Goal: Transaction & Acquisition: Purchase product/service

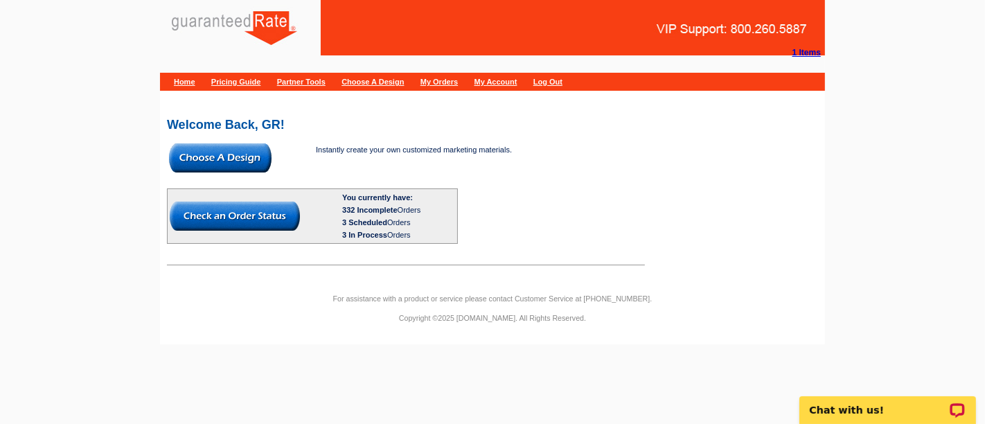
click at [225, 165] on img at bounding box center [220, 157] width 103 height 29
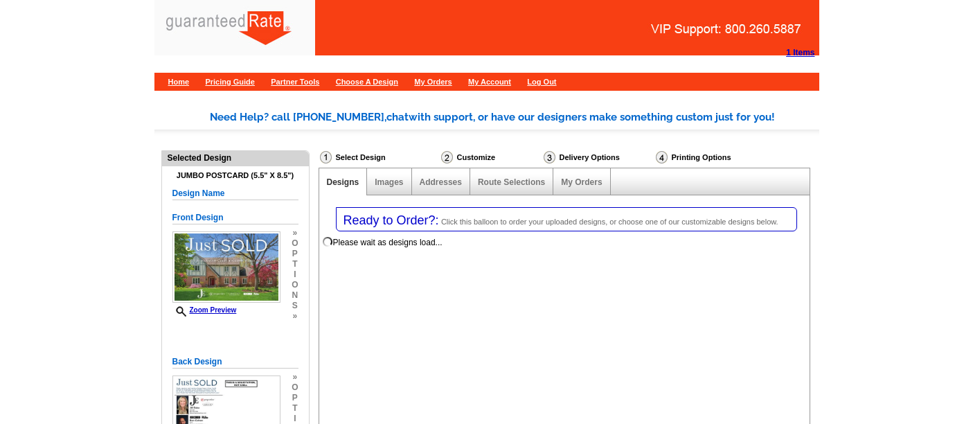
select select "1"
select select "2"
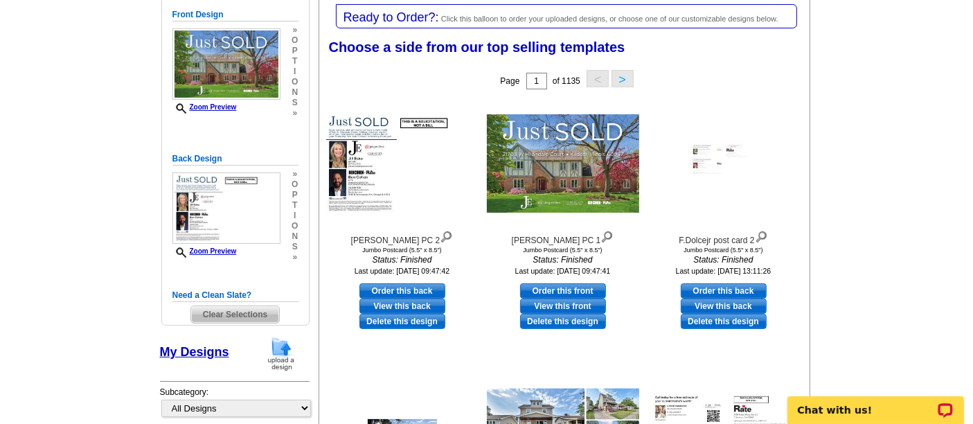
scroll to position [204, 0]
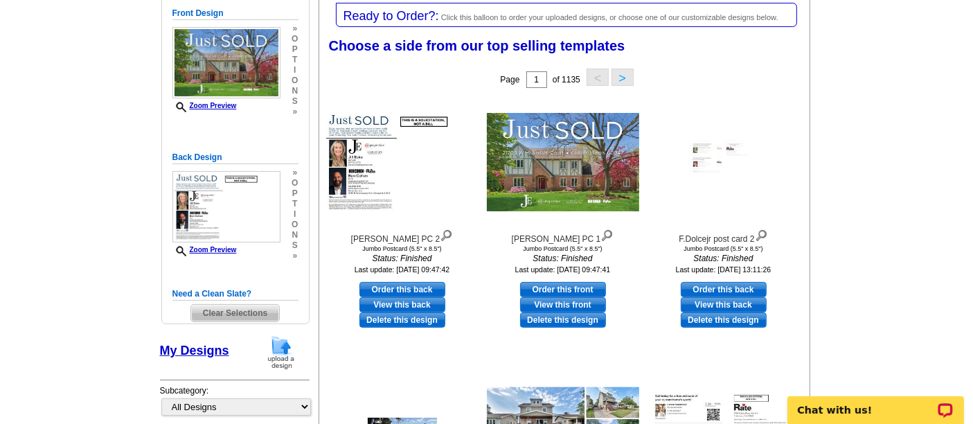
click at [285, 347] on img at bounding box center [281, 352] width 36 height 35
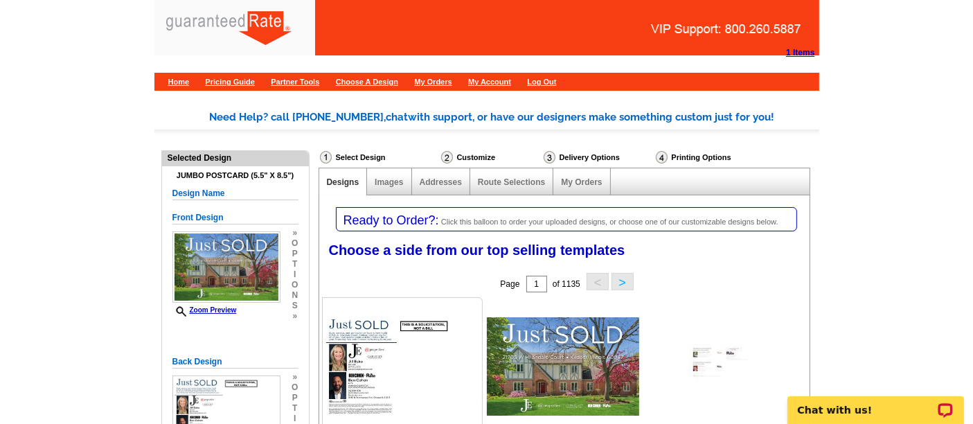
scroll to position [1, 0]
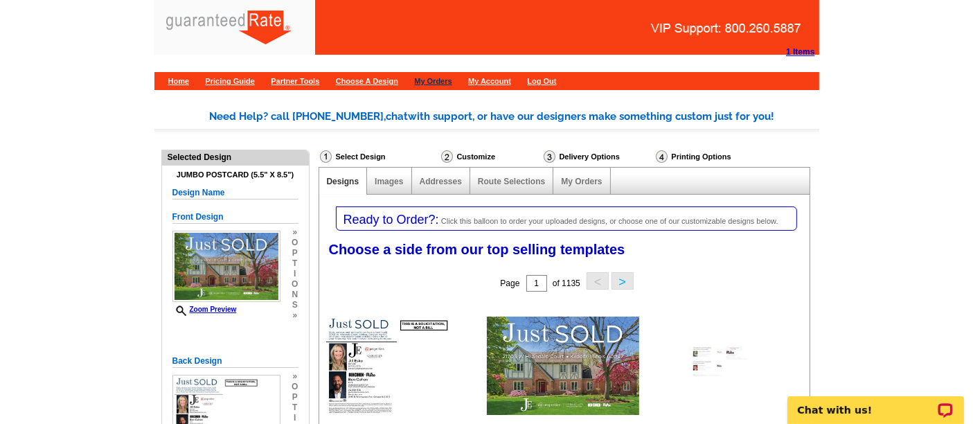
click at [452, 77] on link "My Orders" at bounding box center [432, 81] width 37 height 8
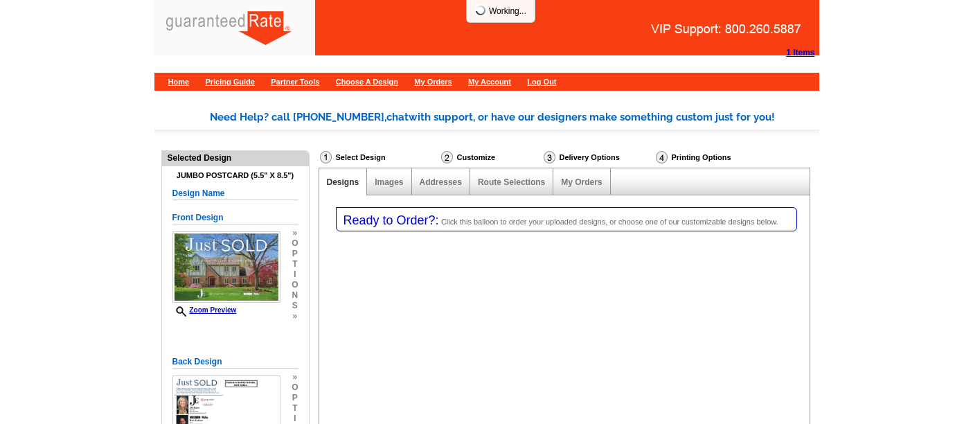
select select "1"
select select "2"
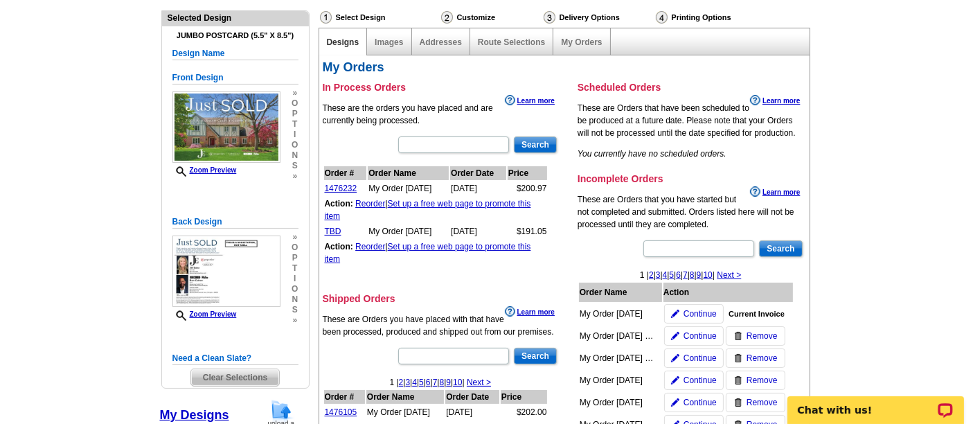
scroll to position [159, 0]
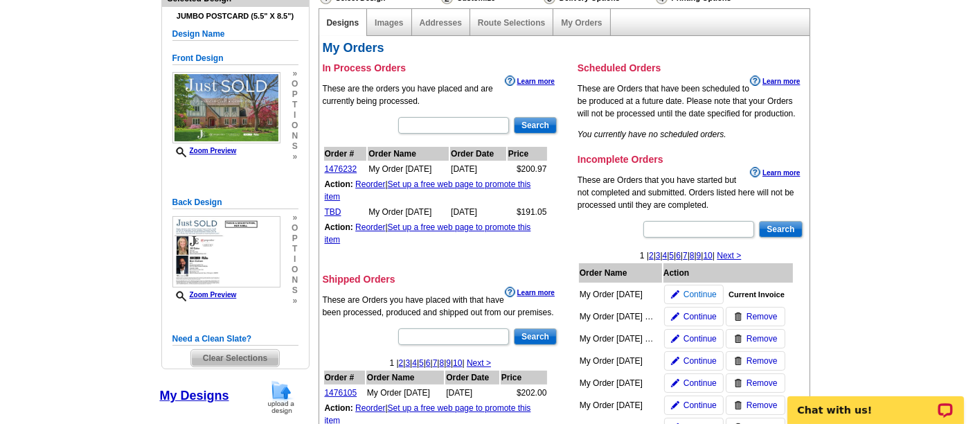
click at [705, 290] on span "Continue" at bounding box center [700, 294] width 33 height 12
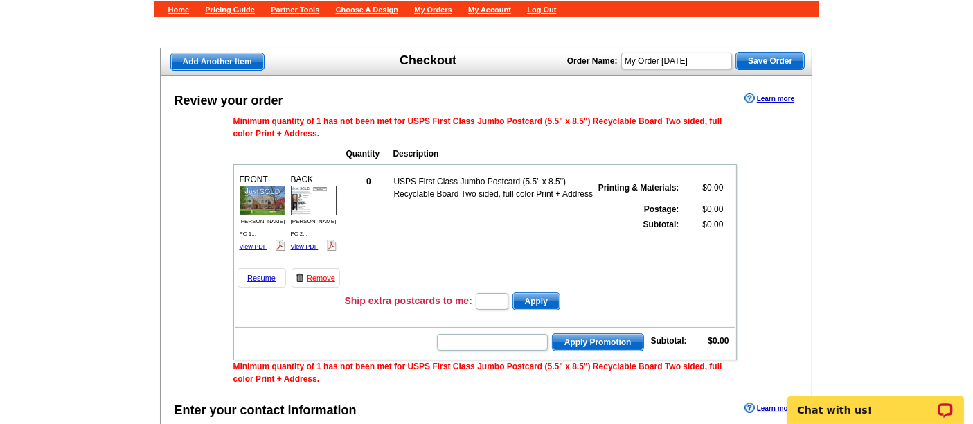
scroll to position [71, 0]
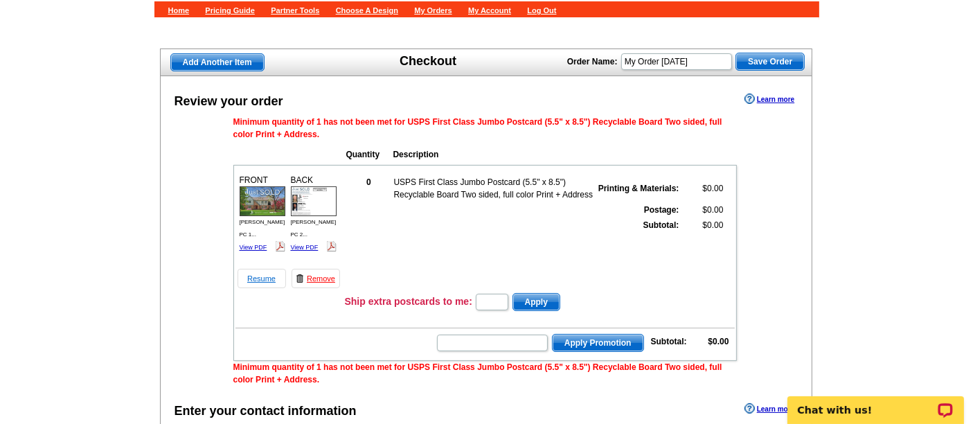
click at [267, 276] on link "Resume" at bounding box center [262, 278] width 48 height 19
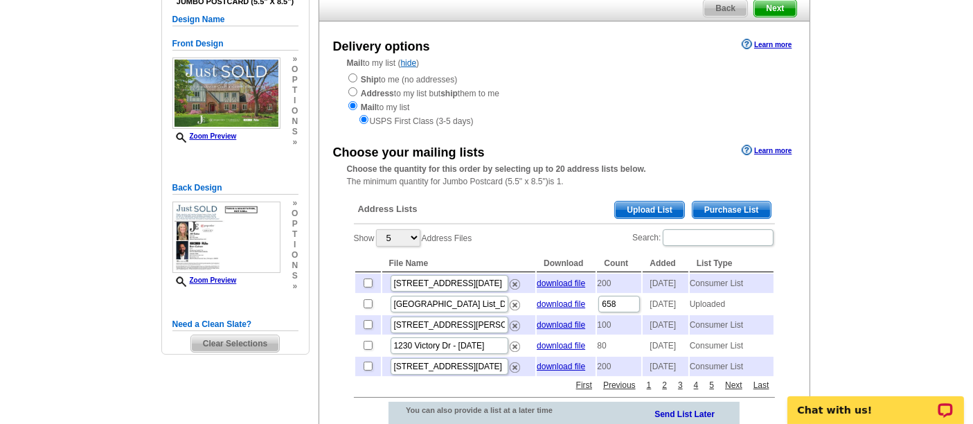
click at [733, 202] on span "Purchase List" at bounding box center [732, 210] width 78 height 17
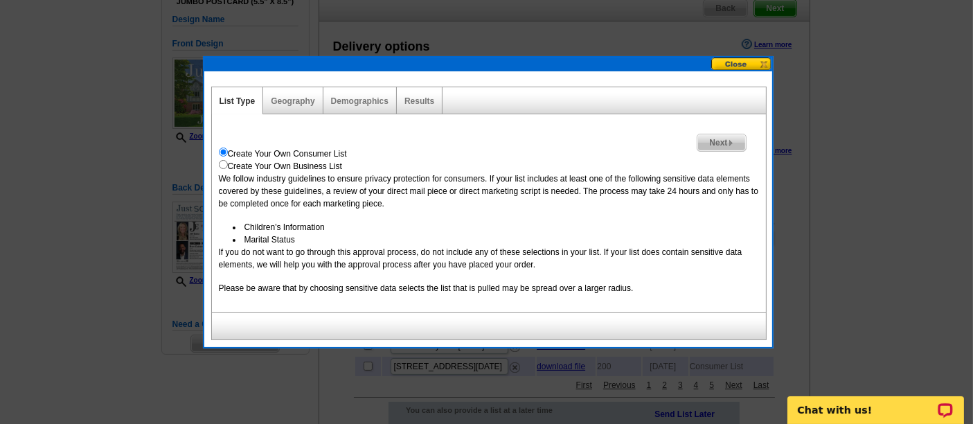
click at [742, 131] on div "Next Create Your Own Consumer List Create Your Own Business List We follow indu…" at bounding box center [489, 213] width 556 height 198
click at [729, 151] on div "Create Your Own Consumer List" at bounding box center [489, 154] width 540 height 12
click at [723, 145] on span "Next" at bounding box center [722, 142] width 48 height 17
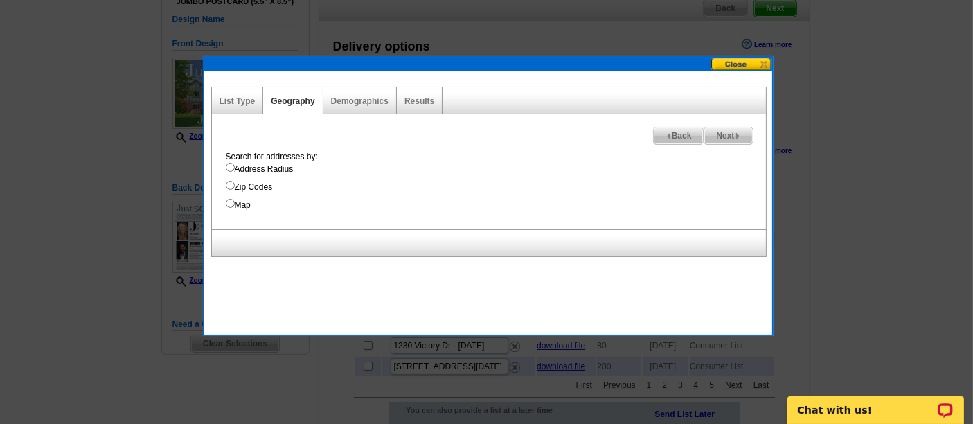
click at [230, 202] on input "Map" at bounding box center [230, 203] width 9 height 9
radio input "true"
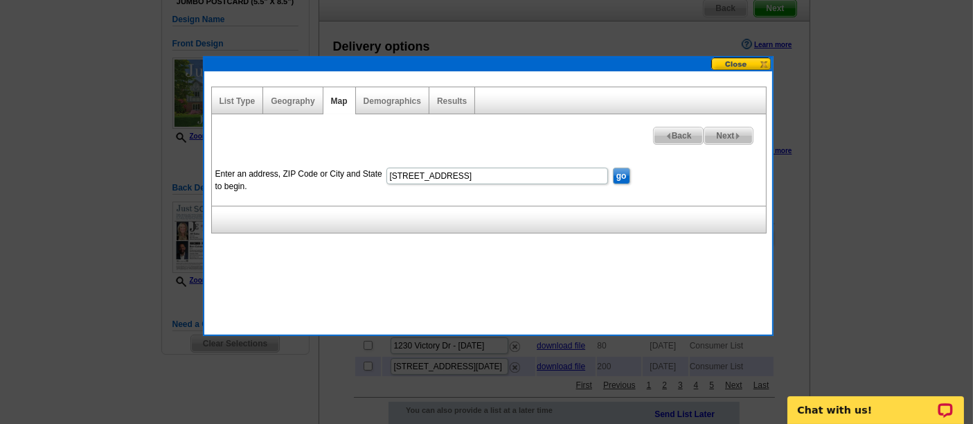
click at [621, 175] on input "go" at bounding box center [621, 176] width 17 height 17
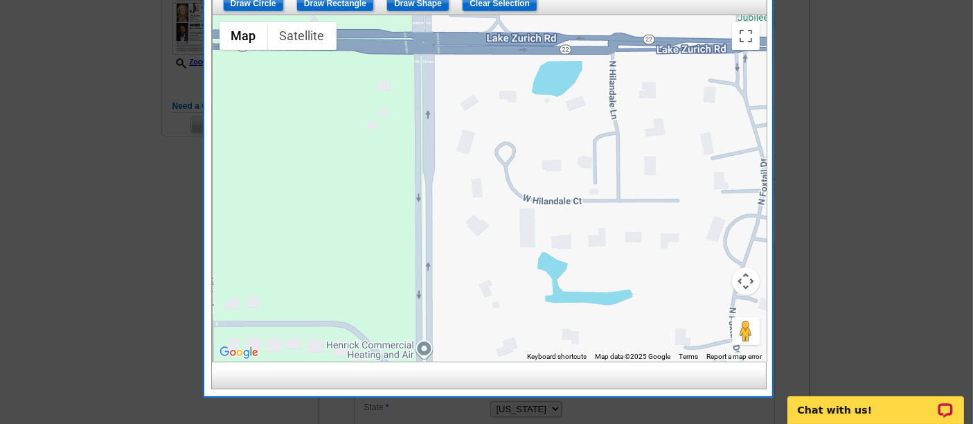
scroll to position [342, 0]
click at [751, 278] on button "Map camera controls" at bounding box center [746, 281] width 28 height 28
click at [713, 313] on button "Zoom out" at bounding box center [712, 315] width 28 height 28
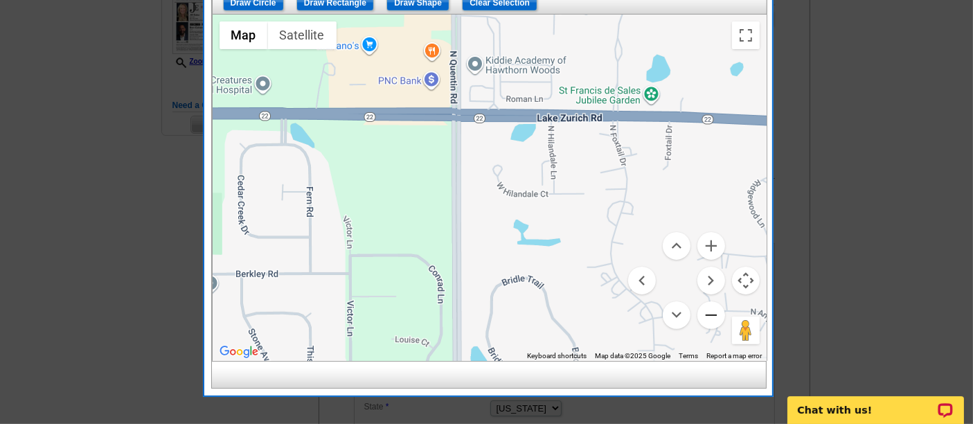
click at [717, 316] on button "Zoom out" at bounding box center [712, 315] width 28 height 28
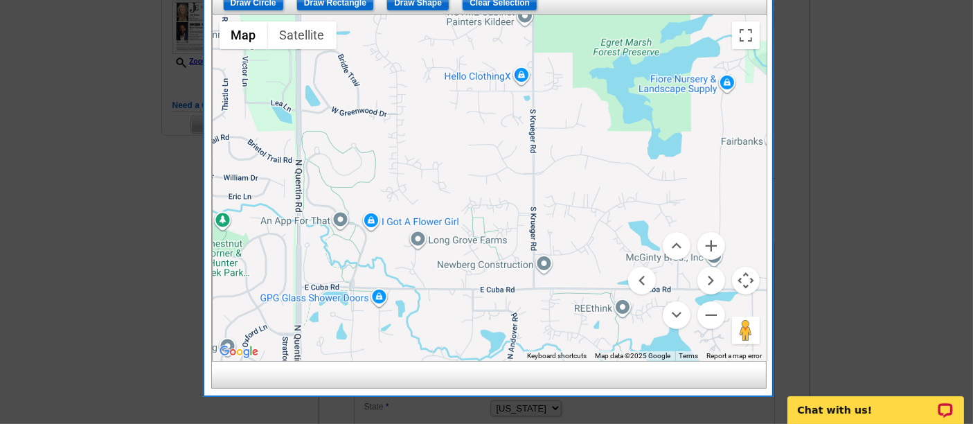
drag, startPoint x: 605, startPoint y: 315, endPoint x: 423, endPoint y: 131, distance: 259.1
click at [423, 131] on div at bounding box center [490, 188] width 554 height 346
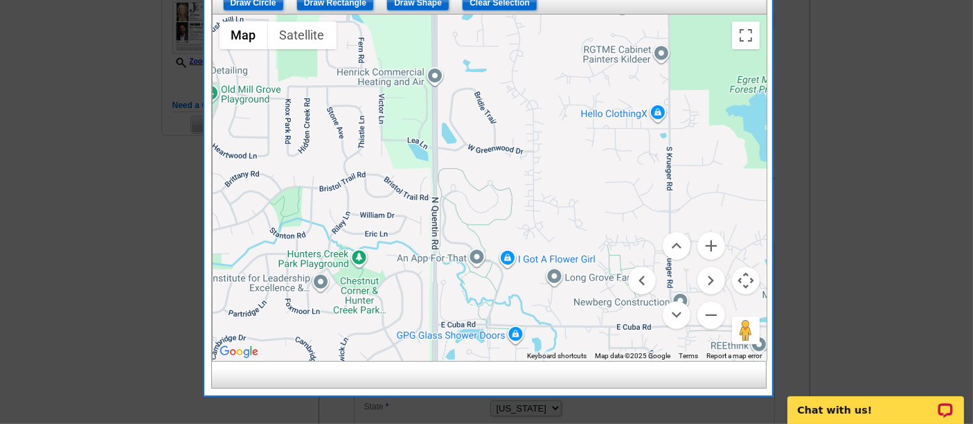
drag, startPoint x: 388, startPoint y: 137, endPoint x: 534, endPoint y: 175, distance: 151.1
click at [534, 175] on div at bounding box center [490, 188] width 554 height 346
click at [710, 239] on button "Zoom in" at bounding box center [712, 246] width 28 height 28
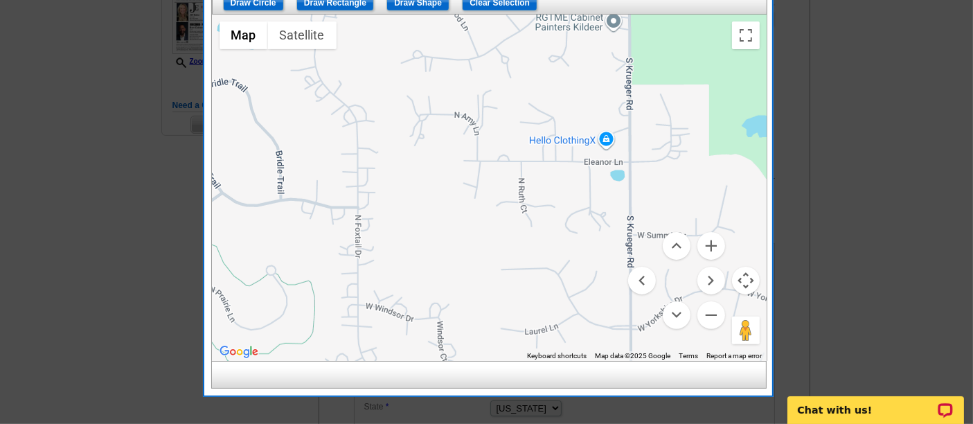
drag, startPoint x: 672, startPoint y: 175, endPoint x: 440, endPoint y: 294, distance: 260.9
click at [440, 294] on div at bounding box center [490, 188] width 554 height 346
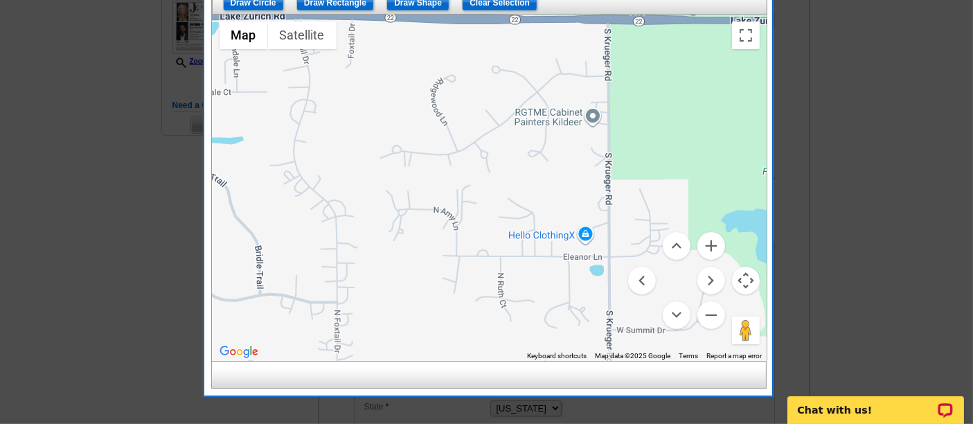
drag, startPoint x: 455, startPoint y: 195, endPoint x: 448, endPoint y: 272, distance: 76.6
click at [448, 272] on div at bounding box center [490, 188] width 554 height 346
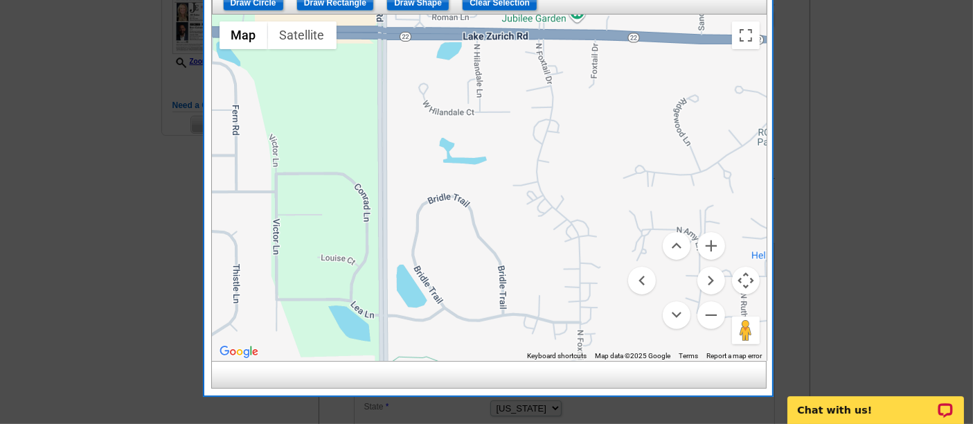
drag, startPoint x: 372, startPoint y: 244, endPoint x: 621, endPoint y: 266, distance: 250.4
click at [621, 266] on div at bounding box center [490, 188] width 554 height 346
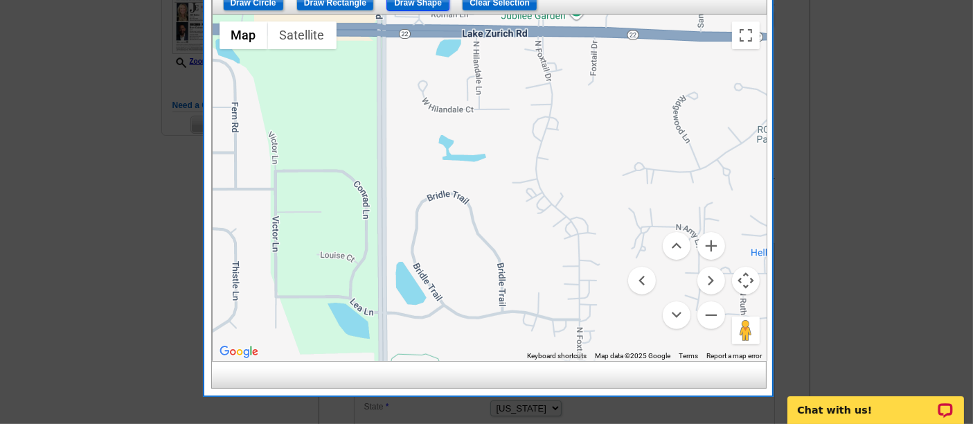
click at [428, 0] on input "Draw Shape" at bounding box center [418, 2] width 63 height 17
click at [380, 26] on div at bounding box center [490, 188] width 554 height 346
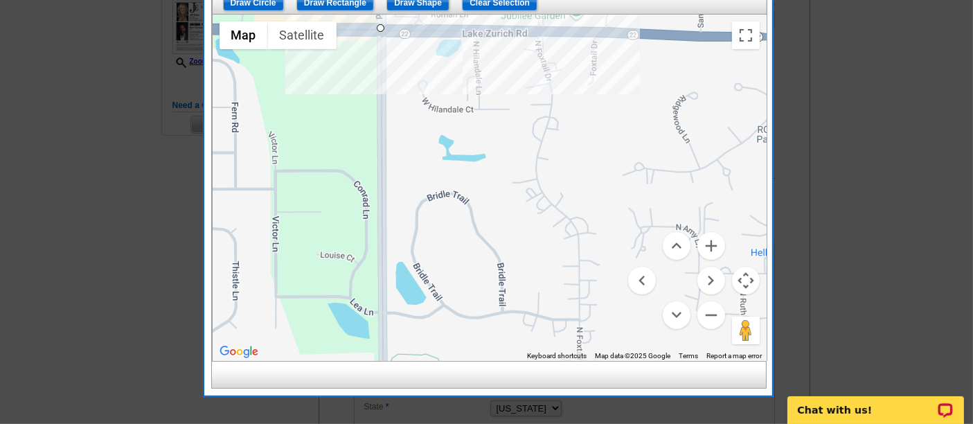
click at [613, 35] on div at bounding box center [490, 188] width 554 height 346
click at [617, 115] on div at bounding box center [490, 188] width 554 height 346
click at [601, 206] on div at bounding box center [490, 188] width 554 height 346
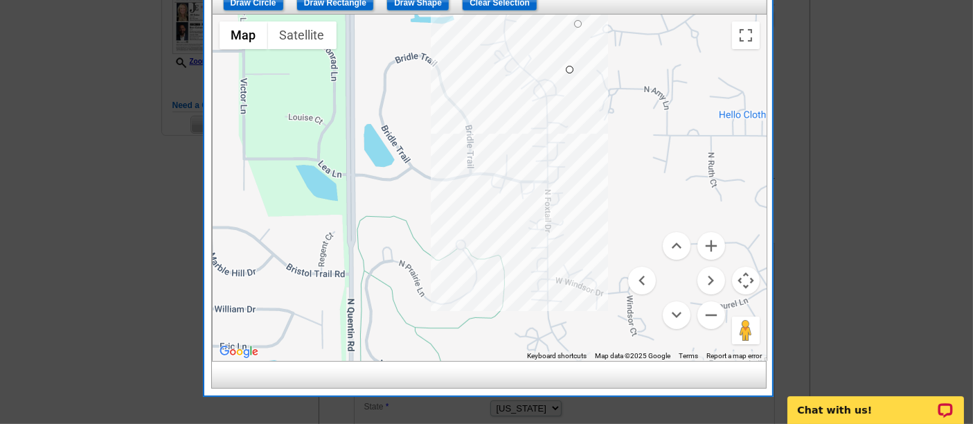
drag, startPoint x: 611, startPoint y: 279, endPoint x: 577, endPoint y: 136, distance: 146.7
click at [577, 136] on div at bounding box center [490, 188] width 554 height 346
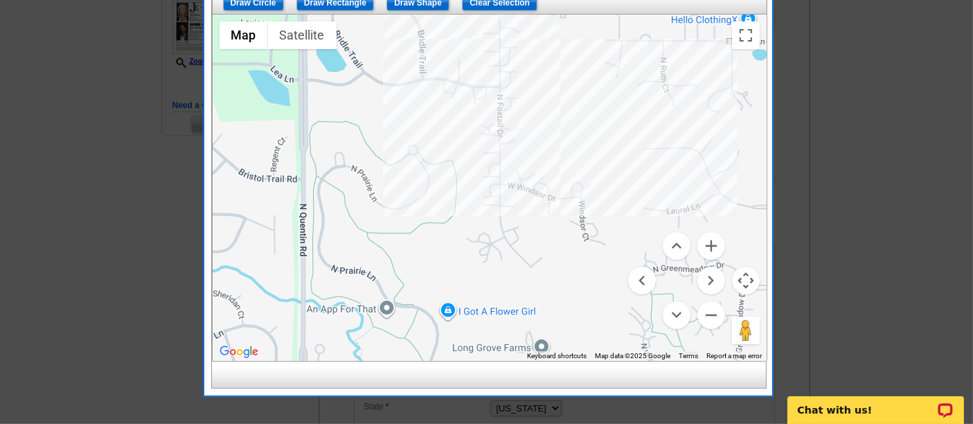
drag, startPoint x: 609, startPoint y: 216, endPoint x: 546, endPoint y: 102, distance: 130.5
click at [546, 102] on div at bounding box center [490, 188] width 554 height 346
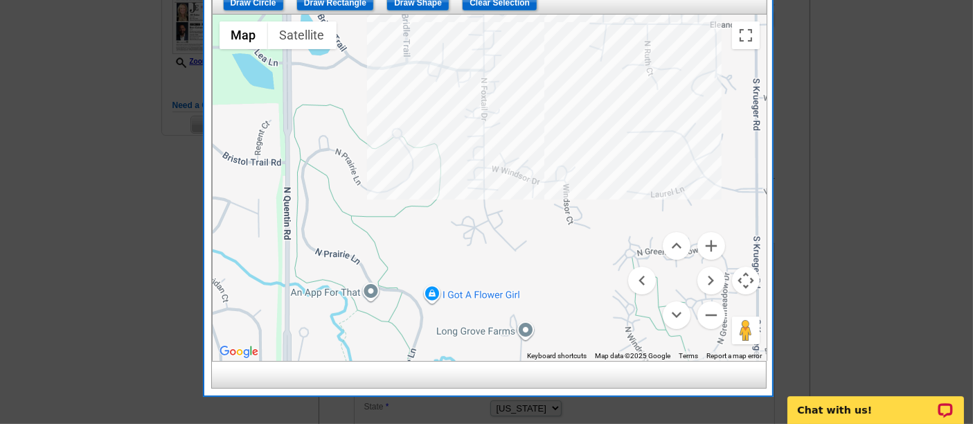
click at [590, 139] on div at bounding box center [490, 188] width 554 height 346
click at [610, 244] on div at bounding box center [490, 188] width 554 height 346
click at [596, 291] on div at bounding box center [490, 188] width 554 height 346
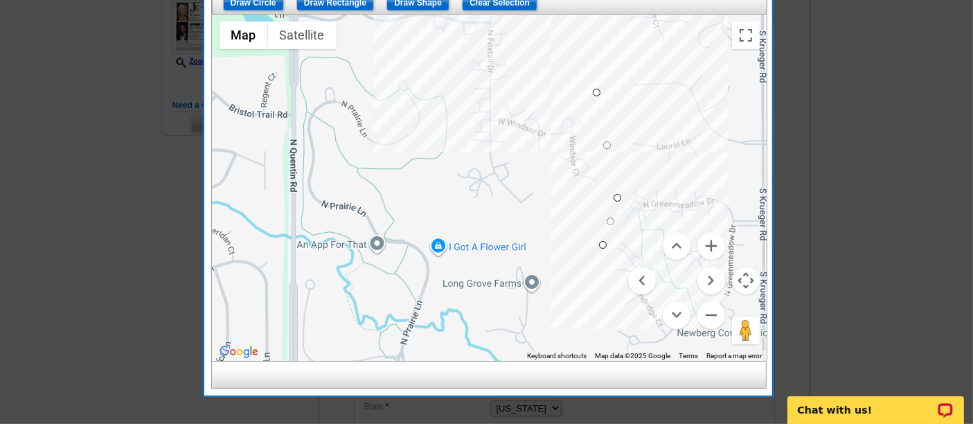
drag, startPoint x: 585, startPoint y: 323, endPoint x: 589, endPoint y: 270, distance: 52.8
click at [589, 270] on div at bounding box center [490, 188] width 554 height 346
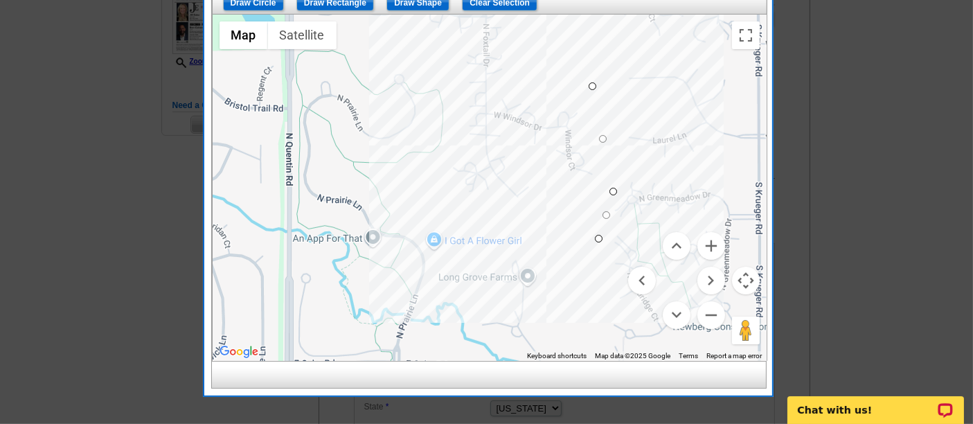
click at [414, 211] on div at bounding box center [490, 188] width 554 height 346
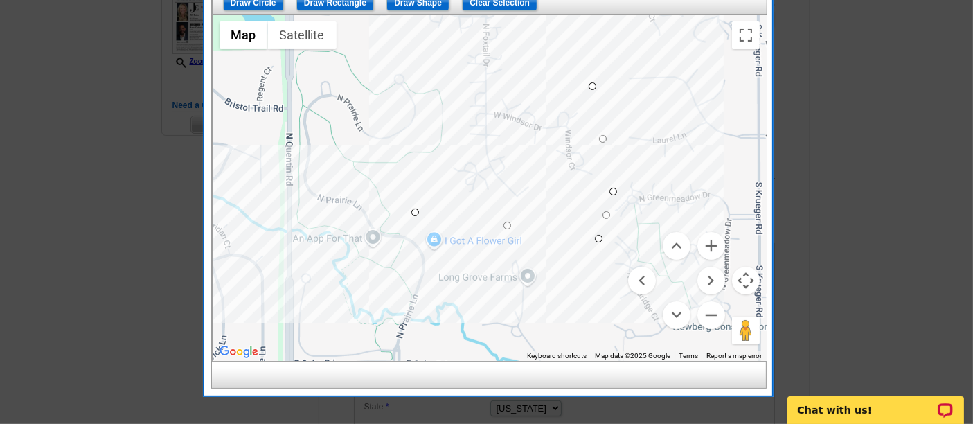
click at [281, 204] on div at bounding box center [490, 188] width 554 height 346
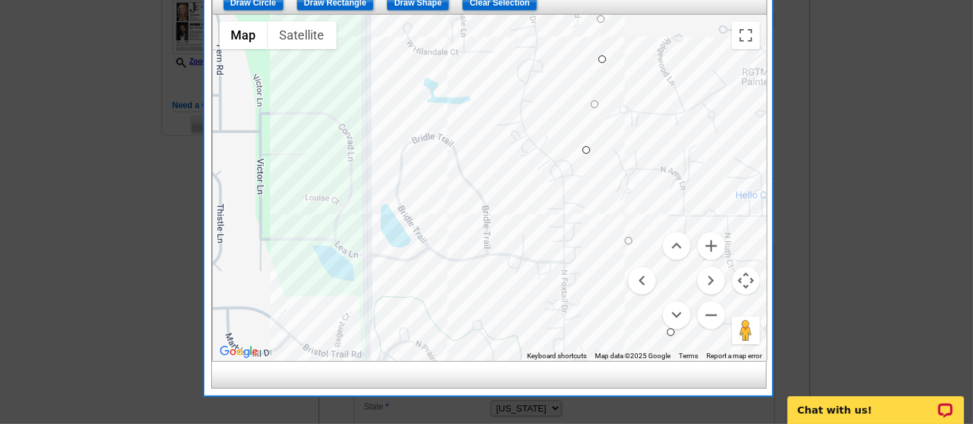
drag, startPoint x: 303, startPoint y: 169, endPoint x: 380, endPoint y: 416, distance: 259.0
click at [380, 416] on body "1 Items Home Pricing Guide Partner Tools Choose A Design My Orders My Account L…" at bounding box center [486, 193] width 973 height 1070
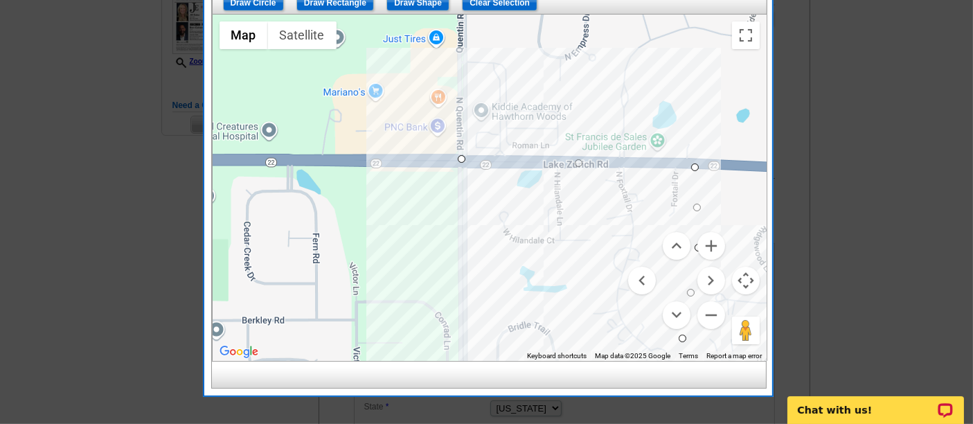
drag, startPoint x: 366, startPoint y: 67, endPoint x: 461, endPoint y: 264, distance: 219.1
click at [461, 264] on div at bounding box center [490, 188] width 554 height 346
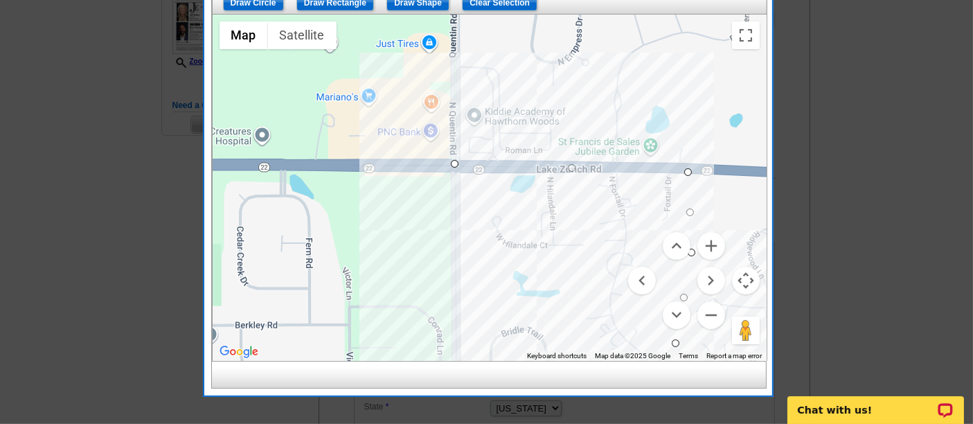
click at [451, 161] on div at bounding box center [490, 188] width 554 height 346
click at [716, 308] on button "Zoom out" at bounding box center [712, 315] width 28 height 28
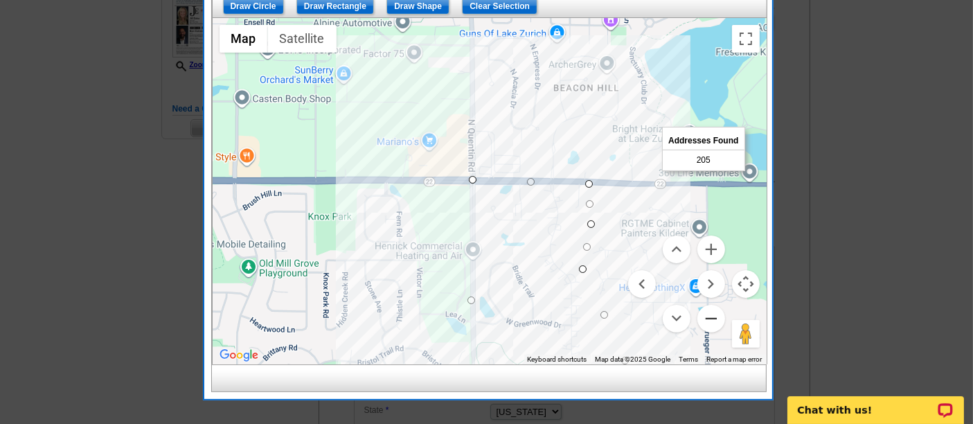
scroll to position [338, 0]
click at [714, 246] on button "Zoom in" at bounding box center [712, 250] width 28 height 28
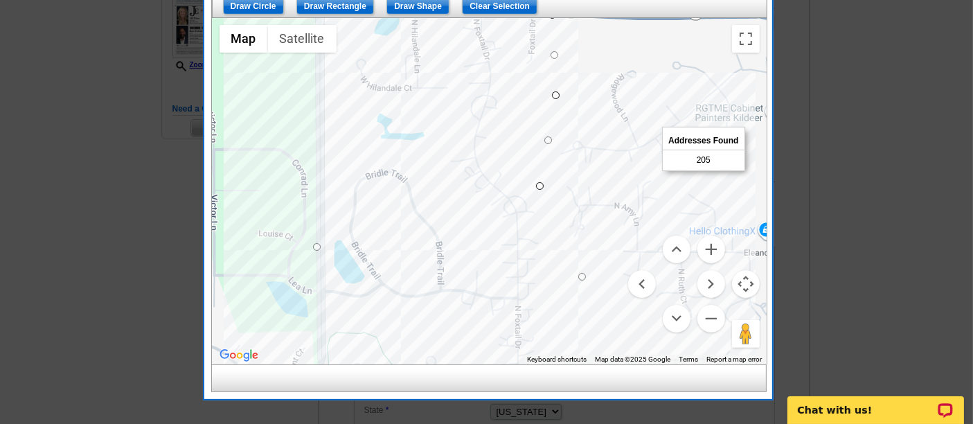
drag, startPoint x: 552, startPoint y: 240, endPoint x: 414, endPoint y: 78, distance: 213.2
click at [414, 78] on div at bounding box center [490, 191] width 554 height 346
click at [714, 247] on button "Zoom in" at bounding box center [712, 250] width 28 height 28
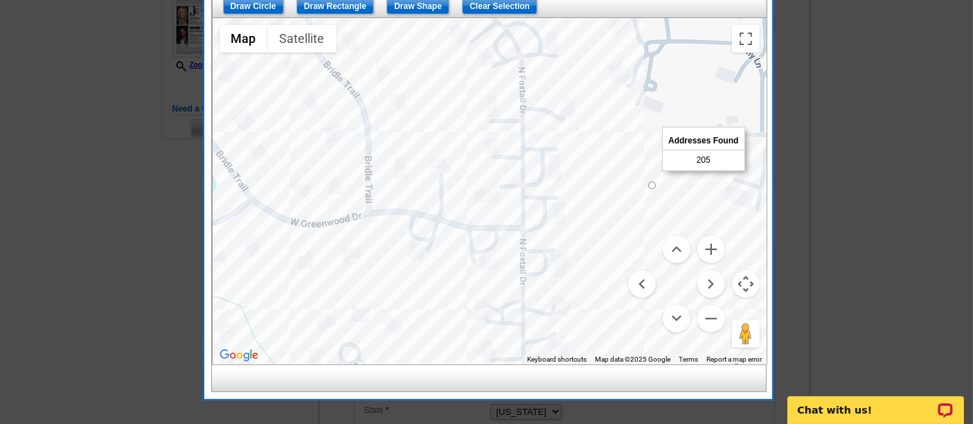
drag, startPoint x: 544, startPoint y: 278, endPoint x: 517, endPoint y: 85, distance: 195.1
click at [517, 85] on div at bounding box center [490, 191] width 554 height 346
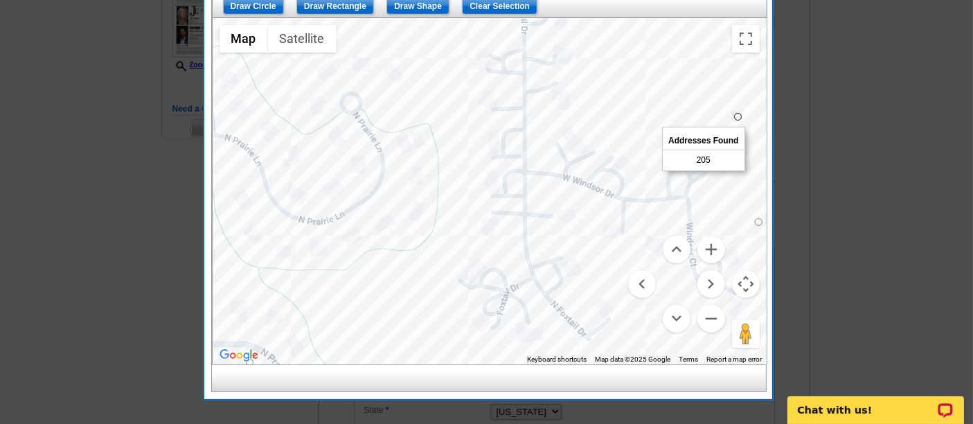
drag, startPoint x: 497, startPoint y: 247, endPoint x: 506, endPoint y: 10, distance: 237.1
click at [506, 10] on div "Draw Circle Draw Rectangle Draw Shape Clear Selection ← Move left → Move right …" at bounding box center [489, 177] width 554 height 374
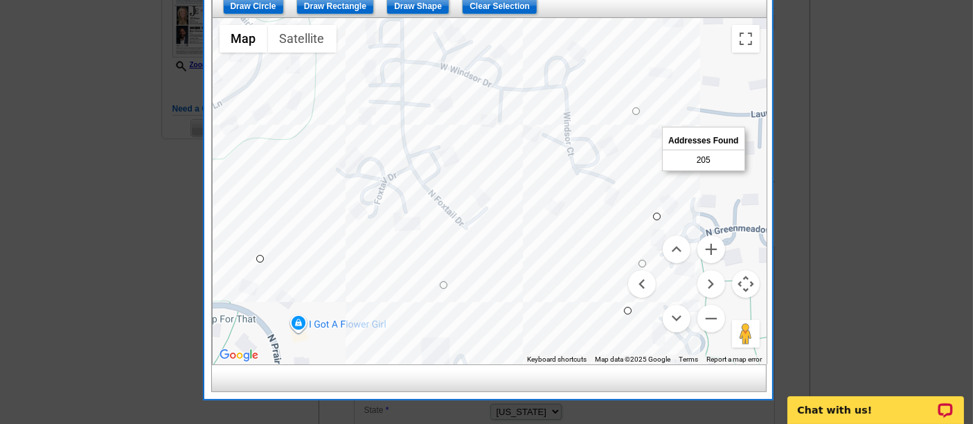
drag, startPoint x: 532, startPoint y: 218, endPoint x: 408, endPoint y: 106, distance: 167.2
click at [408, 106] on div at bounding box center [490, 191] width 554 height 346
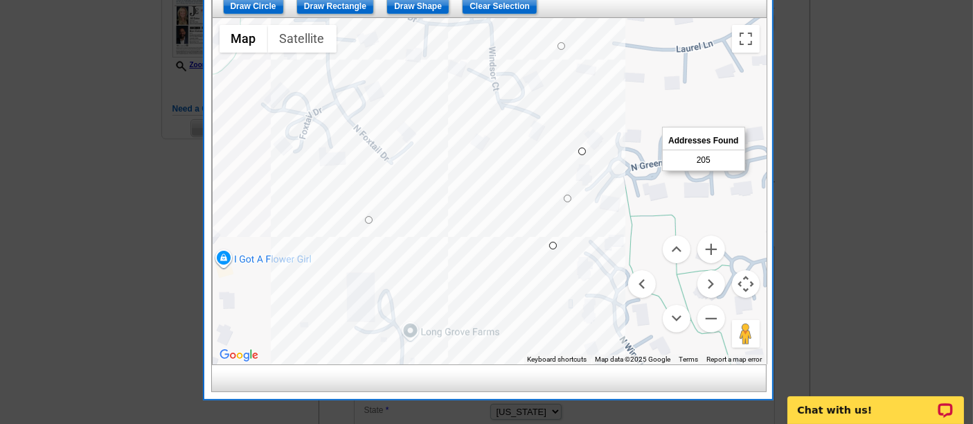
drag, startPoint x: 502, startPoint y: 250, endPoint x: 427, endPoint y: 176, distance: 104.8
click at [427, 176] on div at bounding box center [490, 191] width 554 height 346
drag, startPoint x: 556, startPoint y: 240, endPoint x: 504, endPoint y: 204, distance: 62.8
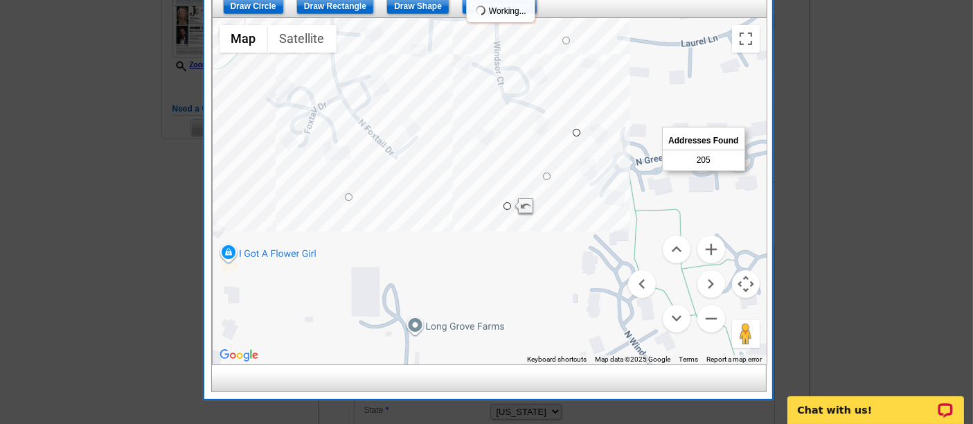
drag, startPoint x: 585, startPoint y: 144, endPoint x: 574, endPoint y: 129, distance: 19.3
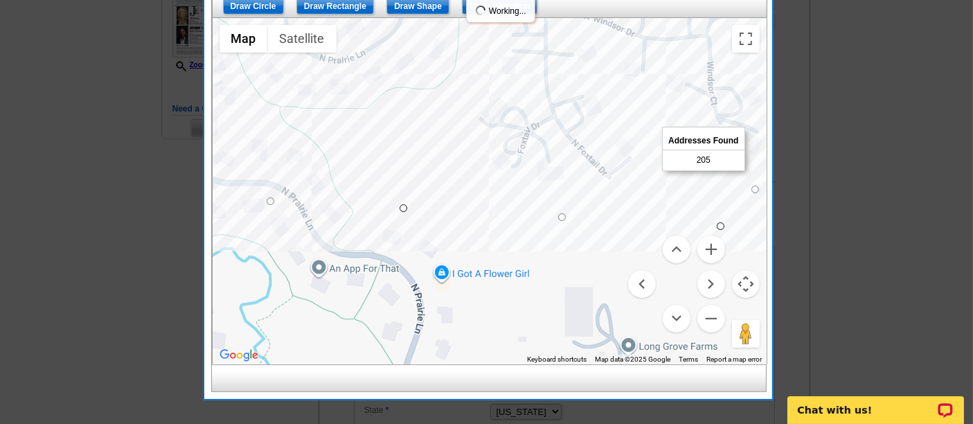
drag, startPoint x: 421, startPoint y: 204, endPoint x: 661, endPoint y: 229, distance: 241.0
click at [661, 229] on div at bounding box center [490, 191] width 554 height 346
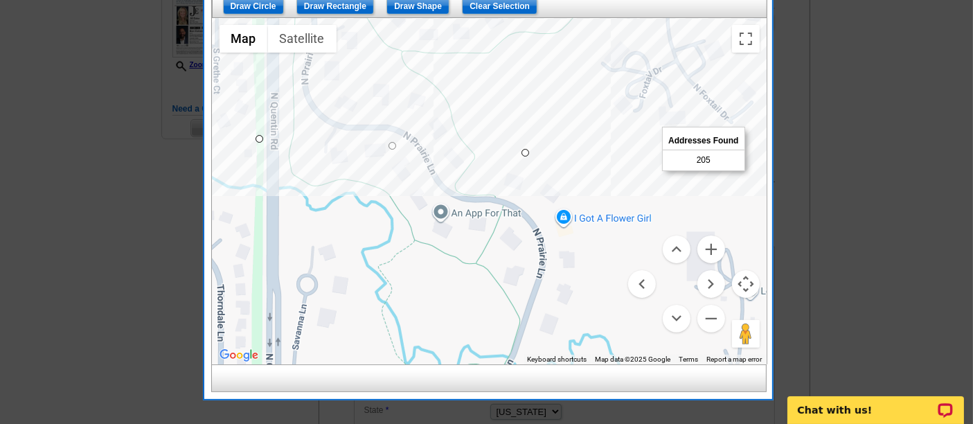
drag, startPoint x: 435, startPoint y: 175, endPoint x: 531, endPoint y: 116, distance: 111.9
click at [531, 116] on div at bounding box center [490, 191] width 554 height 346
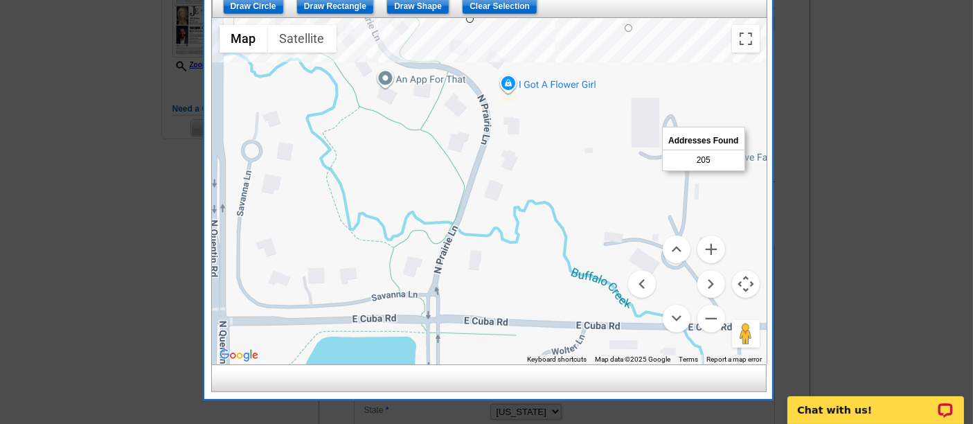
drag, startPoint x: 540, startPoint y: 284, endPoint x: 486, endPoint y: 143, distance: 150.9
click at [486, 143] on div at bounding box center [490, 191] width 554 height 346
click at [712, 319] on button "Zoom out" at bounding box center [712, 319] width 28 height 28
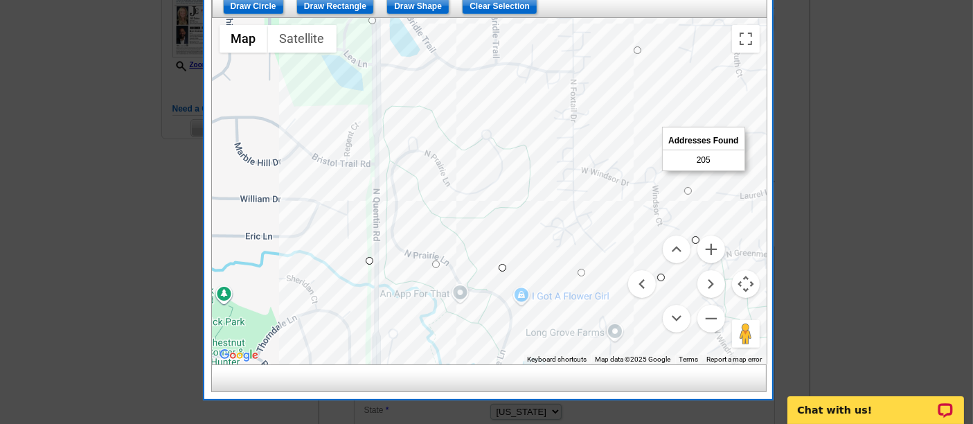
drag, startPoint x: 568, startPoint y: 175, endPoint x: 591, endPoint y: 345, distance: 171.3
click at [591, 345] on div at bounding box center [490, 191] width 554 height 346
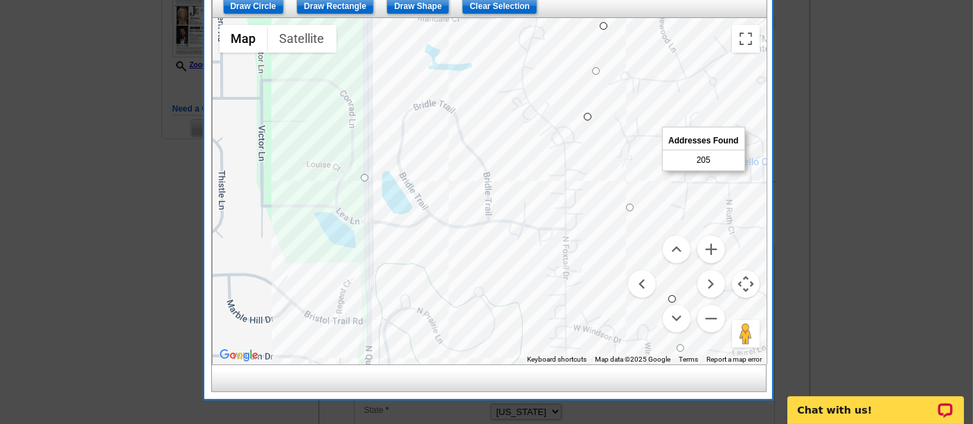
drag, startPoint x: 492, startPoint y: 167, endPoint x: 486, endPoint y: 329, distance: 162.2
click at [486, 329] on div at bounding box center [490, 191] width 554 height 346
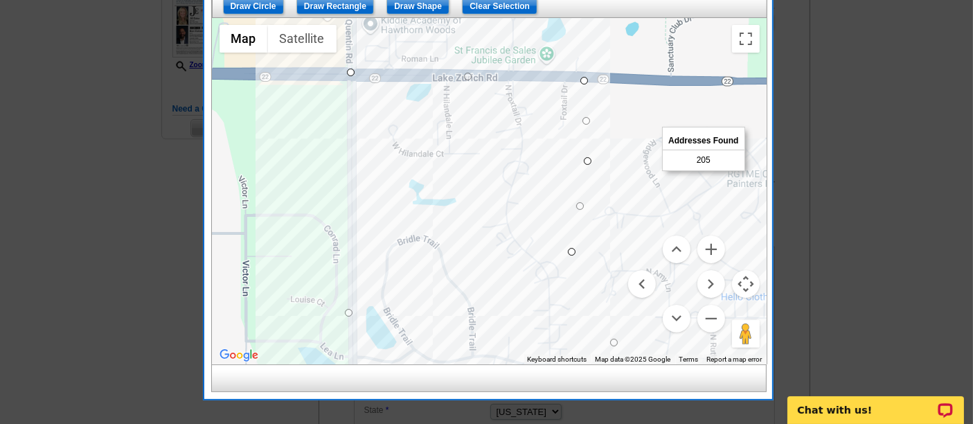
drag, startPoint x: 520, startPoint y: 170, endPoint x: 504, endPoint y: 308, distance: 138.8
click at [504, 308] on div at bounding box center [490, 191] width 554 height 346
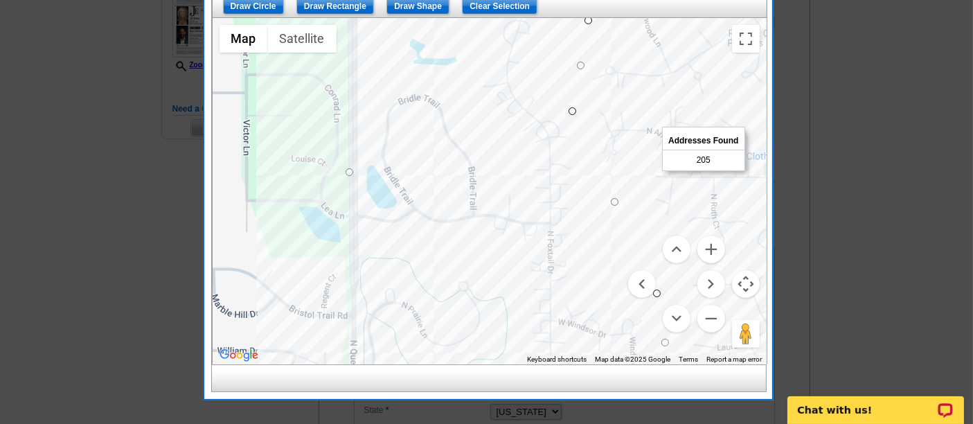
drag, startPoint x: 504, startPoint y: 308, endPoint x: 504, endPoint y: 152, distance: 155.9
click at [504, 152] on div at bounding box center [490, 191] width 554 height 346
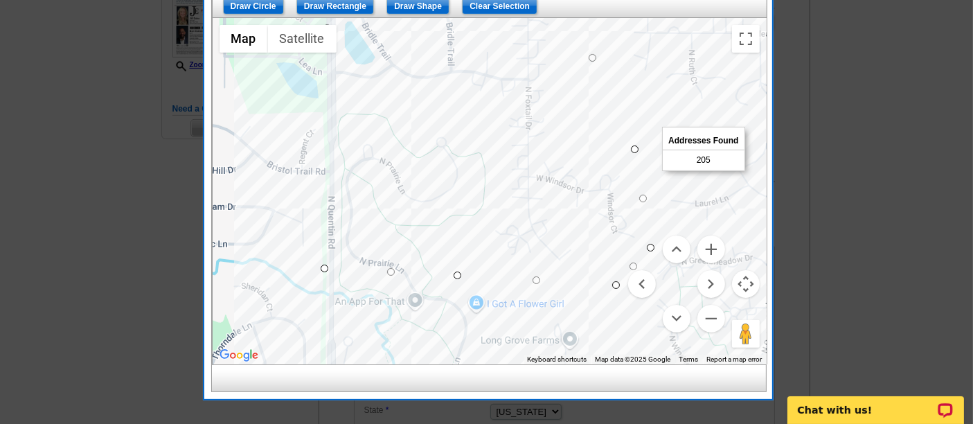
drag, startPoint x: 533, startPoint y: 331, endPoint x: 511, endPoint y: 192, distance: 141.1
click at [511, 192] on div at bounding box center [490, 191] width 554 height 346
click at [707, 248] on button "Zoom in" at bounding box center [712, 250] width 28 height 28
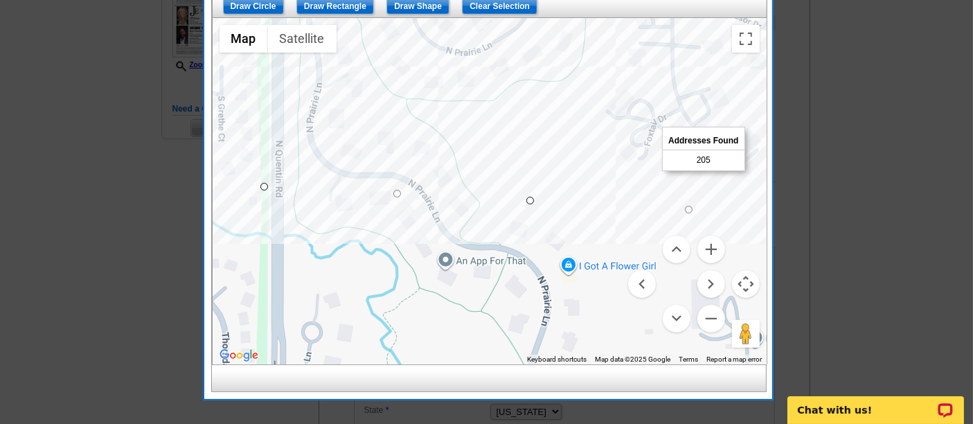
drag, startPoint x: 438, startPoint y: 263, endPoint x: 542, endPoint y: 102, distance: 191.8
click at [542, 102] on div at bounding box center [490, 191] width 554 height 346
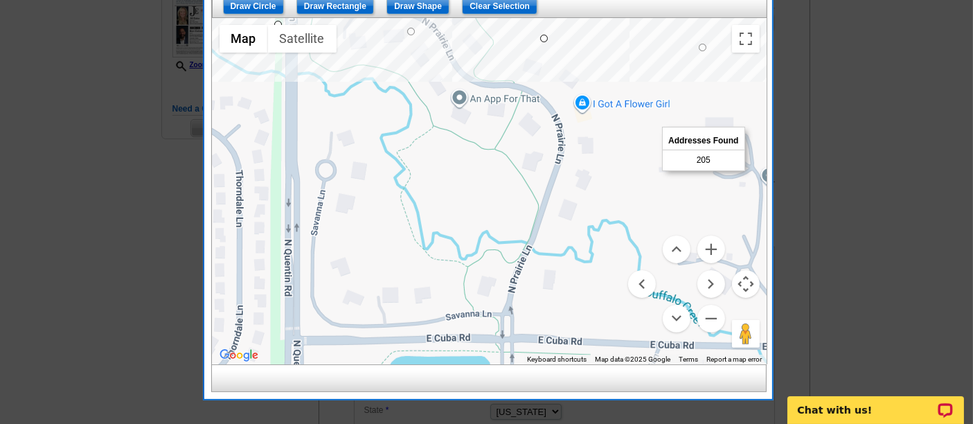
drag, startPoint x: 526, startPoint y: 246, endPoint x: 538, endPoint y: 92, distance: 154.3
click at [538, 92] on div at bounding box center [490, 191] width 554 height 346
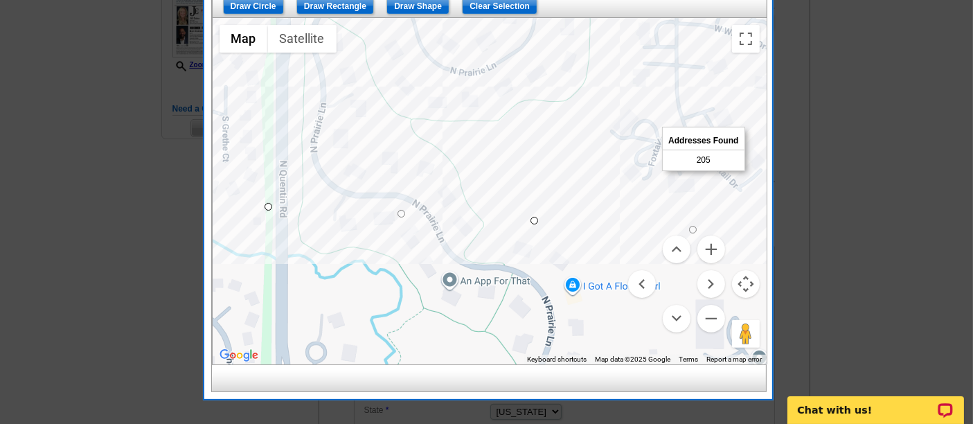
drag, startPoint x: 380, startPoint y: 211, endPoint x: 370, endPoint y: 401, distance: 190.1
click at [370, 401] on body "1 Items Home Pricing Guide Partner Tools Choose A Design My Orders My Account L…" at bounding box center [486, 197] width 973 height 1070
drag, startPoint x: 265, startPoint y: 206, endPoint x: 592, endPoint y: 113, distance: 339.9
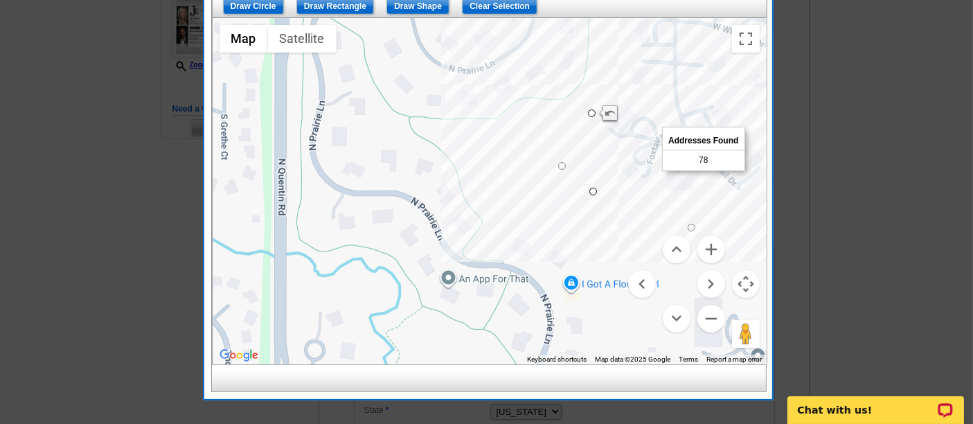
drag, startPoint x: 531, startPoint y: 215, endPoint x: 588, endPoint y: 187, distance: 63.8
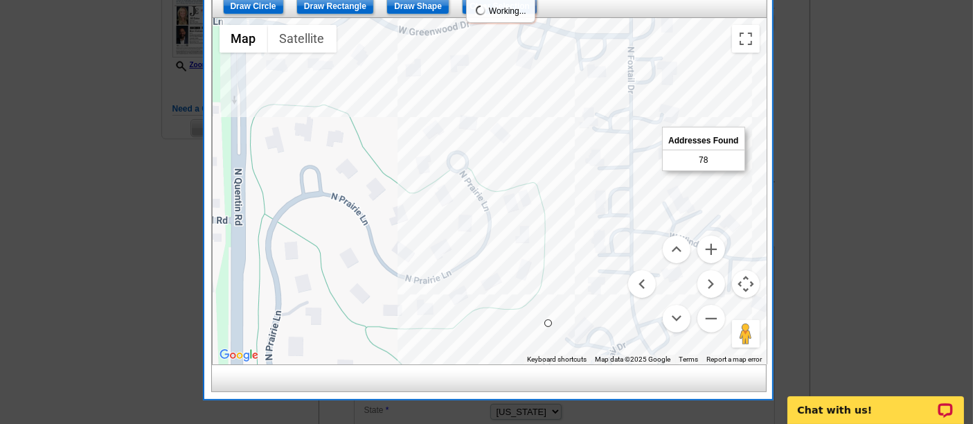
drag, startPoint x: 529, startPoint y: 114, endPoint x: 483, endPoint y: 325, distance: 216.3
click at [483, 325] on div at bounding box center [490, 191] width 554 height 346
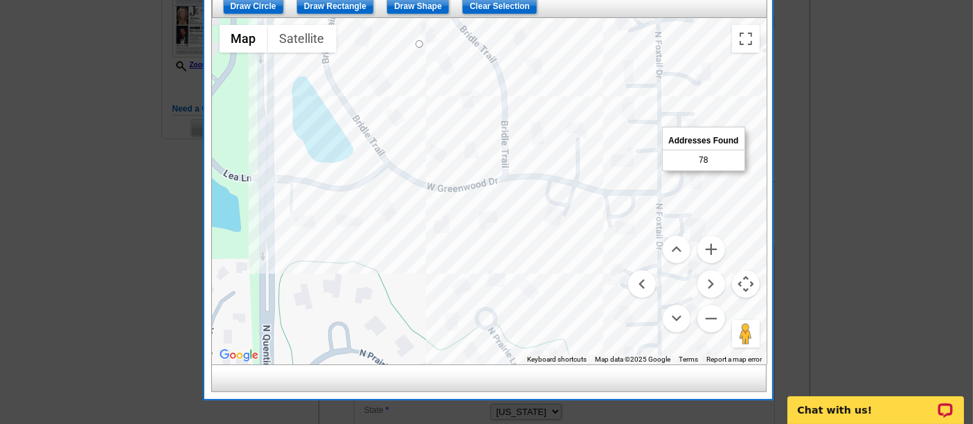
drag, startPoint x: 459, startPoint y: 179, endPoint x: 488, endPoint y: 327, distance: 150.3
click at [488, 327] on div at bounding box center [490, 191] width 554 height 346
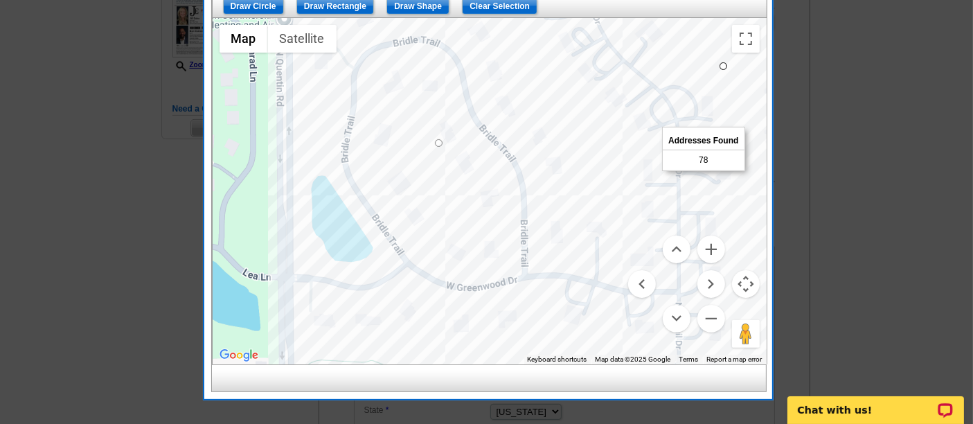
drag, startPoint x: 444, startPoint y: 182, endPoint x: 468, endPoint y: 290, distance: 109.9
click at [468, 290] on div at bounding box center [490, 191] width 554 height 346
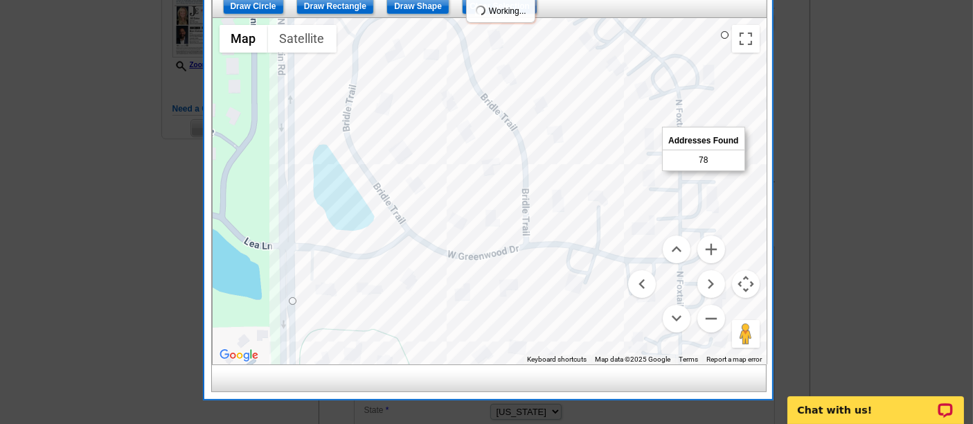
drag, startPoint x: 436, startPoint y: 146, endPoint x: 285, endPoint y: 301, distance: 217.0
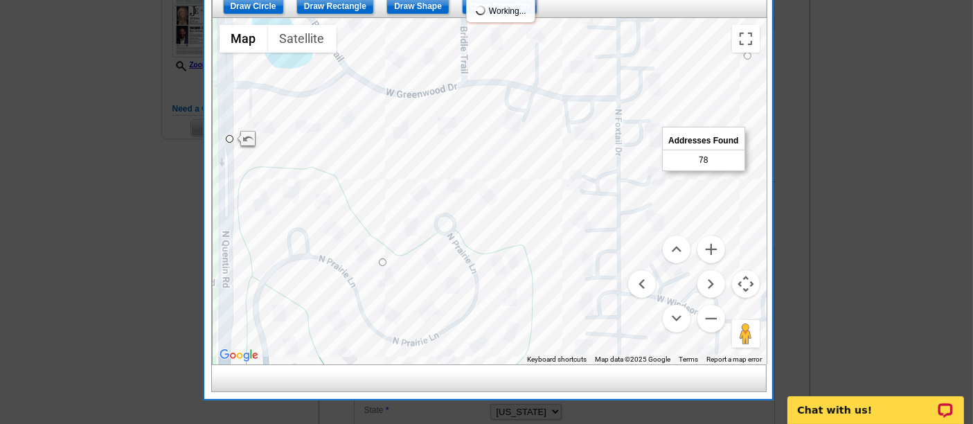
drag, startPoint x: 484, startPoint y: 295, endPoint x: 417, endPoint y: 125, distance: 182.5
click at [417, 125] on div at bounding box center [490, 191] width 554 height 346
drag, startPoint x: 380, startPoint y: 258, endPoint x: 509, endPoint y: 157, distance: 164.4
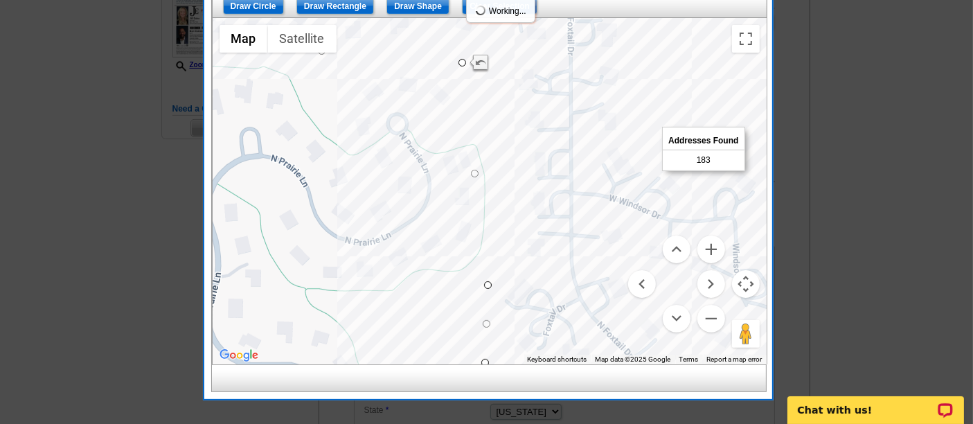
drag, startPoint x: 516, startPoint y: 240, endPoint x: 469, endPoint y: 138, distance: 112.2
click at [469, 138] on div at bounding box center [490, 191] width 554 height 346
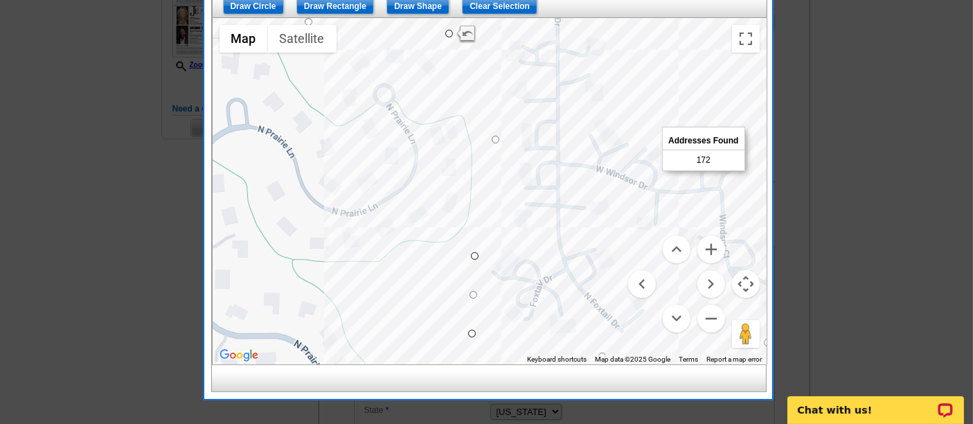
drag, startPoint x: 459, startPoint y: 139, endPoint x: 492, endPoint y: 134, distance: 32.9
click at [709, 314] on button "Zoom out" at bounding box center [712, 319] width 28 height 28
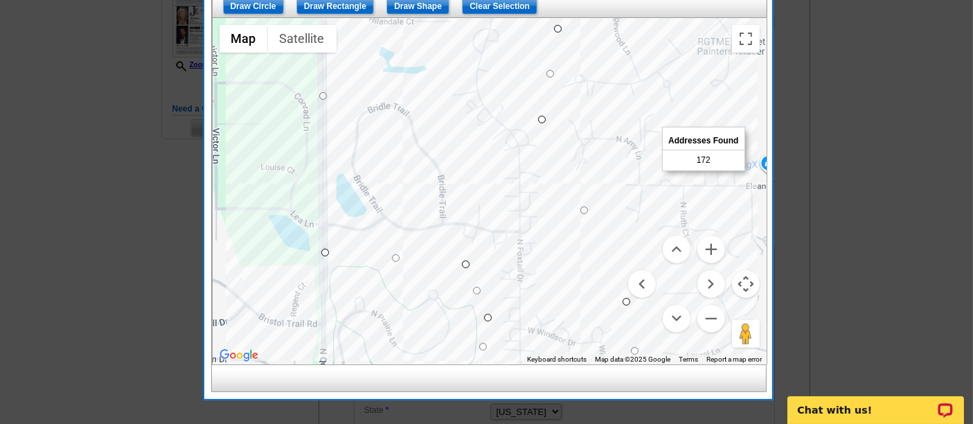
drag, startPoint x: 457, startPoint y: 177, endPoint x: 454, endPoint y: 336, distance: 159.3
click at [454, 336] on div at bounding box center [490, 191] width 554 height 346
click at [712, 315] on button "Zoom out" at bounding box center [712, 319] width 28 height 28
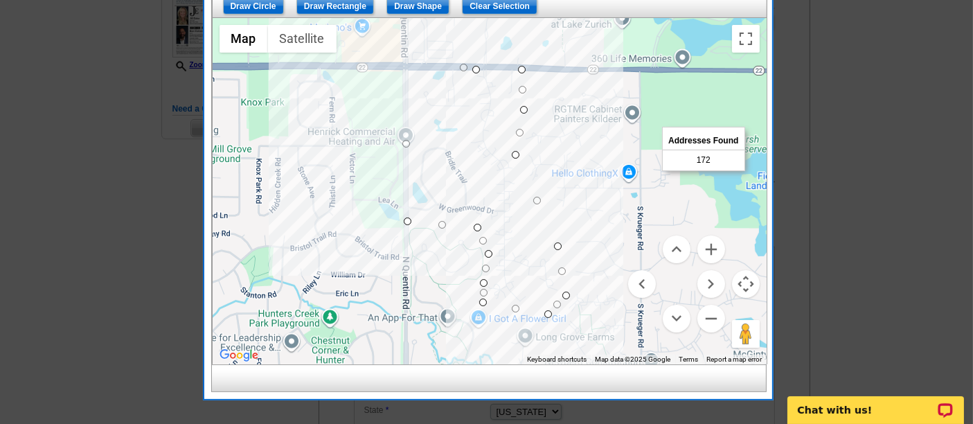
drag, startPoint x: 405, startPoint y: 63, endPoint x: 484, endPoint y: 74, distance: 79.7
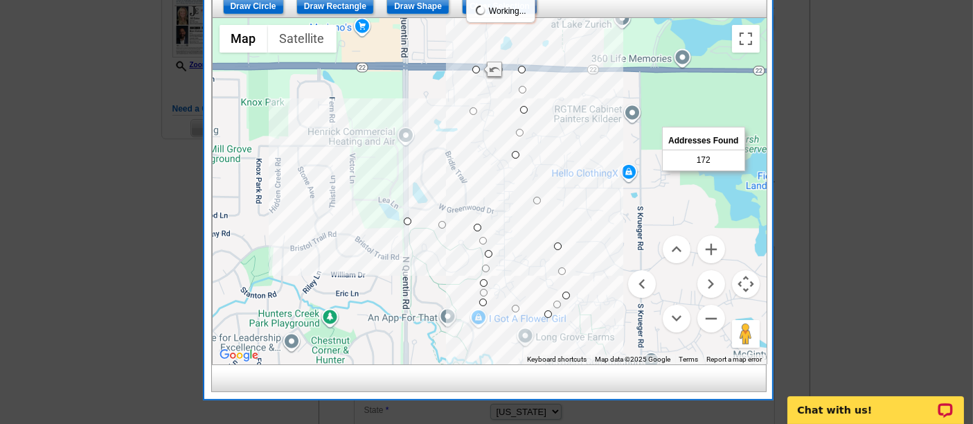
drag, startPoint x: 439, startPoint y: 141, endPoint x: 472, endPoint y: 105, distance: 49.0
drag, startPoint x: 440, startPoint y: 163, endPoint x: 406, endPoint y: 130, distance: 48.0
click at [702, 247] on button "Zoom in" at bounding box center [712, 250] width 28 height 28
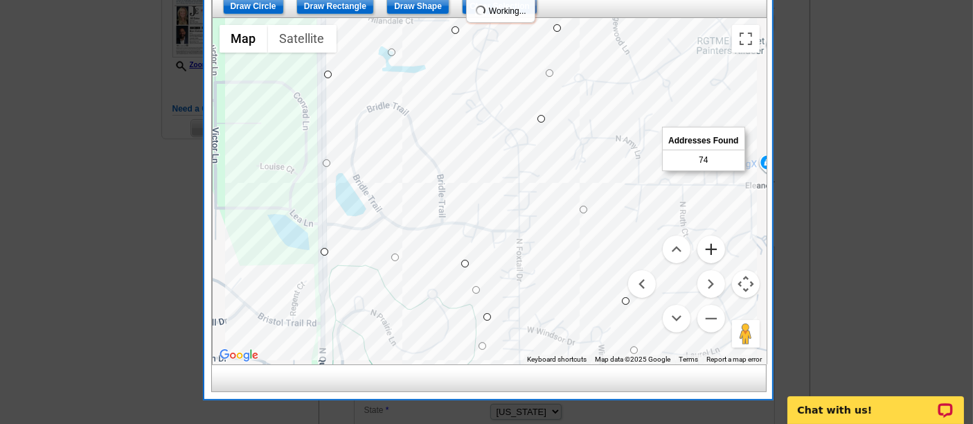
click at [706, 248] on button "Zoom in" at bounding box center [712, 250] width 28 height 28
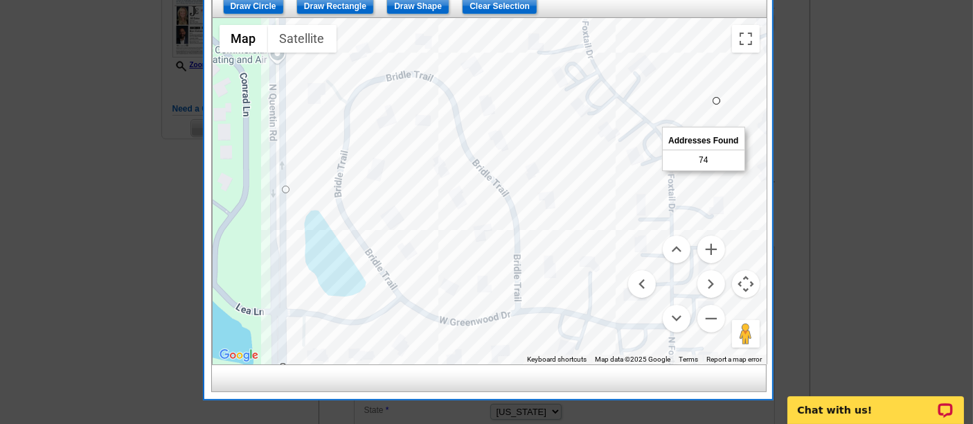
drag, startPoint x: 474, startPoint y: 228, endPoint x: 604, endPoint y: 285, distance: 142.4
click at [604, 285] on div at bounding box center [490, 191] width 554 height 346
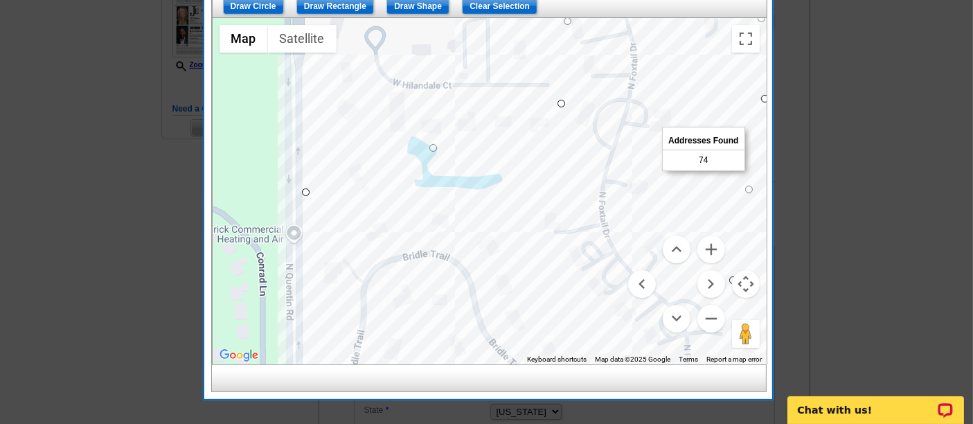
drag, startPoint x: 495, startPoint y: 174, endPoint x: 509, endPoint y: 353, distance: 180.0
click at [509, 353] on div at bounding box center [490, 191] width 554 height 346
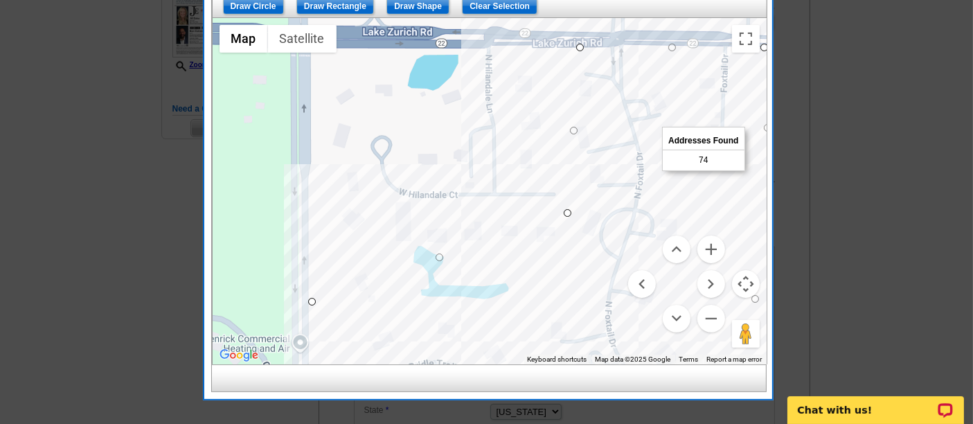
drag, startPoint x: 493, startPoint y: 234, endPoint x: 500, endPoint y: 326, distance: 91.8
click at [500, 326] on div at bounding box center [490, 191] width 554 height 346
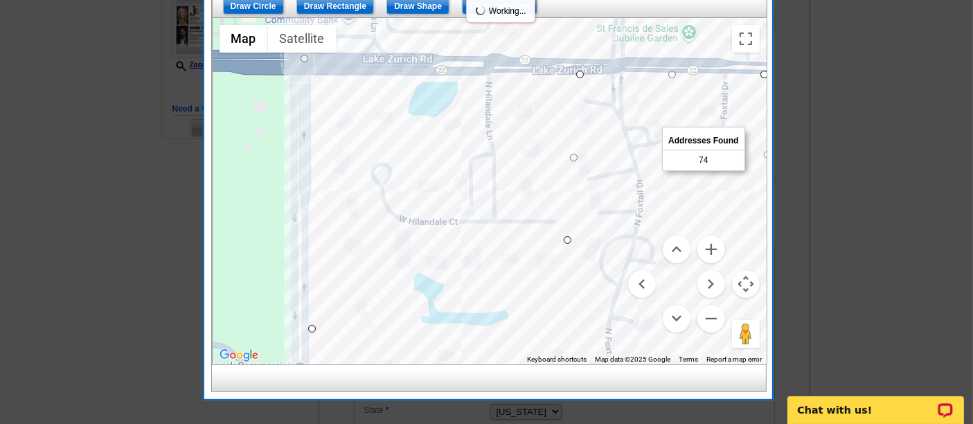
drag, startPoint x: 436, startPoint y: 256, endPoint x: 299, endPoint y: 56, distance: 243.1
drag, startPoint x: 568, startPoint y: 236, endPoint x: 507, endPoint y: 59, distance: 187.5
click at [488, 8] on input "Clear Selection" at bounding box center [500, 6] width 76 height 17
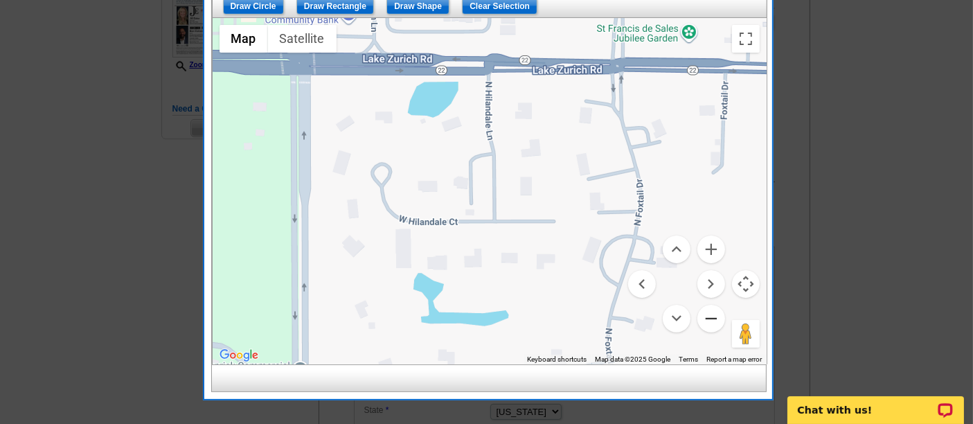
click at [710, 321] on button "Zoom out" at bounding box center [712, 319] width 28 height 28
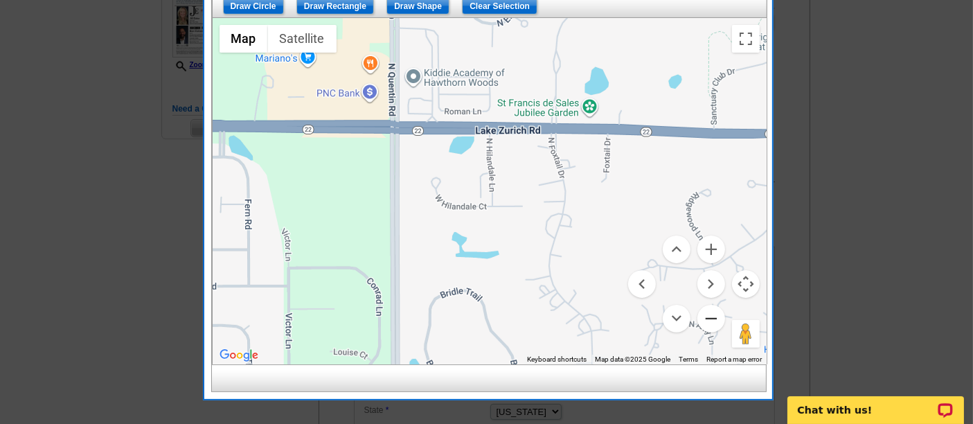
click at [712, 321] on button "Zoom out" at bounding box center [712, 319] width 28 height 28
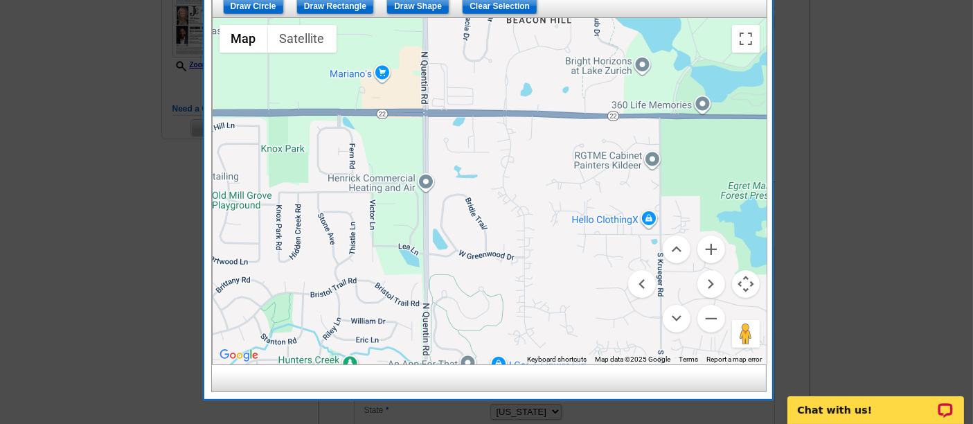
drag, startPoint x: 551, startPoint y: 260, endPoint x: 533, endPoint y: 209, distance: 54.3
click at [533, 209] on div at bounding box center [490, 191] width 554 height 346
click at [418, 8] on input "Draw Shape" at bounding box center [418, 6] width 63 height 17
click at [422, 109] on div at bounding box center [490, 191] width 554 height 346
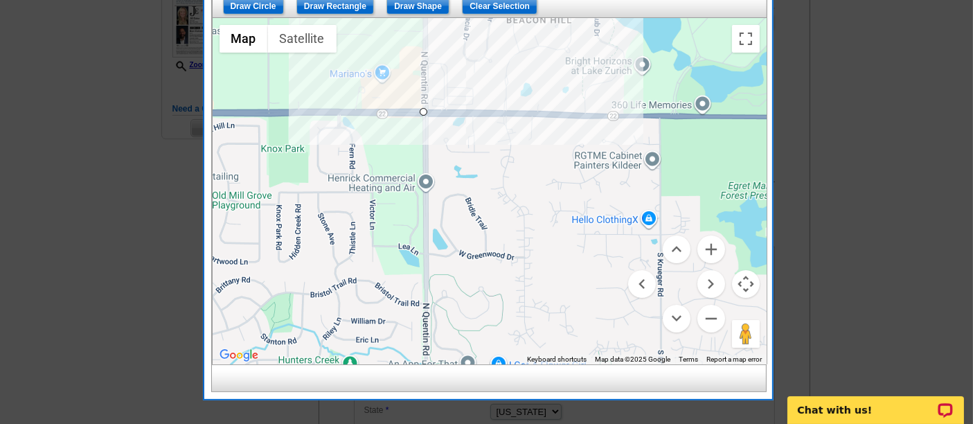
click at [531, 112] on div at bounding box center [490, 191] width 554 height 346
click at [540, 220] on div at bounding box center [490, 191] width 554 height 346
click at [545, 285] on div at bounding box center [490, 191] width 554 height 346
click at [576, 295] on div at bounding box center [490, 191] width 554 height 346
click at [587, 333] on div at bounding box center [490, 191] width 554 height 346
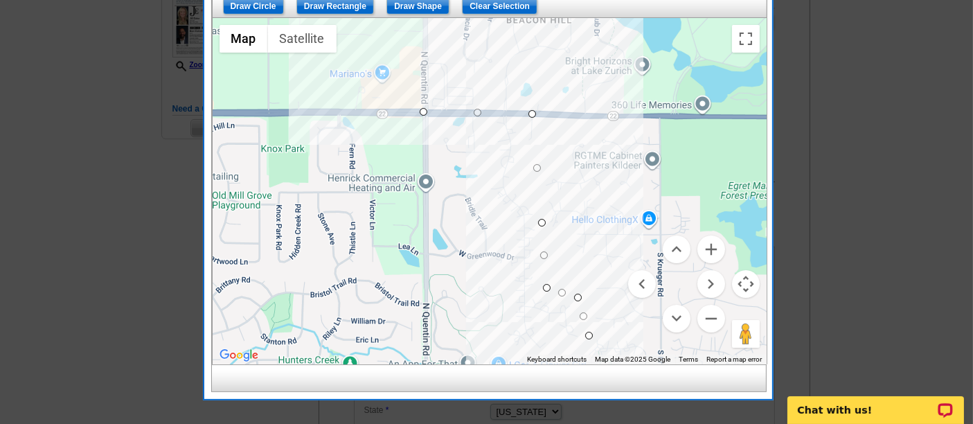
click at [576, 348] on div at bounding box center [490, 191] width 554 height 346
click at [520, 352] on div at bounding box center [490, 191] width 554 height 346
click at [493, 346] on div at bounding box center [490, 191] width 554 height 346
click at [502, 296] on div at bounding box center [490, 191] width 554 height 346
click at [495, 269] on div at bounding box center [490, 191] width 554 height 346
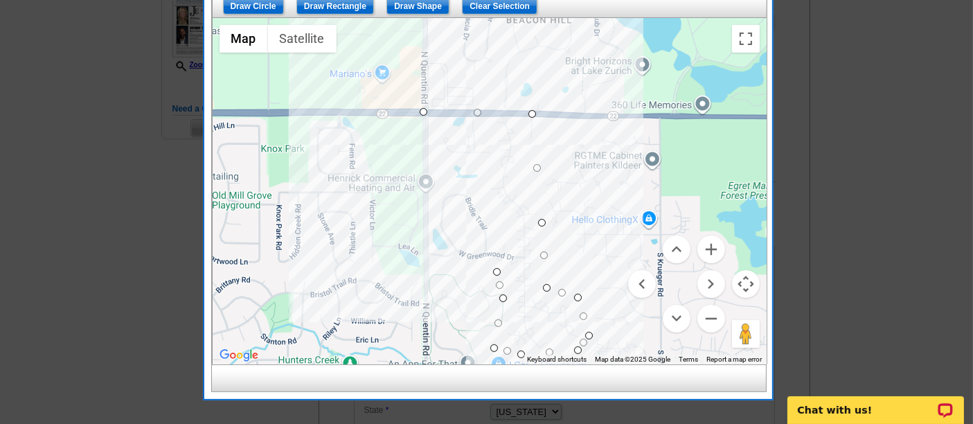
click at [425, 269] on div at bounding box center [490, 191] width 554 height 346
click at [423, 109] on div at bounding box center [490, 191] width 554 height 346
click at [711, 247] on button "Zoom in" at bounding box center [712, 250] width 28 height 28
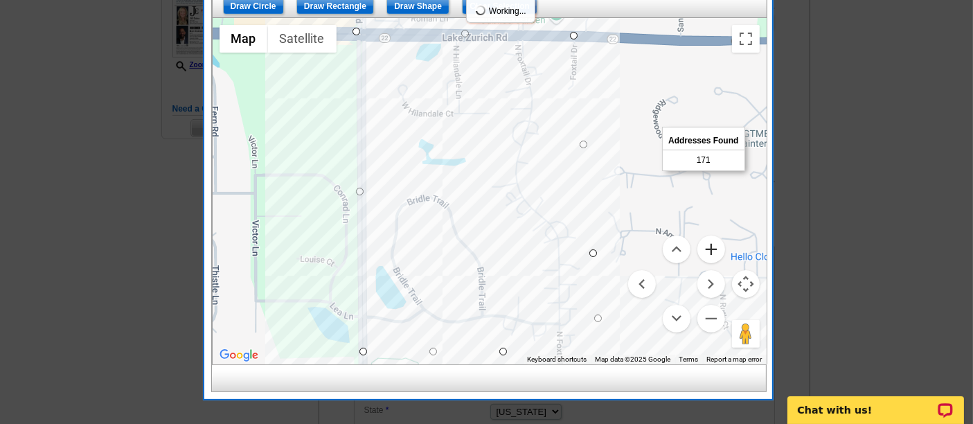
click at [714, 247] on button "Zoom in" at bounding box center [712, 250] width 28 height 28
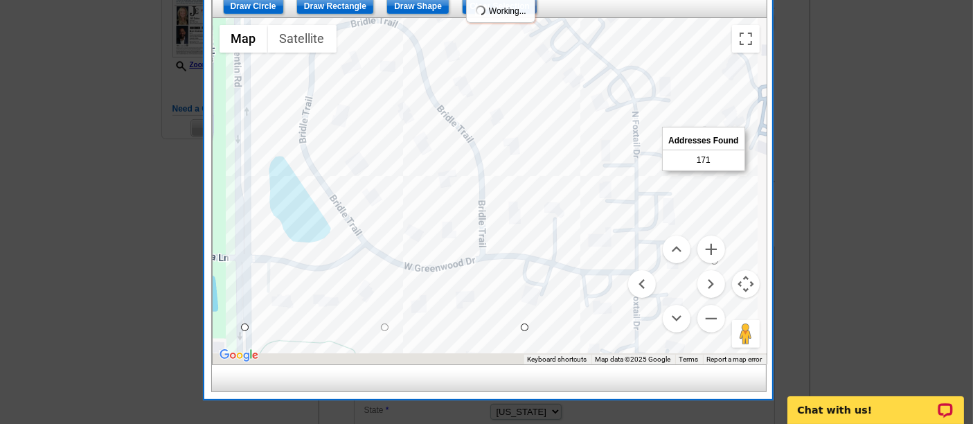
drag, startPoint x: 502, startPoint y: 260, endPoint x: 512, endPoint y: 39, distance: 221.2
click at [512, 39] on div at bounding box center [490, 191] width 554 height 346
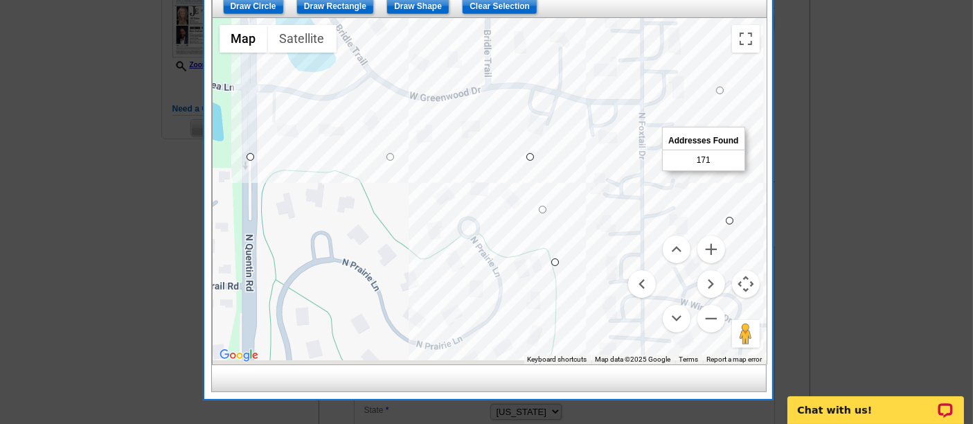
drag, startPoint x: 513, startPoint y: 288, endPoint x: 522, endPoint y: 125, distance: 163.0
click at [522, 125] on div at bounding box center [490, 191] width 554 height 346
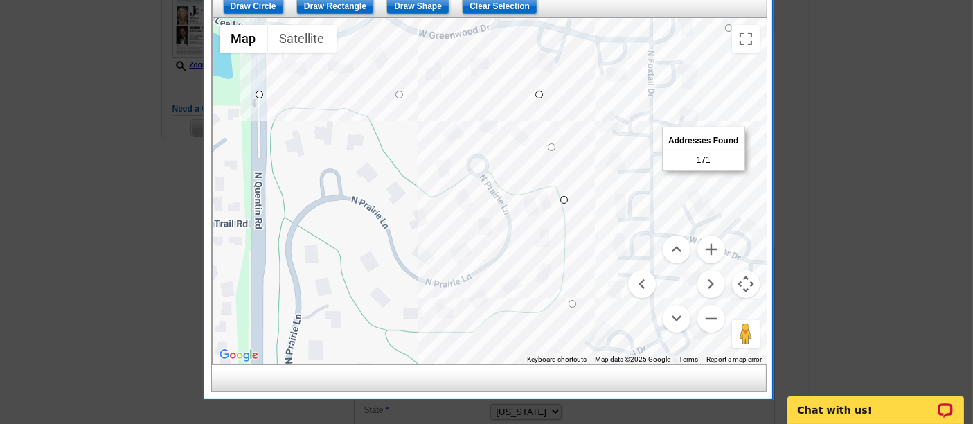
drag, startPoint x: 543, startPoint y: 297, endPoint x: 569, endPoint y: 301, distance: 26.7
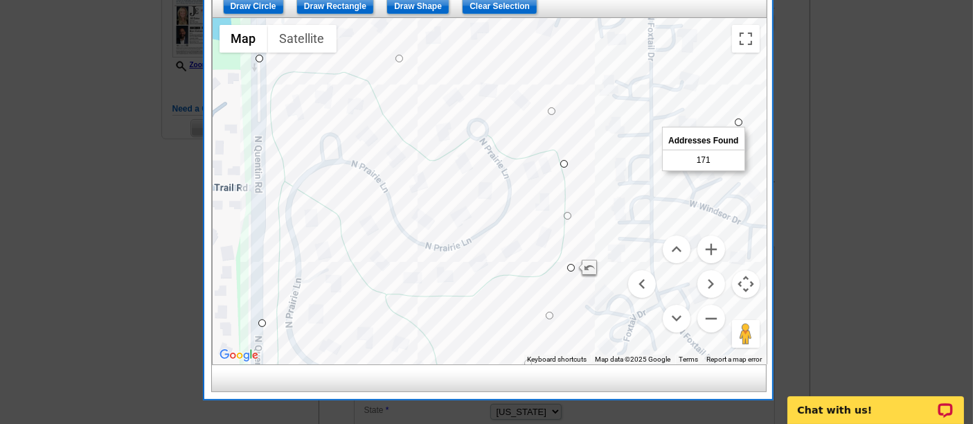
drag, startPoint x: 536, startPoint y: 92, endPoint x: 255, endPoint y: 327, distance: 366.4
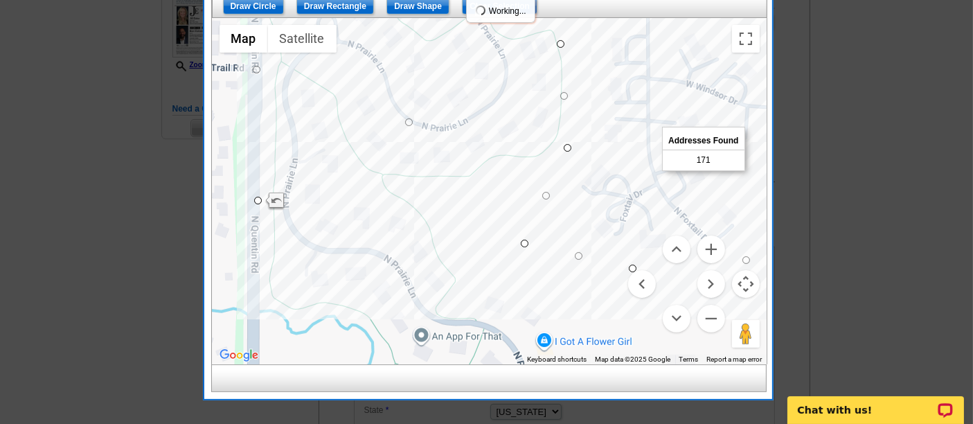
drag, startPoint x: 461, startPoint y: 321, endPoint x: 456, endPoint y: 191, distance: 131.0
click at [456, 191] on div at bounding box center [490, 191] width 554 height 346
drag, startPoint x: 558, startPoint y: 45, endPoint x: 297, endPoint y: 196, distance: 301.1
drag, startPoint x: 565, startPoint y: 149, endPoint x: 375, endPoint y: 197, distance: 195.7
click at [725, 314] on div at bounding box center [490, 191] width 554 height 346
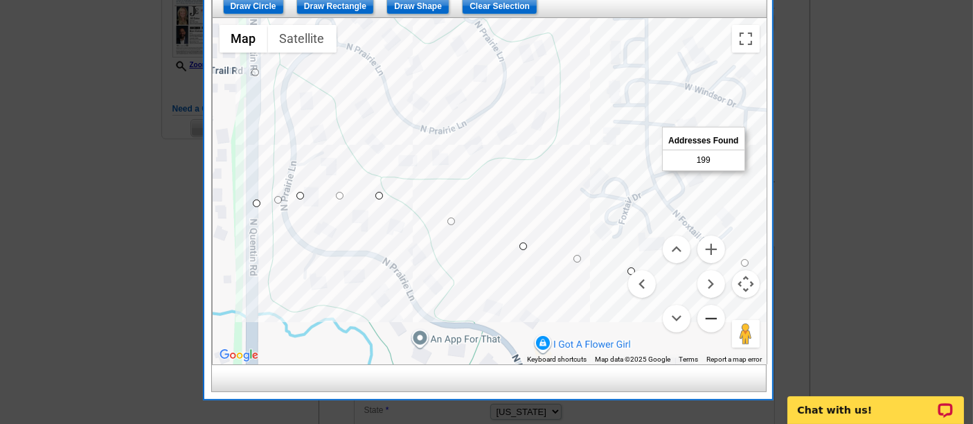
click at [709, 325] on button "Zoom out" at bounding box center [712, 319] width 28 height 28
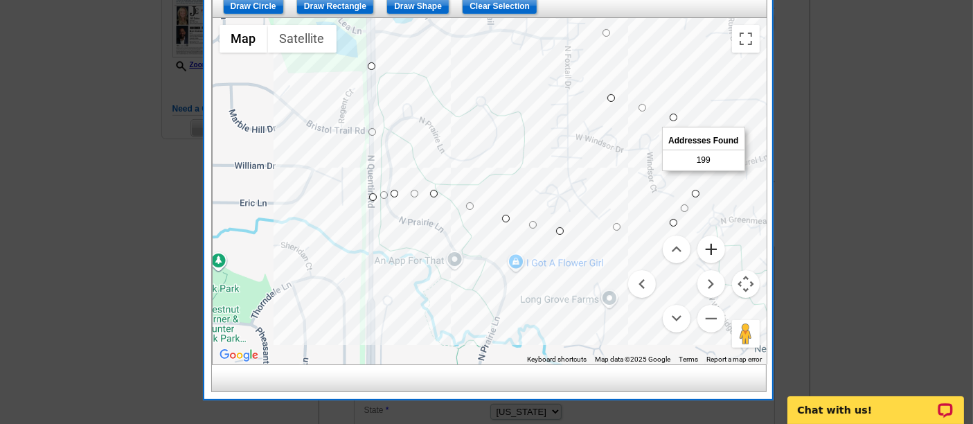
click at [716, 254] on button "Zoom in" at bounding box center [712, 250] width 28 height 28
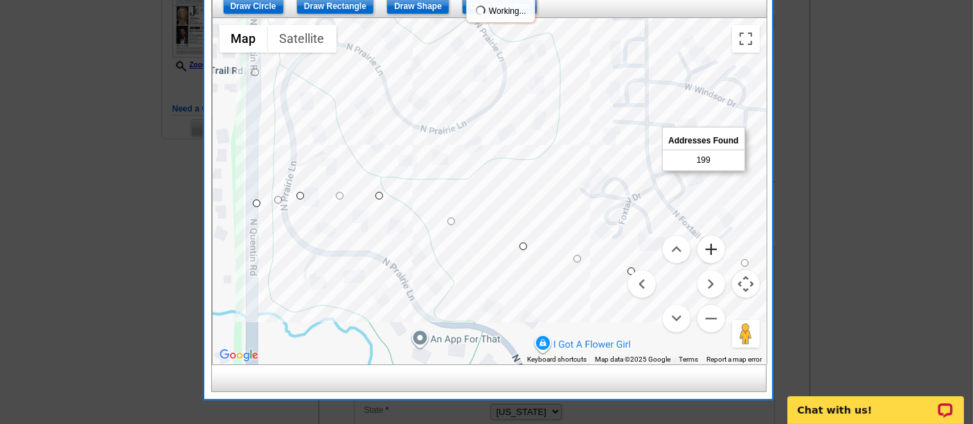
click at [716, 254] on button "Zoom in" at bounding box center [712, 250] width 28 height 28
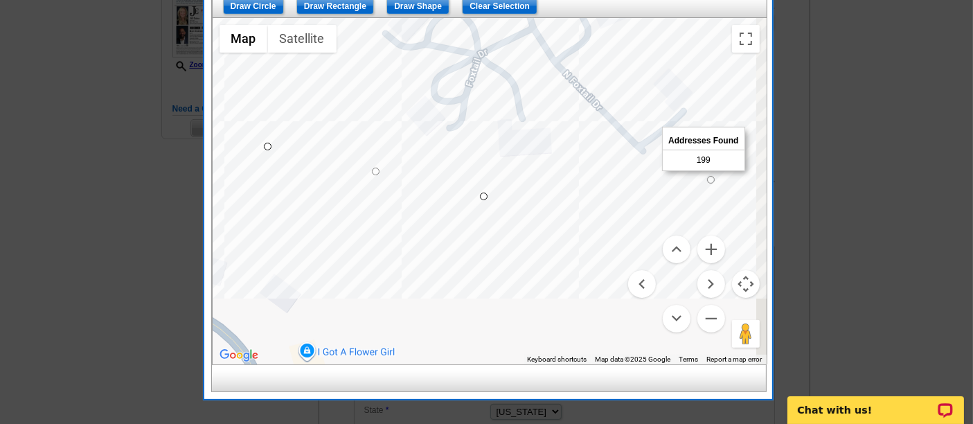
drag, startPoint x: 472, startPoint y: 206, endPoint x: 160, endPoint y: 43, distance: 352.0
click at [160, 43] on body "1 Items Home Pricing Guide Partner Tools Choose A Design My Orders My Account L…" at bounding box center [486, 197] width 973 height 1070
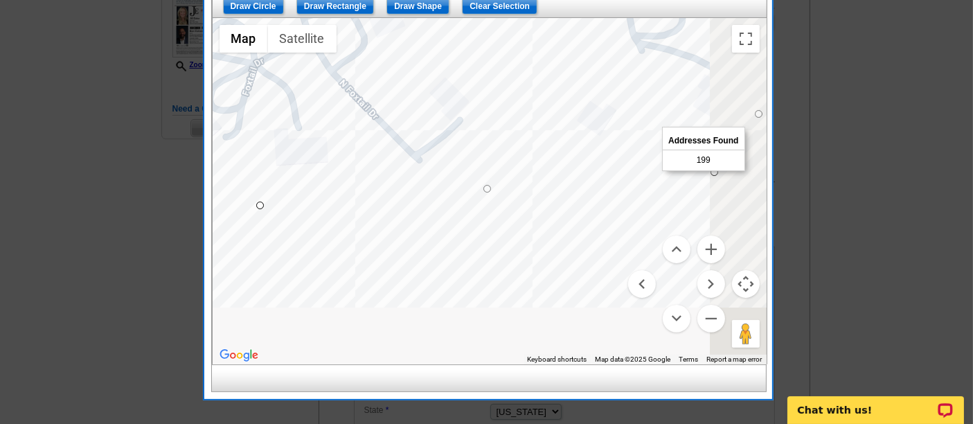
drag, startPoint x: 522, startPoint y: 242, endPoint x: 245, endPoint y: 295, distance: 282.1
click at [245, 295] on div at bounding box center [490, 191] width 554 height 346
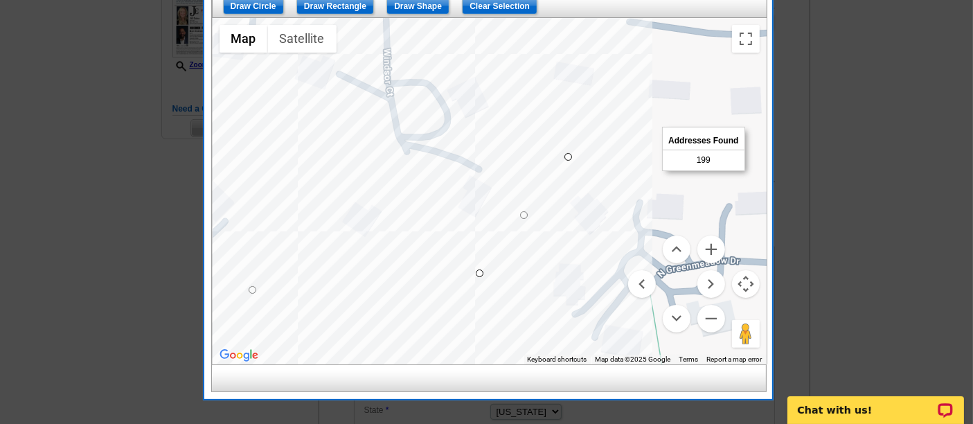
drag, startPoint x: 530, startPoint y: 264, endPoint x: 342, endPoint y: 319, distance: 195.7
click at [342, 319] on div at bounding box center [490, 191] width 554 height 346
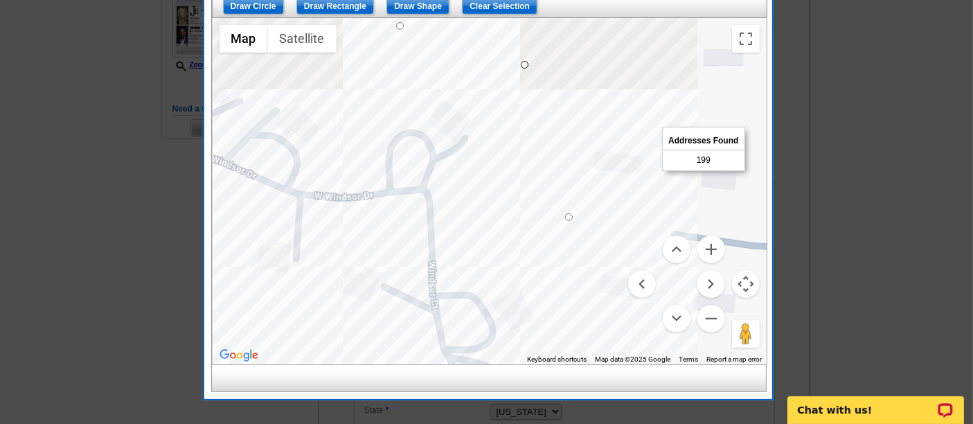
drag, startPoint x: 380, startPoint y: 178, endPoint x: 416, endPoint y: 407, distance: 231.5
click at [416, 407] on body "1 Items Home Pricing Guide Partner Tools Choose A Design My Orders My Account L…" at bounding box center [486, 197] width 973 height 1070
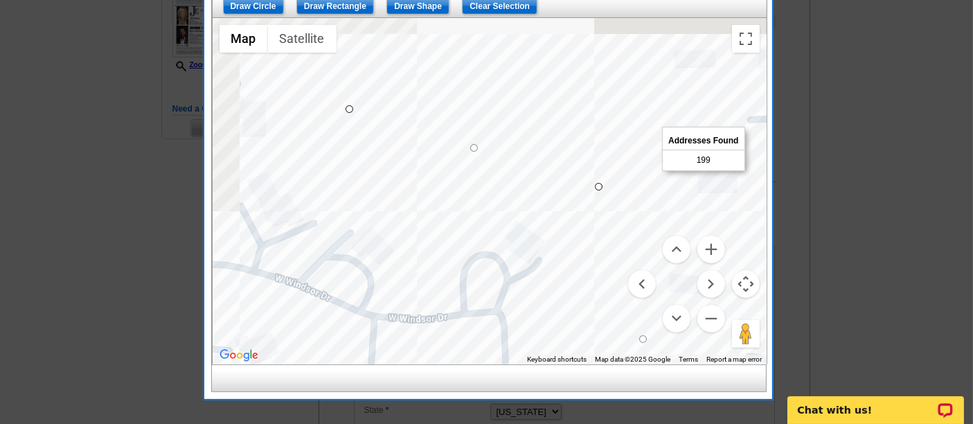
drag, startPoint x: 427, startPoint y: 209, endPoint x: 531, endPoint y: 326, distance: 156.1
click at [531, 326] on div at bounding box center [490, 191] width 554 height 346
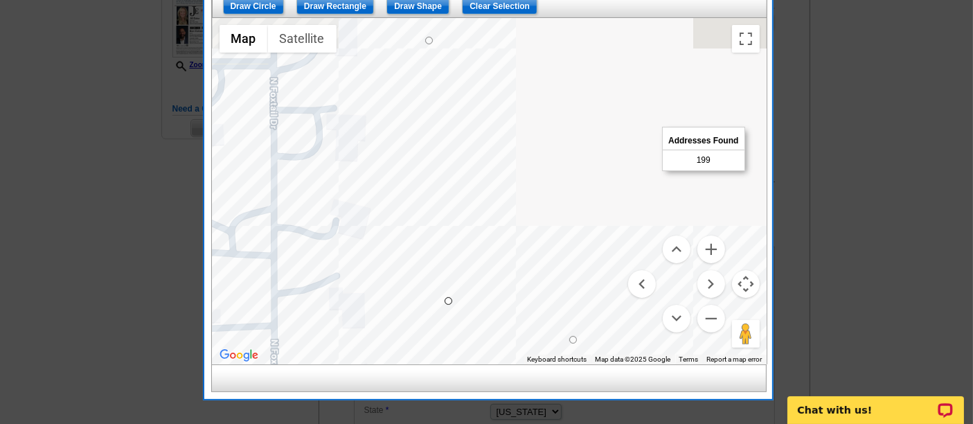
drag, startPoint x: 484, startPoint y: 180, endPoint x: 563, endPoint y: 369, distance: 205.0
click at [563, 369] on div "List Type Geography Map Demographics Results Next Addresses Found 199 Back Ente…" at bounding box center [488, 131] width 554 height 521
click at [708, 315] on button "Zoom out" at bounding box center [712, 319] width 28 height 28
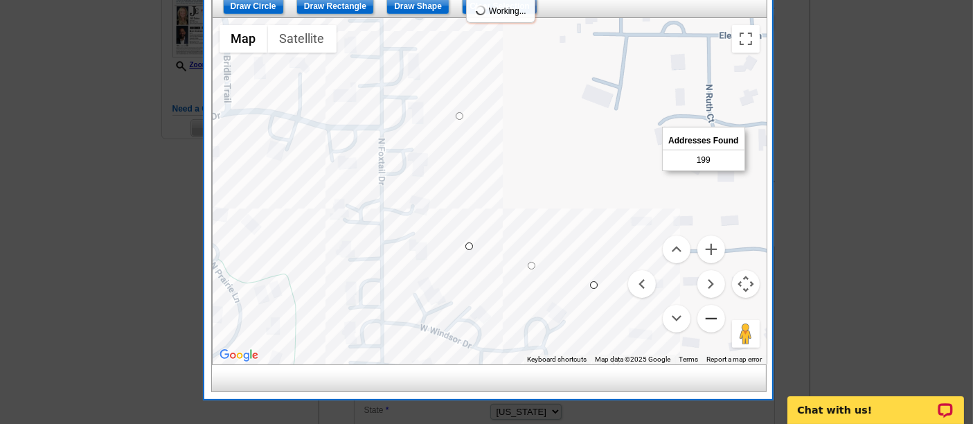
click at [711, 316] on button "Zoom out" at bounding box center [712, 319] width 28 height 28
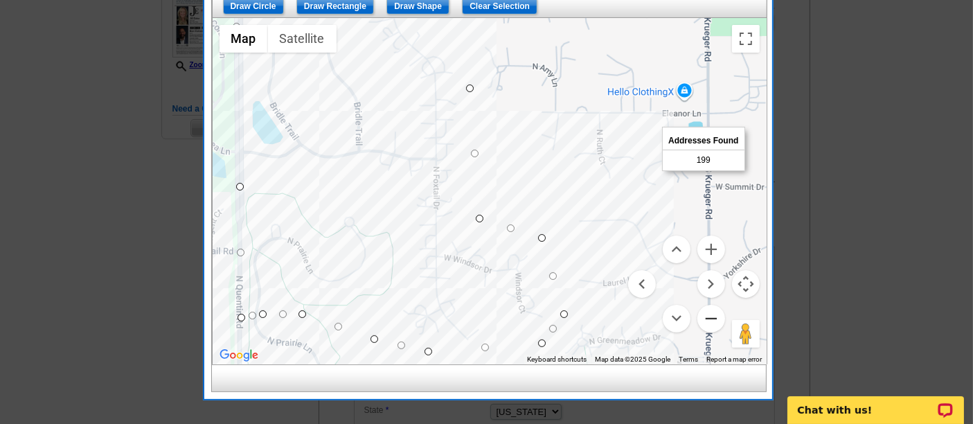
click at [714, 317] on button "Zoom out" at bounding box center [712, 319] width 28 height 28
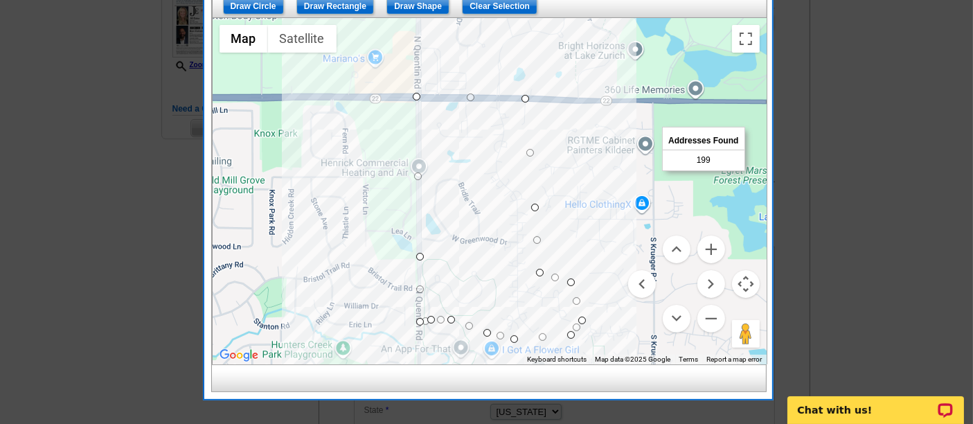
drag, startPoint x: 507, startPoint y: 140, endPoint x: 563, endPoint y: 209, distance: 89.2
click at [563, 209] on div at bounding box center [490, 191] width 554 height 346
click at [705, 244] on button "Zoom in" at bounding box center [712, 250] width 28 height 28
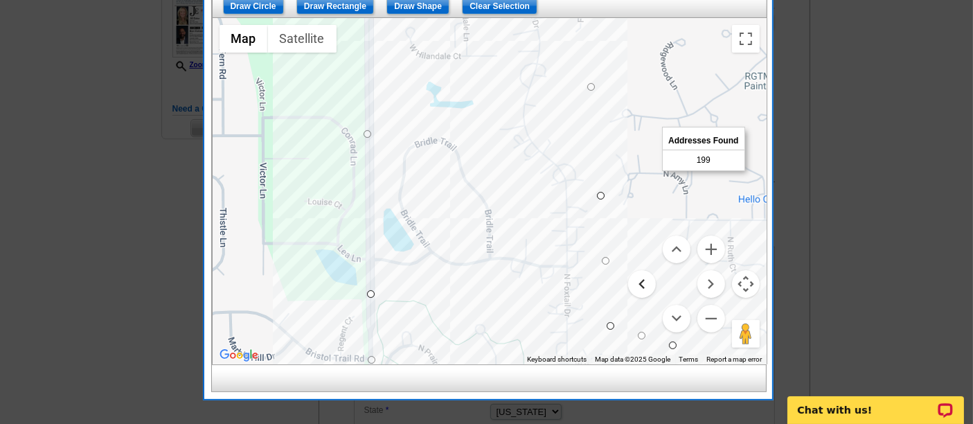
drag, startPoint x: 617, startPoint y: 303, endPoint x: 632, endPoint y: 272, distance: 34.4
click at [632, 272] on div "Map Terrain Satellite Labels Keyboard shortcuts Map Data Map data ©2025 Google …" at bounding box center [490, 191] width 554 height 346
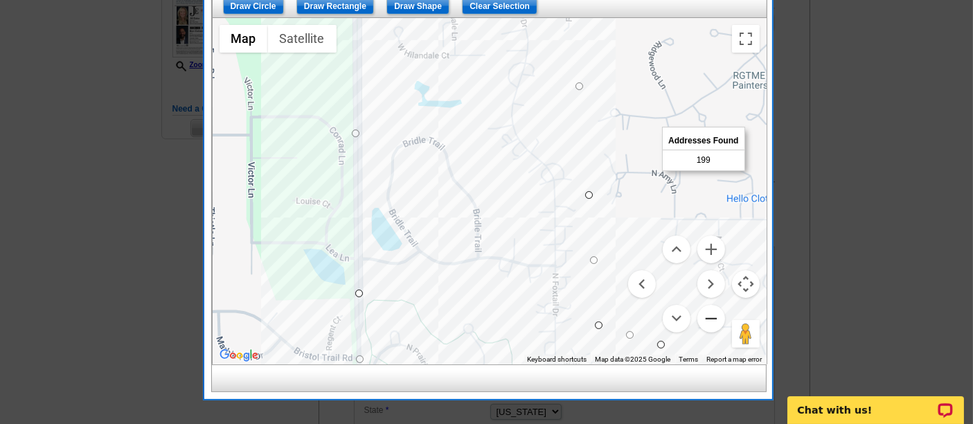
click at [707, 317] on button "Zoom out" at bounding box center [712, 319] width 28 height 28
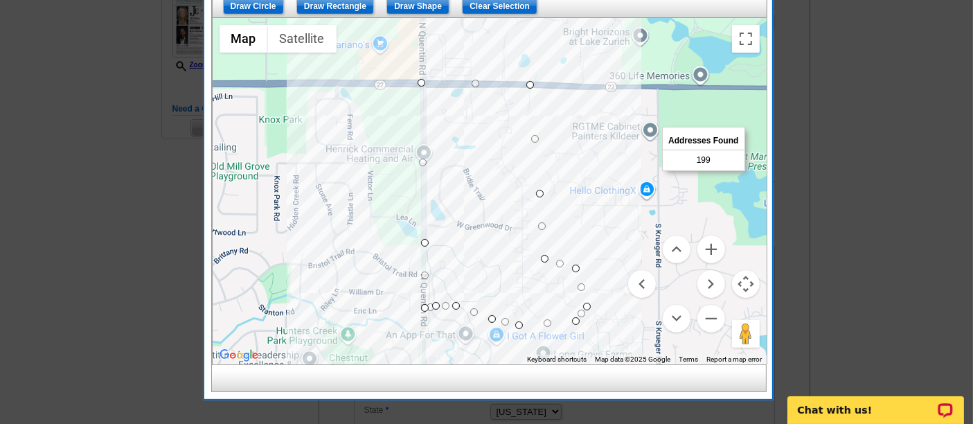
click at [750, 282] on button "Map camera controls" at bounding box center [746, 284] width 28 height 28
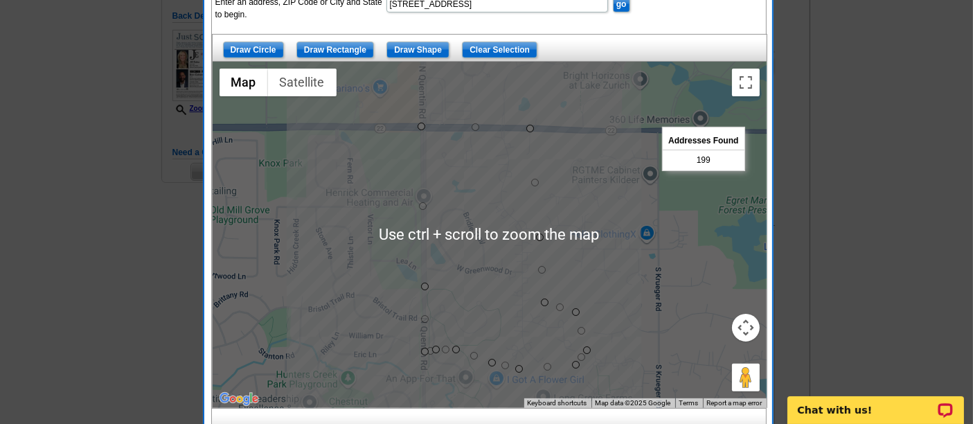
scroll to position [295, 0]
click at [795, 302] on div at bounding box center [486, 65] width 973 height 720
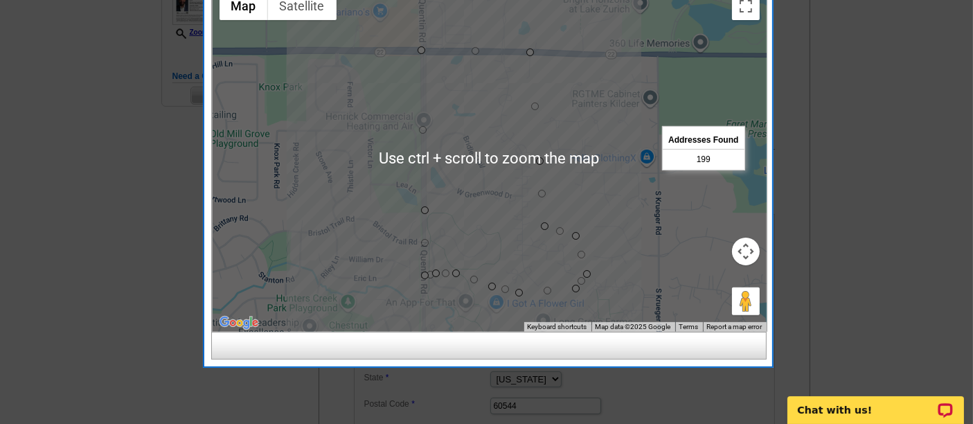
scroll to position [369, 0]
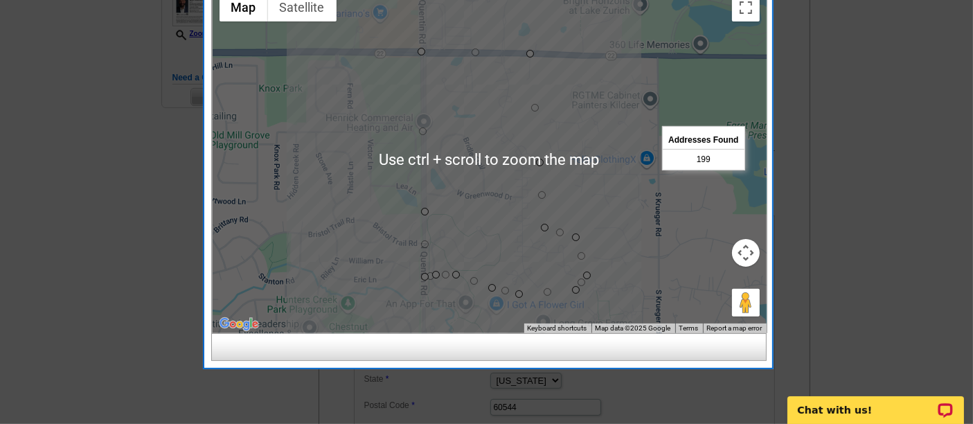
click at [753, 255] on button "Map camera controls" at bounding box center [746, 253] width 28 height 28
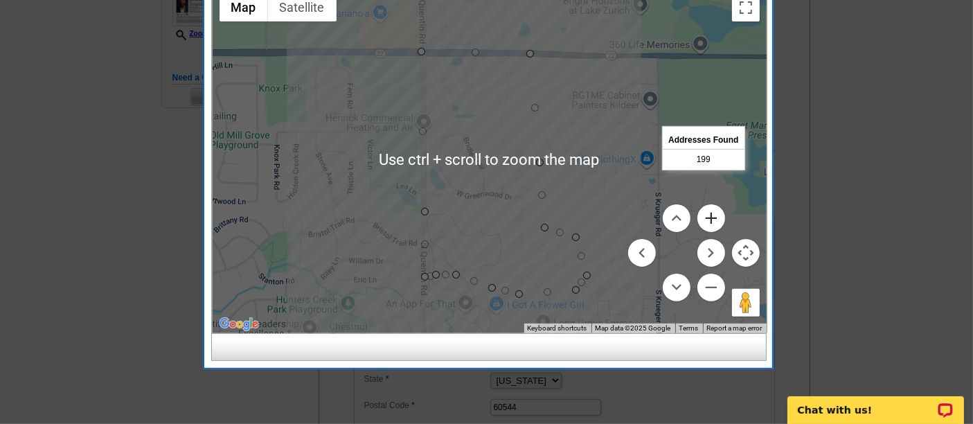
click at [717, 213] on button "Zoom in" at bounding box center [712, 218] width 28 height 28
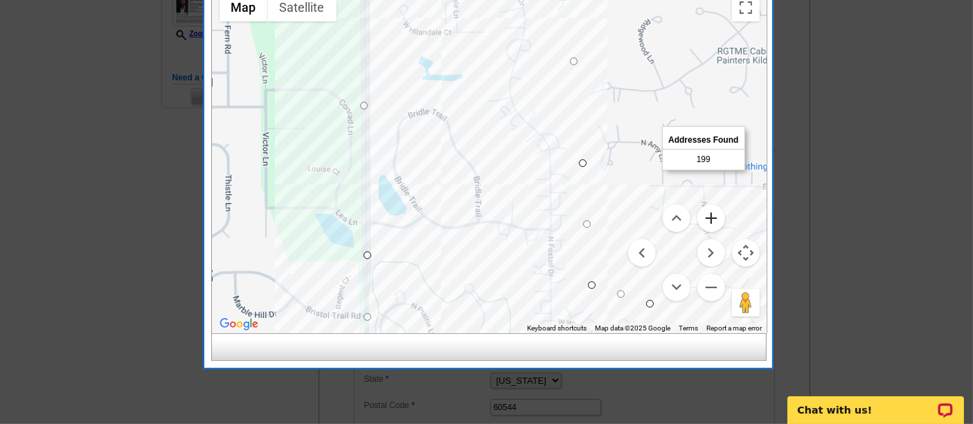
click at [718, 213] on button "Zoom in" at bounding box center [712, 218] width 28 height 28
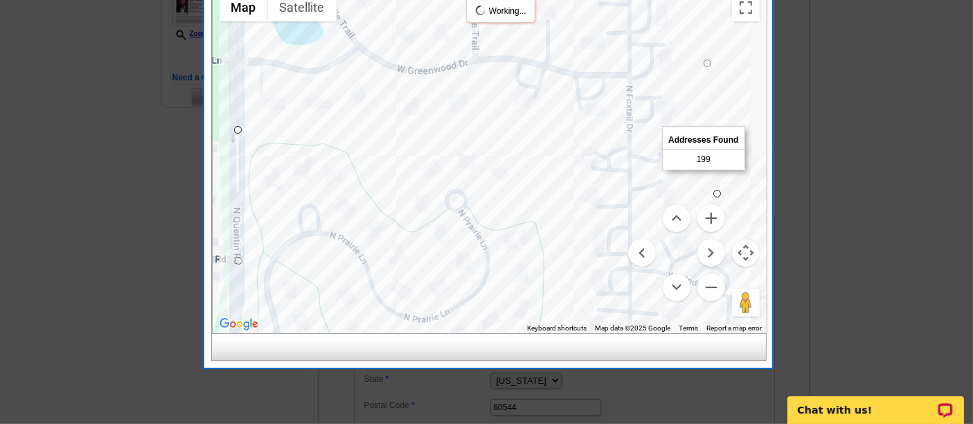
drag, startPoint x: 562, startPoint y: 282, endPoint x: 571, endPoint y: 36, distance: 246.1
click at [571, 36] on div at bounding box center [490, 160] width 554 height 346
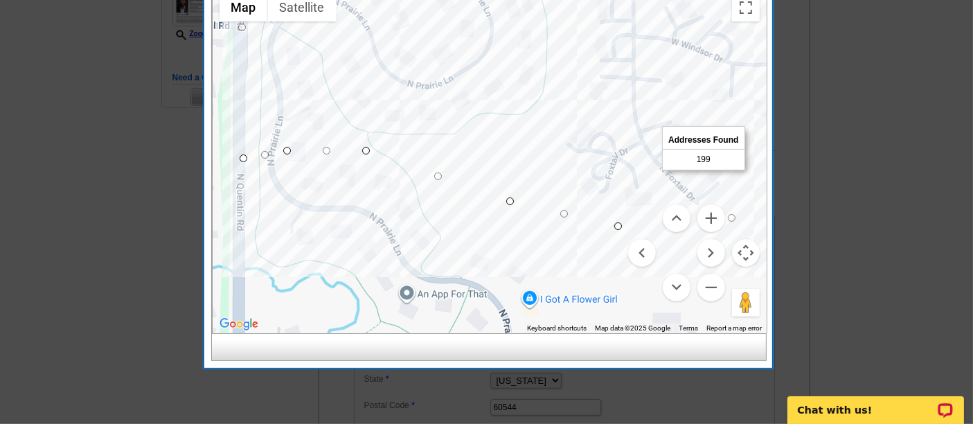
drag, startPoint x: 506, startPoint y: 245, endPoint x: 502, endPoint y: 64, distance: 180.9
click at [502, 64] on div at bounding box center [490, 160] width 554 height 346
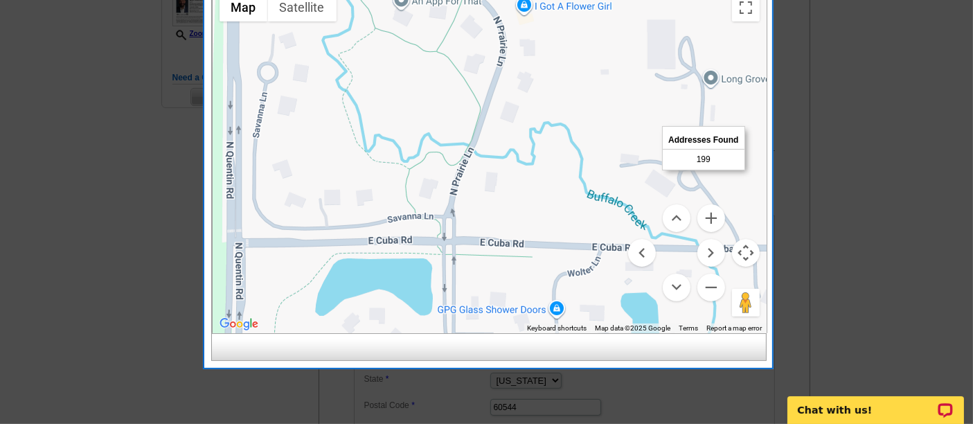
drag, startPoint x: 516, startPoint y: 255, endPoint x: 508, endPoint y: 149, distance: 106.3
click at [508, 149] on div at bounding box center [490, 160] width 554 height 346
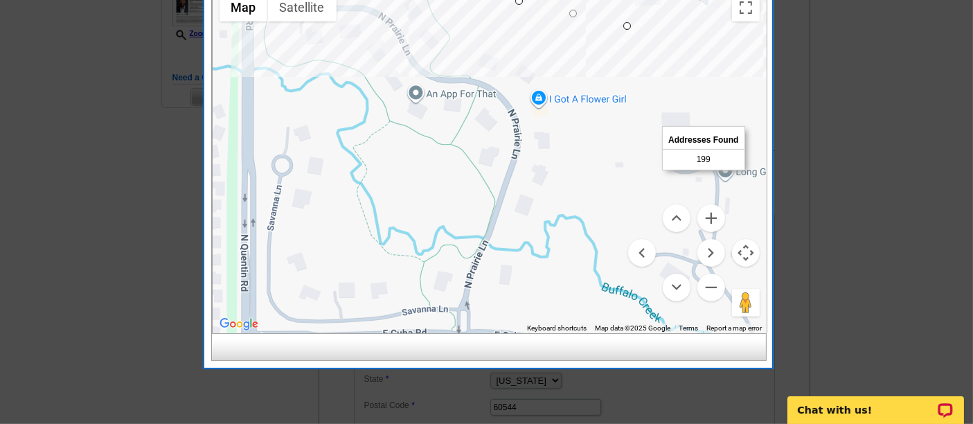
drag, startPoint x: 463, startPoint y: 131, endPoint x: 479, endPoint y: 236, distance: 106.6
click at [479, 236] on div at bounding box center [490, 160] width 554 height 346
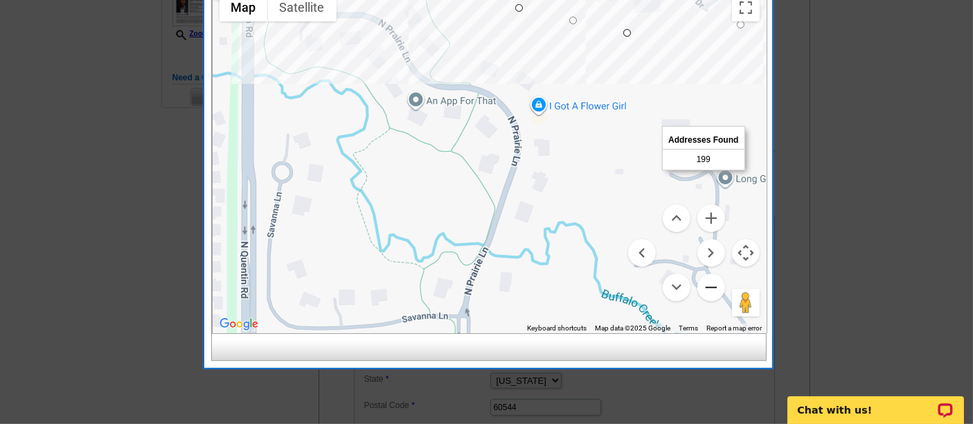
click at [713, 281] on button "Zoom out" at bounding box center [712, 288] width 28 height 28
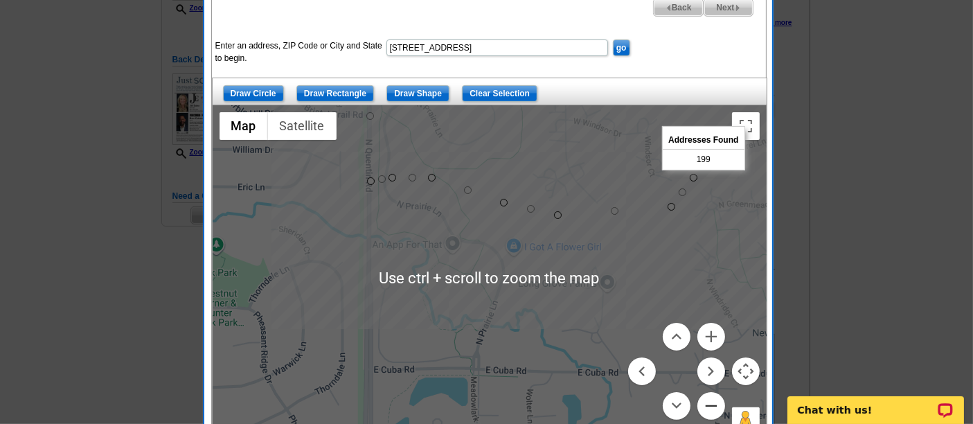
scroll to position [254, 0]
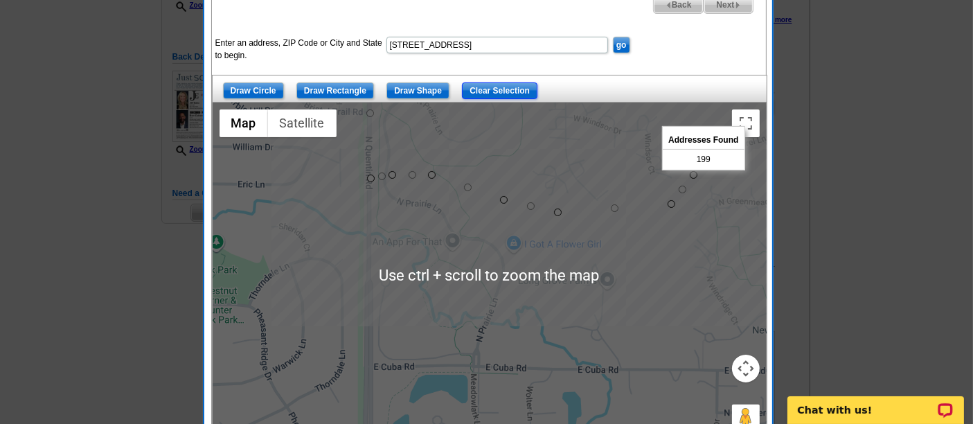
click at [505, 87] on input "Clear Selection" at bounding box center [500, 90] width 76 height 17
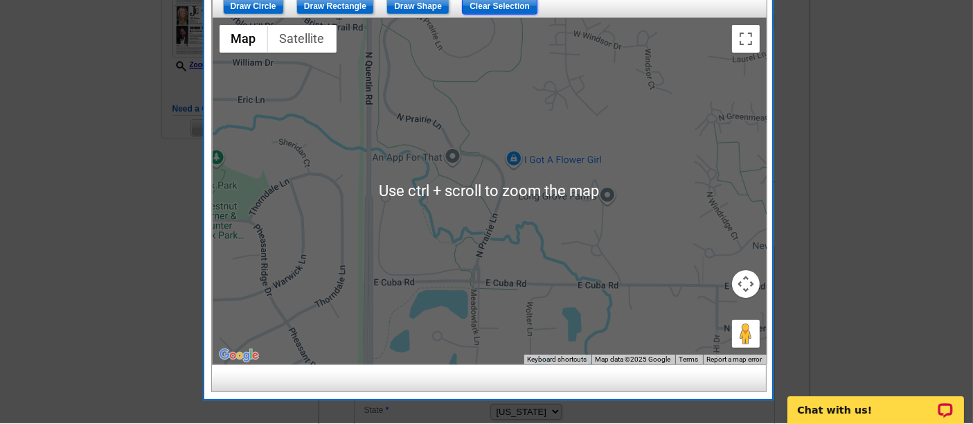
scroll to position [337, 0]
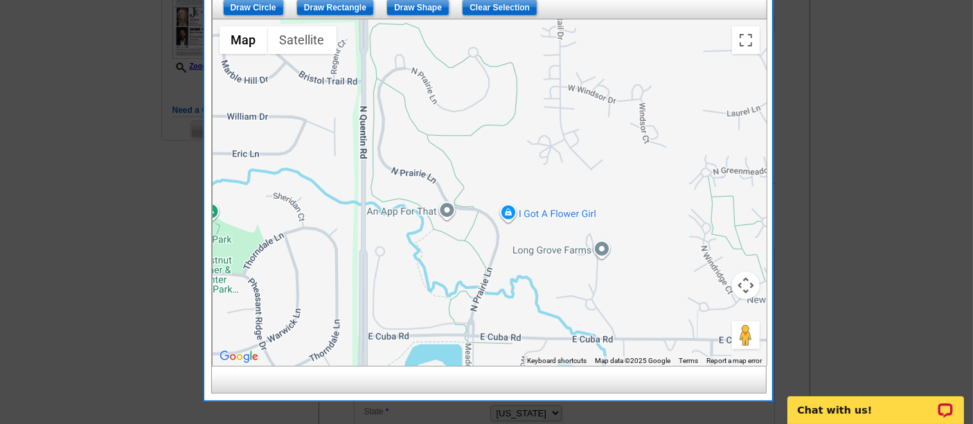
drag, startPoint x: 490, startPoint y: 150, endPoint x: 483, endPoint y: 215, distance: 65.6
click at [483, 215] on div at bounding box center [490, 192] width 554 height 346
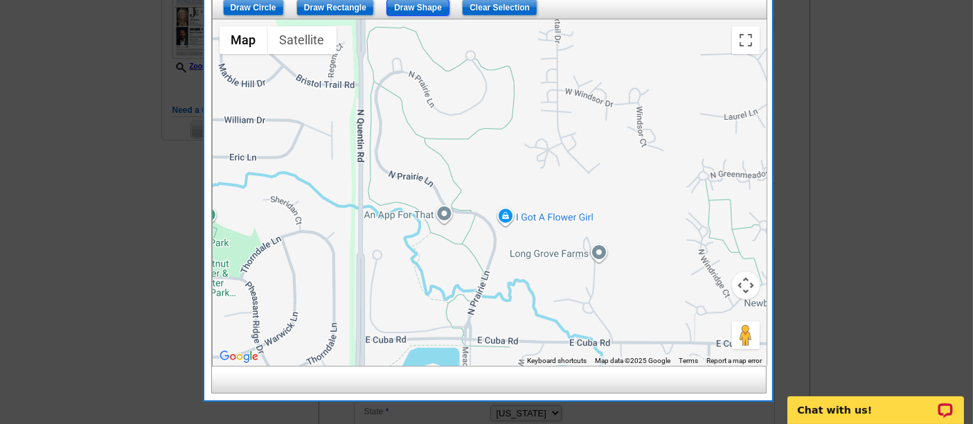
click at [405, 4] on input "Draw Shape" at bounding box center [418, 7] width 63 height 17
click at [357, 335] on div at bounding box center [490, 192] width 554 height 346
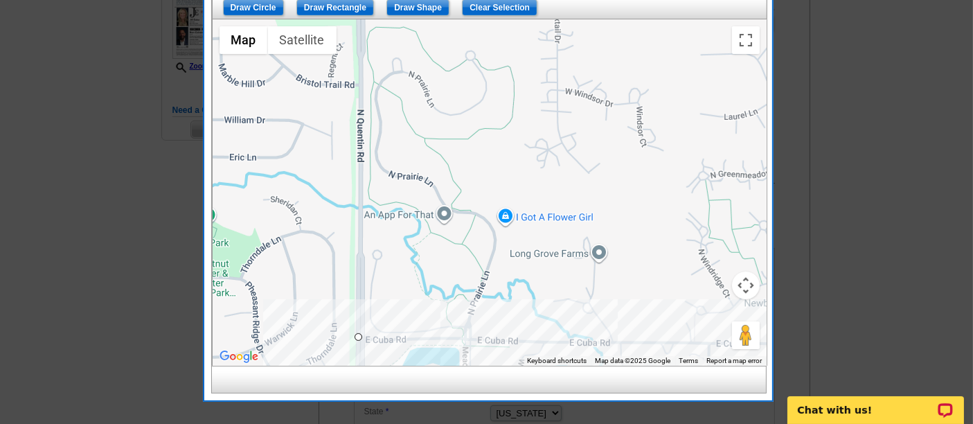
click at [679, 337] on div at bounding box center [490, 192] width 554 height 346
click at [686, 135] on div at bounding box center [490, 192] width 554 height 346
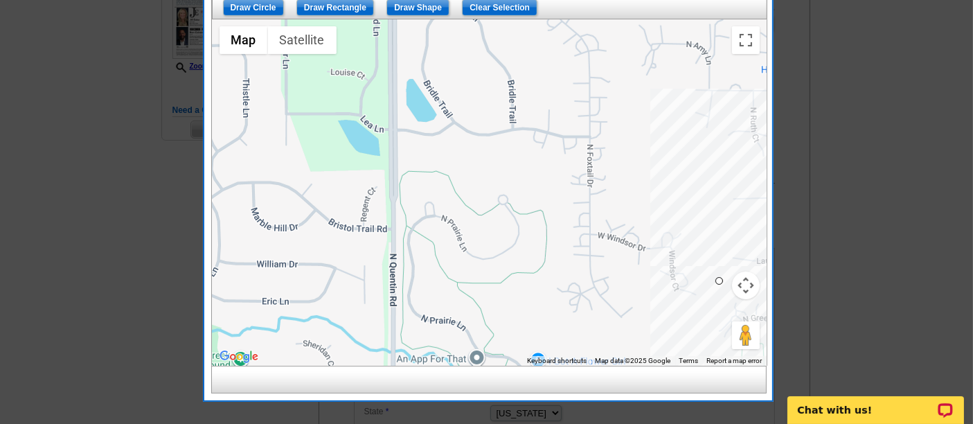
drag, startPoint x: 667, startPoint y: 48, endPoint x: 698, endPoint y: 193, distance: 147.4
click at [698, 193] on div at bounding box center [490, 192] width 554 height 346
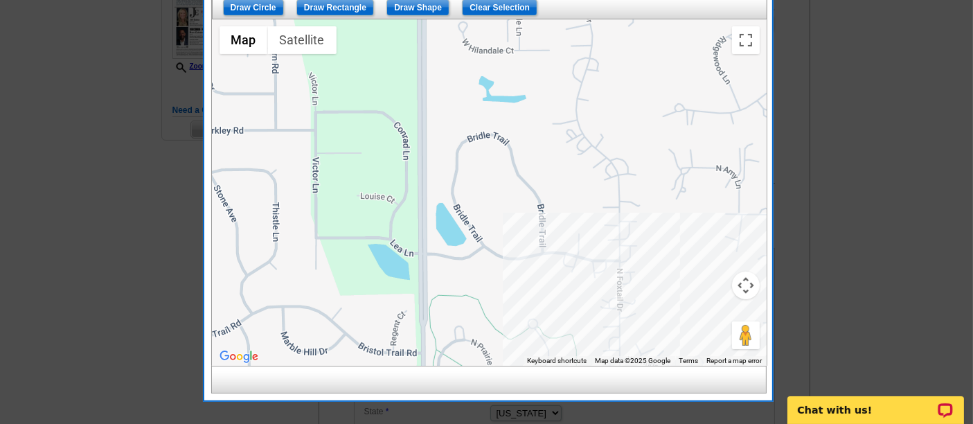
drag, startPoint x: 632, startPoint y: 103, endPoint x: 666, endPoint y: 235, distance: 136.4
click at [666, 235] on div at bounding box center [490, 192] width 554 height 346
click at [643, 147] on div at bounding box center [490, 192] width 554 height 346
click at [626, 68] on div at bounding box center [490, 192] width 554 height 346
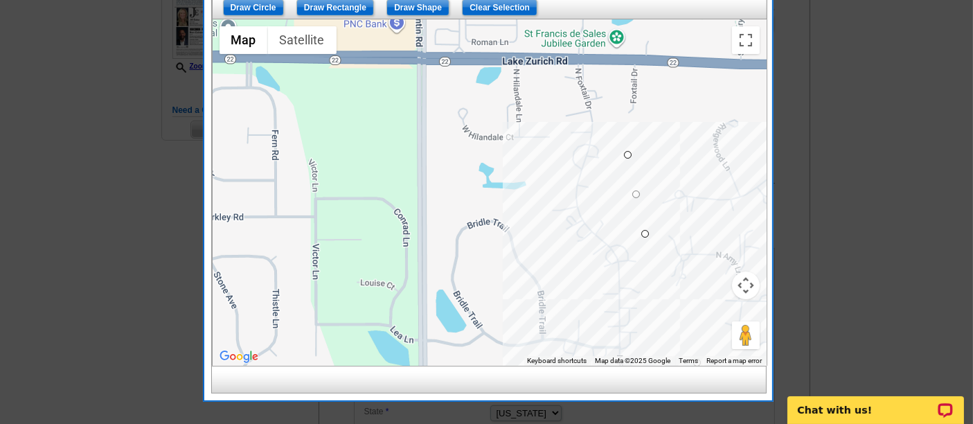
drag, startPoint x: 626, startPoint y: 81, endPoint x: 625, endPoint y: 176, distance: 94.9
click at [625, 176] on div at bounding box center [490, 192] width 554 height 346
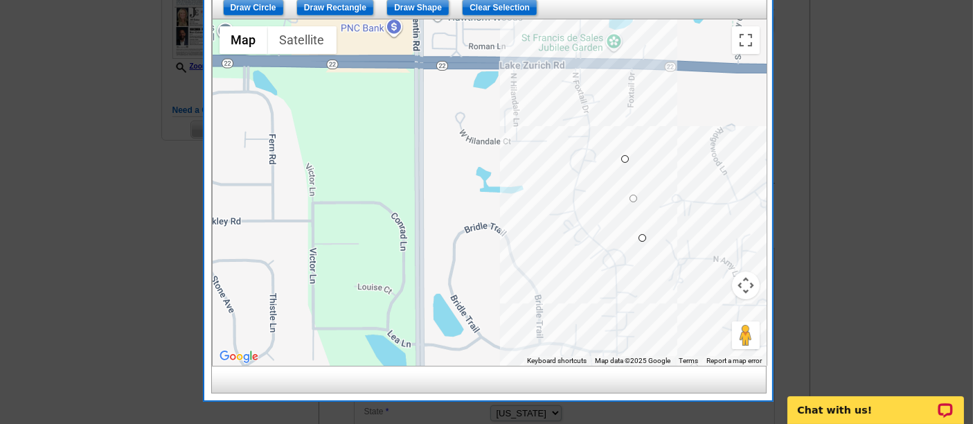
click at [648, 65] on div at bounding box center [490, 192] width 554 height 346
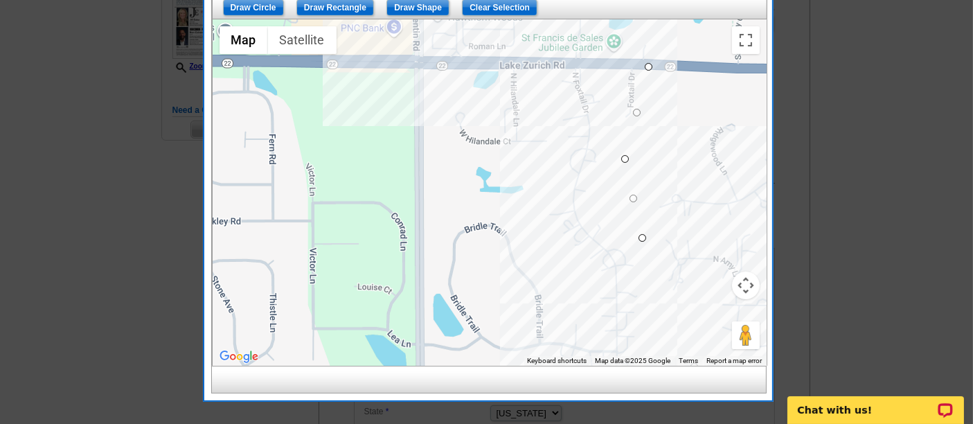
click at [418, 58] on div at bounding box center [490, 192] width 554 height 346
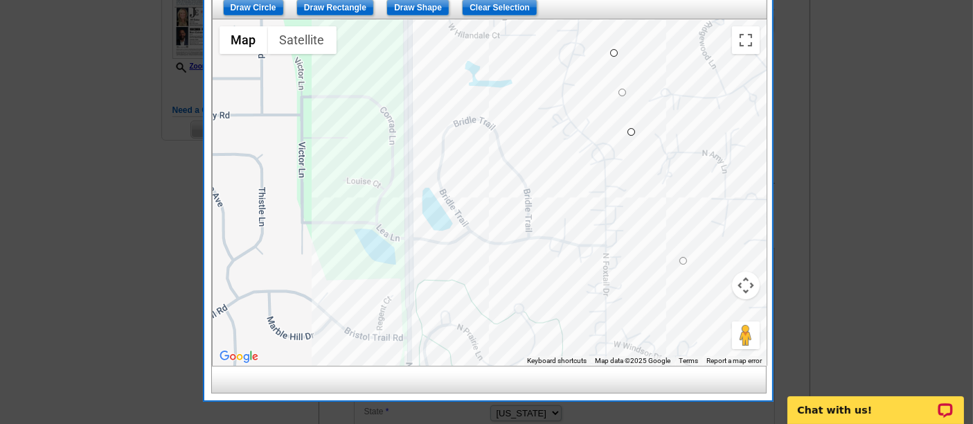
drag, startPoint x: 427, startPoint y: 191, endPoint x: 416, endPoint y: 65, distance: 125.9
click at [416, 65] on div at bounding box center [490, 192] width 554 height 346
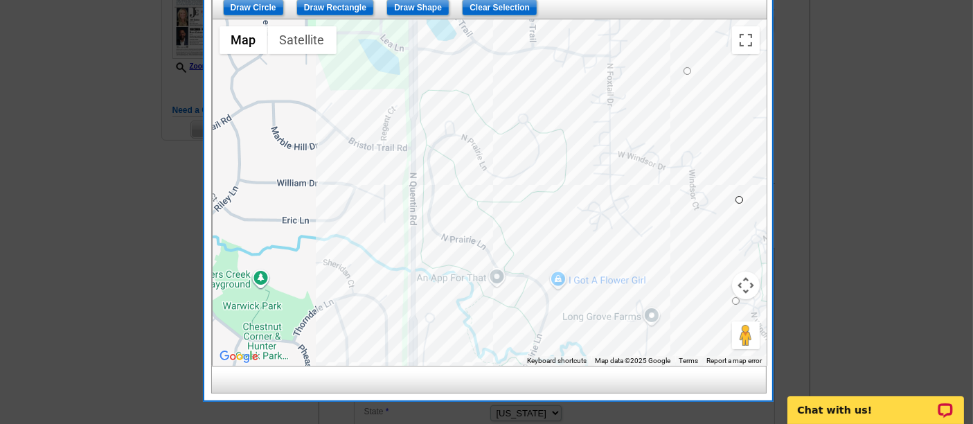
drag, startPoint x: 410, startPoint y: 240, endPoint x: 418, endPoint y: 46, distance: 194.8
click at [418, 46] on div at bounding box center [490, 192] width 554 height 346
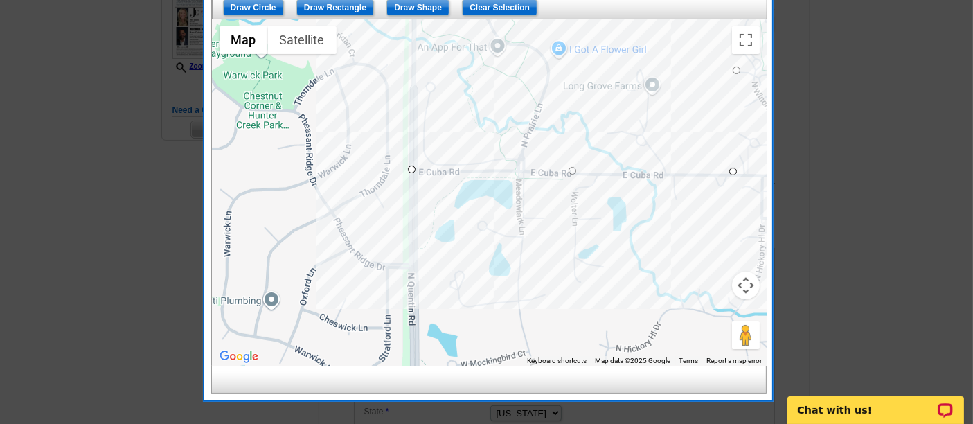
drag, startPoint x: 419, startPoint y: 281, endPoint x: 416, endPoint y: 67, distance: 213.4
click at [416, 67] on div at bounding box center [490, 192] width 554 height 346
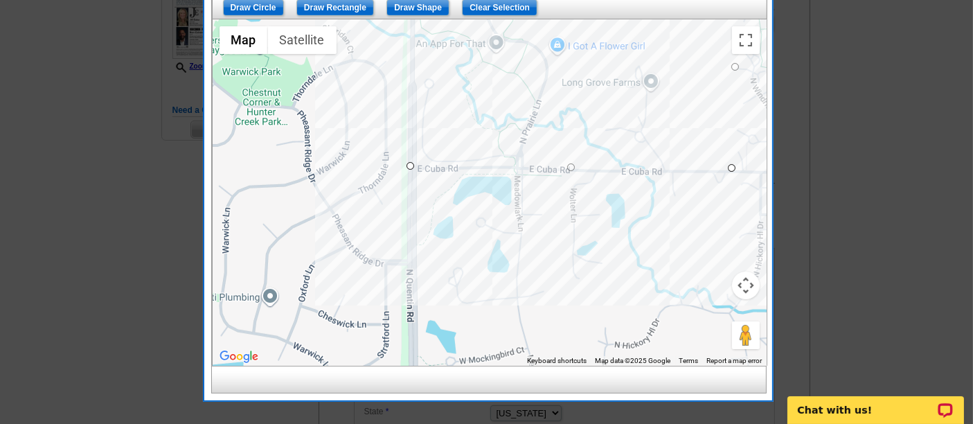
click at [409, 165] on div at bounding box center [490, 192] width 554 height 346
click at [745, 280] on button "Map camera controls" at bounding box center [746, 286] width 28 height 28
click at [722, 319] on button "Zoom out" at bounding box center [712, 320] width 28 height 28
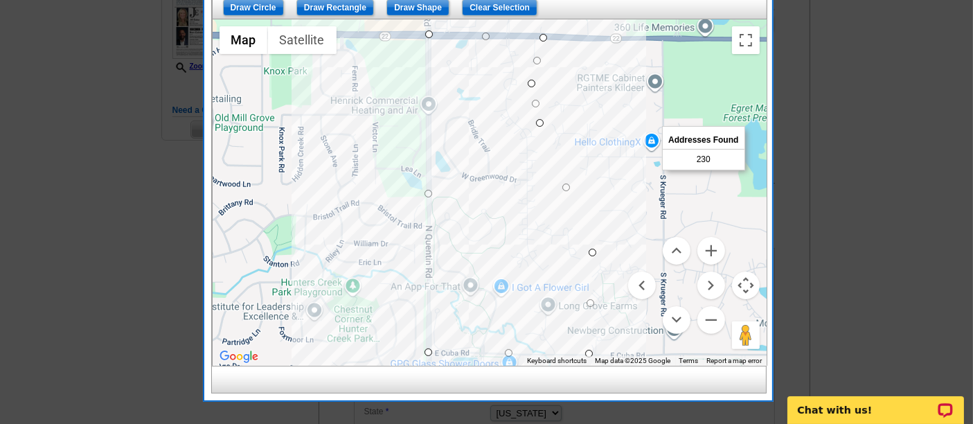
drag, startPoint x: 594, startPoint y: 181, endPoint x: 571, endPoint y: 355, distance: 175.4
click at [571, 355] on div "Use ctrl + scroll to zoom the map Map Terrain Satellite Labels Keyboard shortcu…" at bounding box center [490, 192] width 554 height 346
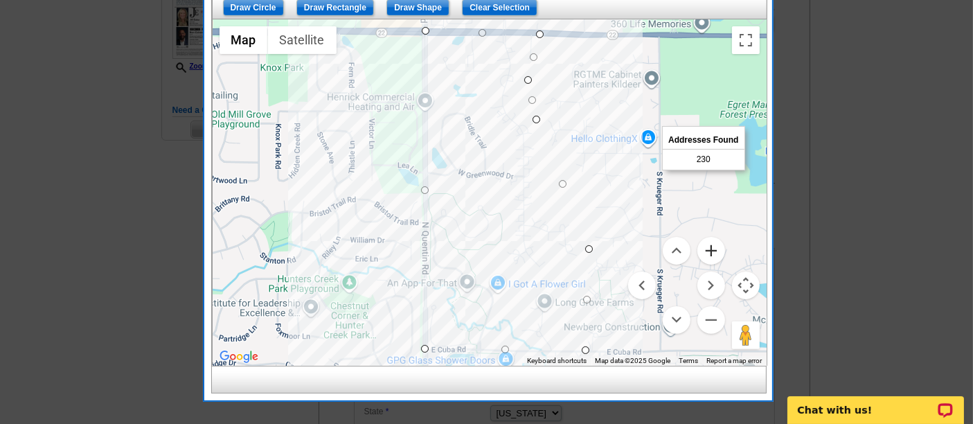
click at [717, 244] on button "Zoom in" at bounding box center [712, 251] width 28 height 28
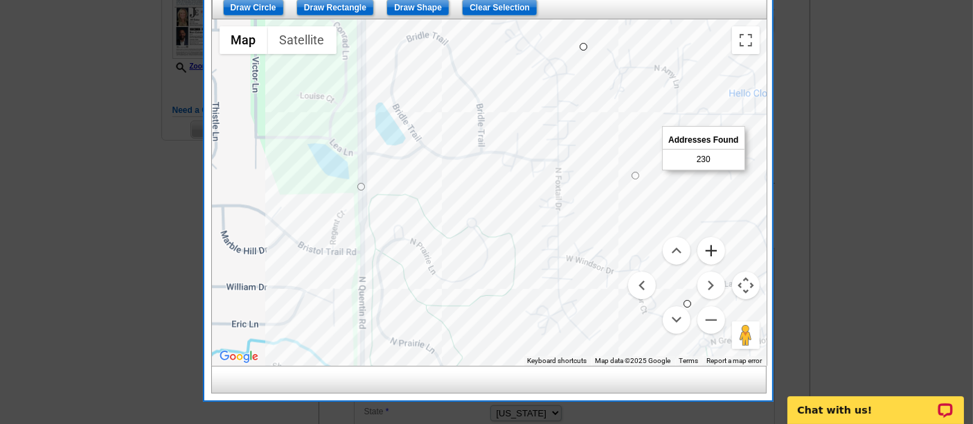
click at [717, 244] on button "Zoom in" at bounding box center [712, 251] width 28 height 28
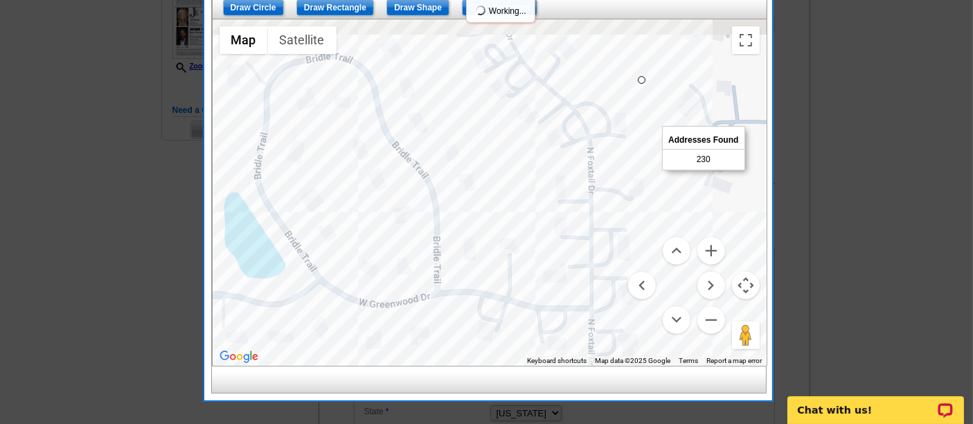
drag, startPoint x: 617, startPoint y: 141, endPoint x: 567, endPoint y: 366, distance: 231.3
click at [567, 366] on div "List Type Geography Map Demographics Results Next Addresses Found 230 Back Ente…" at bounding box center [488, 133] width 554 height 521
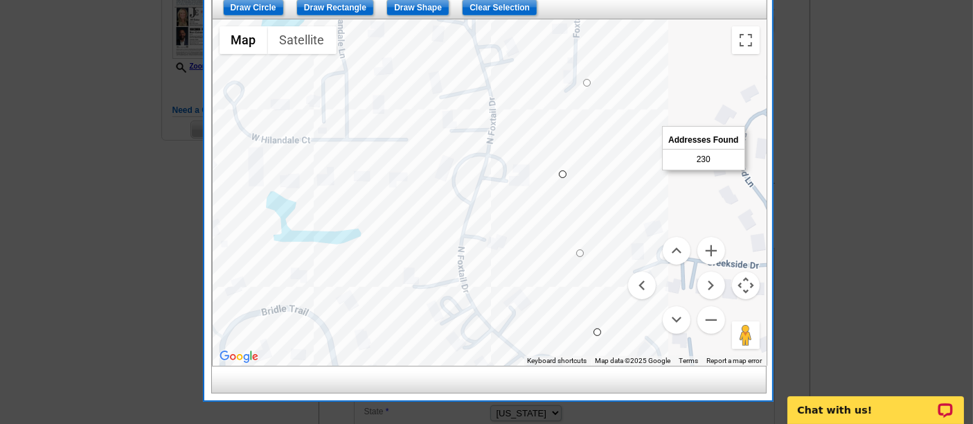
drag, startPoint x: 560, startPoint y: 213, endPoint x: 536, endPoint y: 413, distance: 201.7
click at [536, 413] on body "1 Items Home Pricing Guide Partner Tools Choose A Design My Orders My Account L…" at bounding box center [486, 198] width 973 height 1070
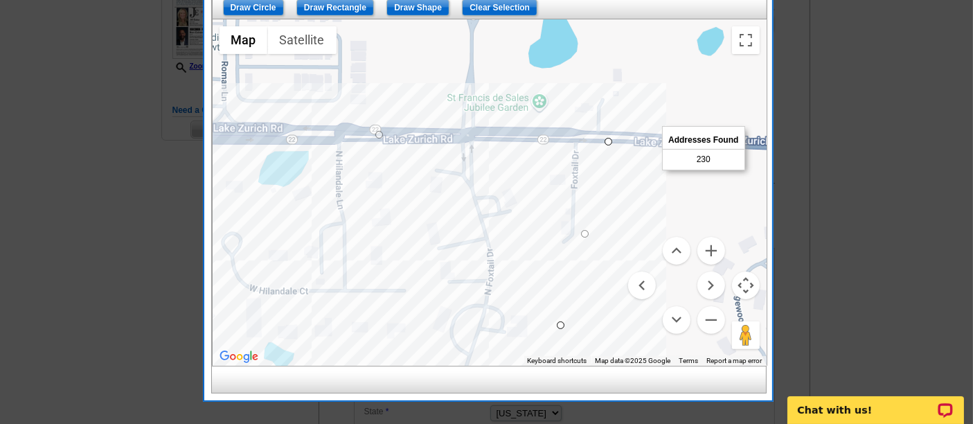
drag, startPoint x: 538, startPoint y: 211, endPoint x: 543, endPoint y: 349, distance: 138.6
click at [543, 349] on div at bounding box center [490, 192] width 554 height 346
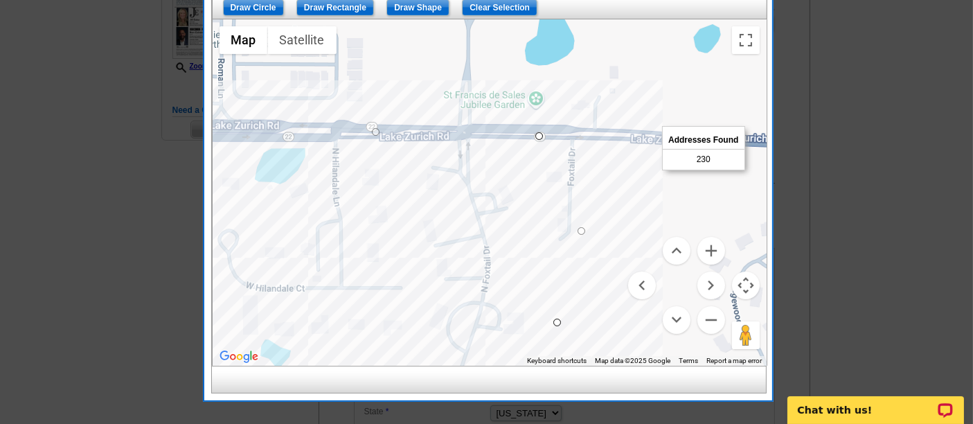
drag, startPoint x: 603, startPoint y: 137, endPoint x: 533, endPoint y: 135, distance: 69.3
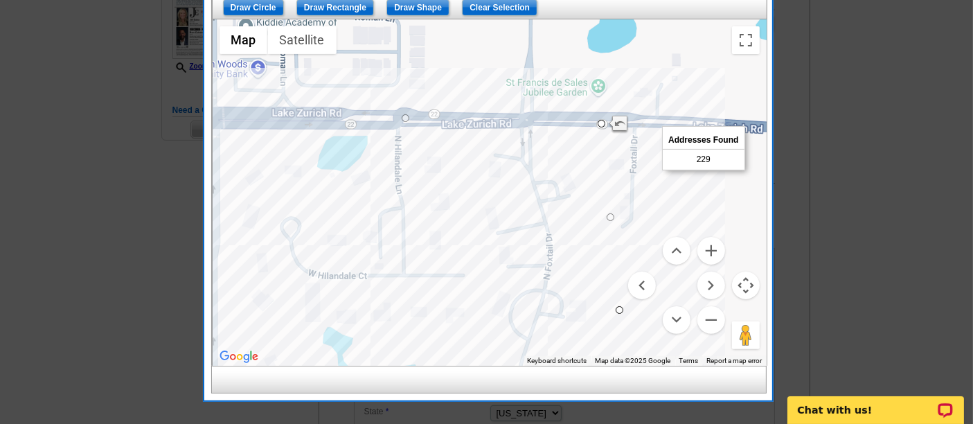
drag, startPoint x: 575, startPoint y: 290, endPoint x: 595, endPoint y: 267, distance: 30.4
click at [595, 267] on div at bounding box center [490, 192] width 554 height 346
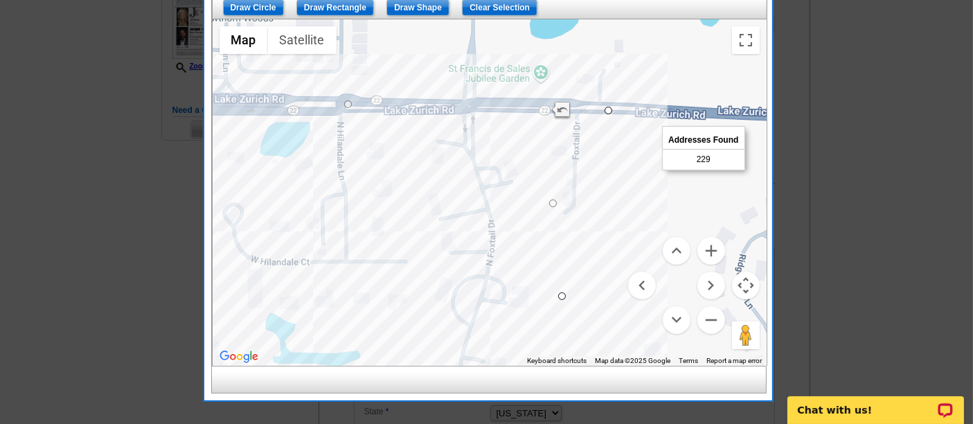
drag, startPoint x: 542, startPoint y: 107, endPoint x: 609, endPoint y: 108, distance: 66.5
drag, startPoint x: 583, startPoint y: 204, endPoint x: 602, endPoint y: 215, distance: 22.3
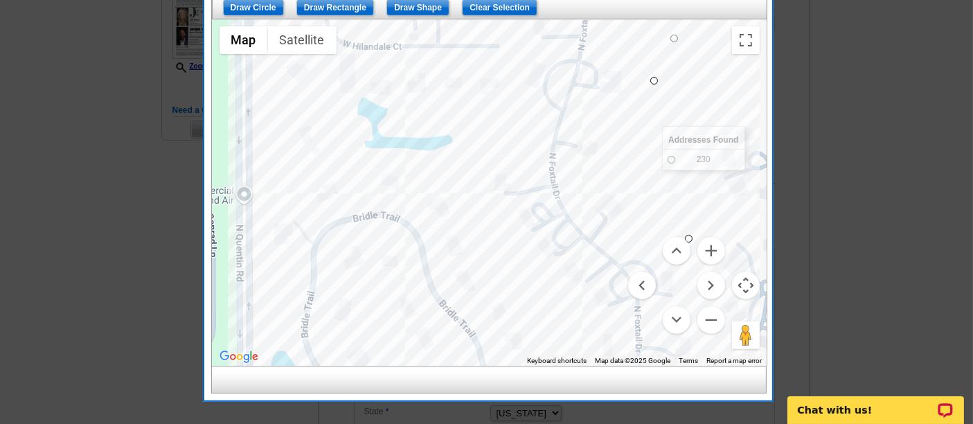
drag, startPoint x: 568, startPoint y: 273, endPoint x: 662, endPoint y: 48, distance: 243.8
click at [662, 48] on div at bounding box center [490, 192] width 554 height 346
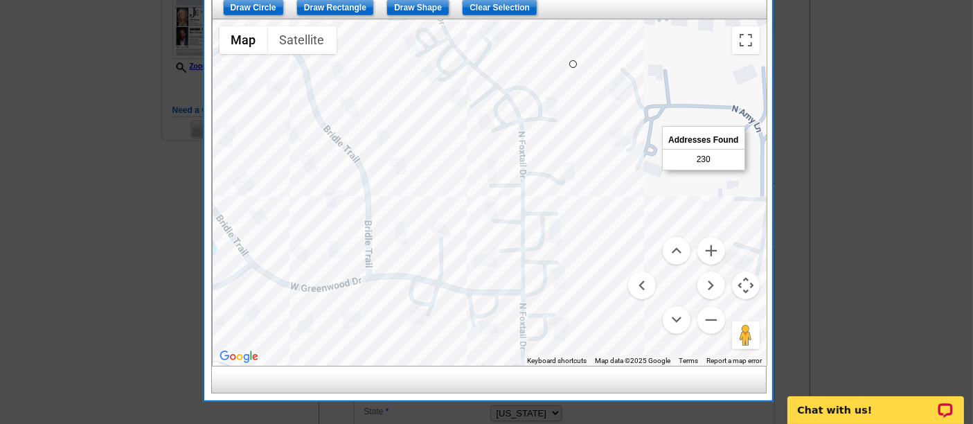
drag, startPoint x: 590, startPoint y: 248, endPoint x: 472, endPoint y: 78, distance: 207.2
click at [472, 78] on div at bounding box center [490, 192] width 554 height 346
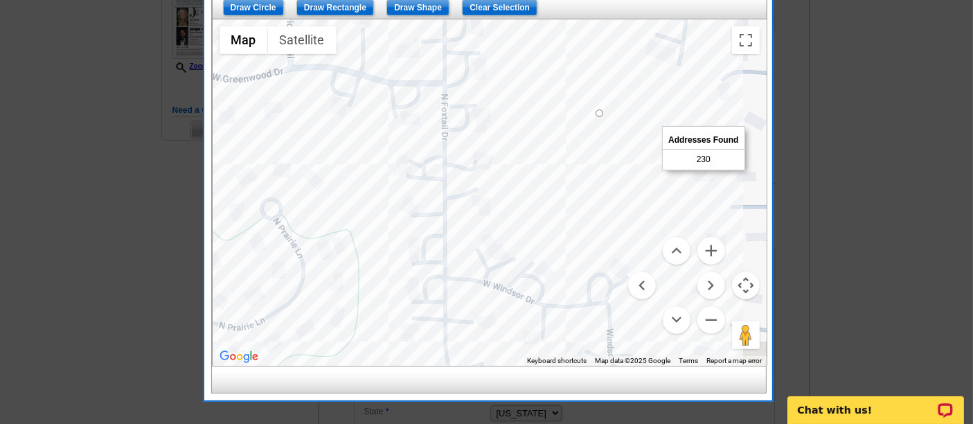
drag, startPoint x: 551, startPoint y: 283, endPoint x: 495, endPoint y: 89, distance: 201.3
click at [495, 89] on div at bounding box center [490, 192] width 554 height 346
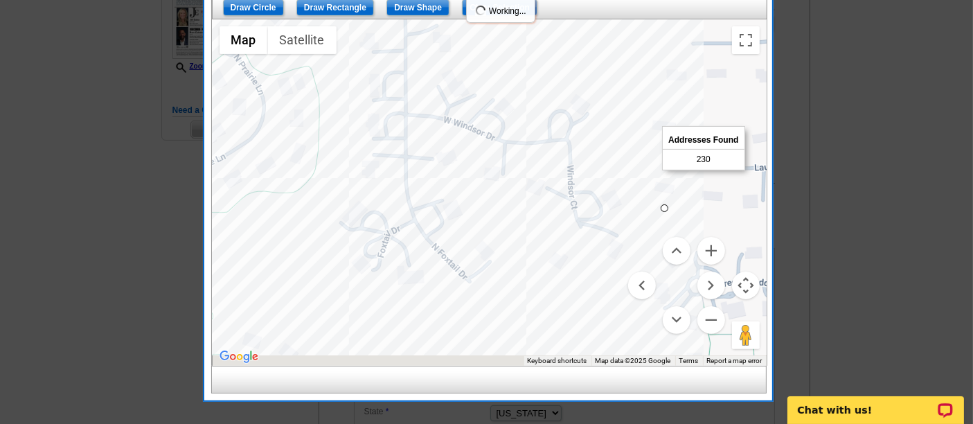
drag, startPoint x: 556, startPoint y: 281, endPoint x: 518, endPoint y: 92, distance: 192.8
click at [518, 92] on div at bounding box center [490, 192] width 554 height 346
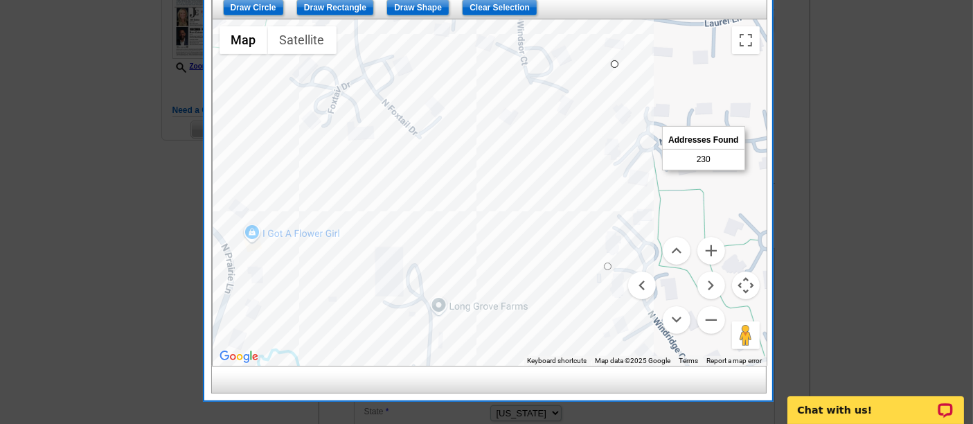
drag, startPoint x: 604, startPoint y: 213, endPoint x: 563, endPoint y: 182, distance: 51.4
click at [563, 182] on div at bounding box center [490, 192] width 554 height 346
drag, startPoint x: 614, startPoint y: 68, endPoint x: 593, endPoint y: 64, distance: 21.9
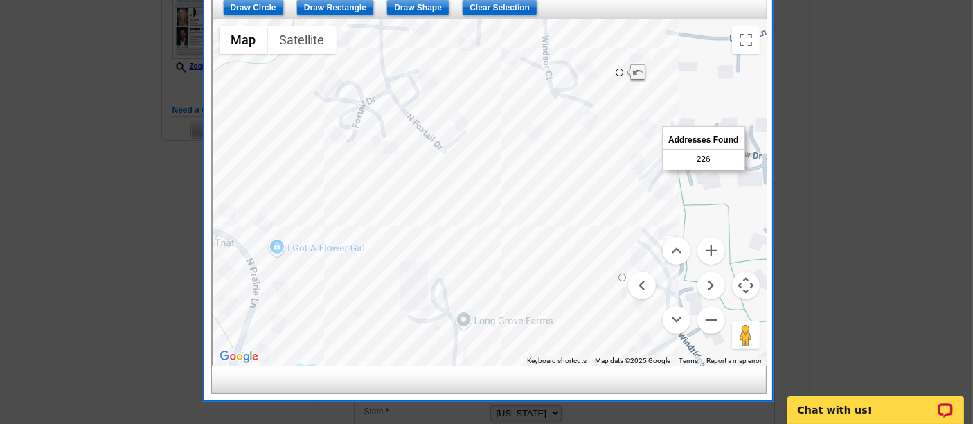
drag, startPoint x: 565, startPoint y: 54, endPoint x: 590, endPoint y: 70, distance: 29.6
click at [590, 70] on div at bounding box center [490, 192] width 554 height 346
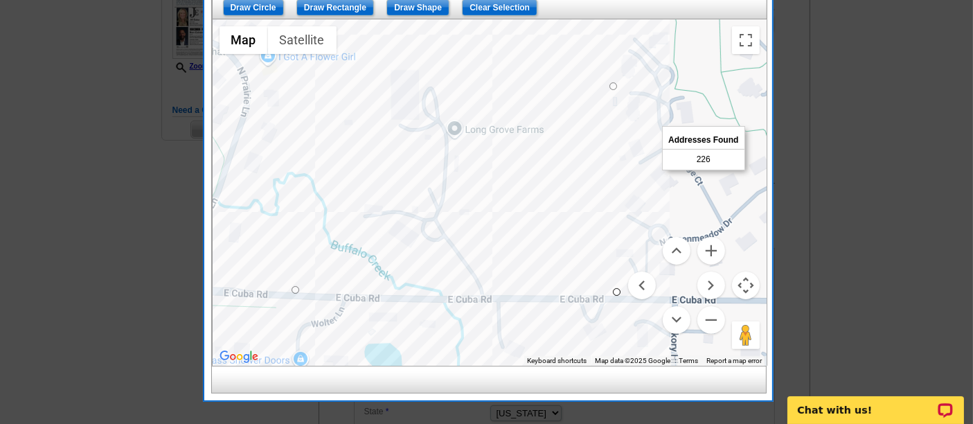
drag, startPoint x: 580, startPoint y: 251, endPoint x: 561, endPoint y: 82, distance: 169.4
click at [561, 82] on div at bounding box center [490, 192] width 554 height 346
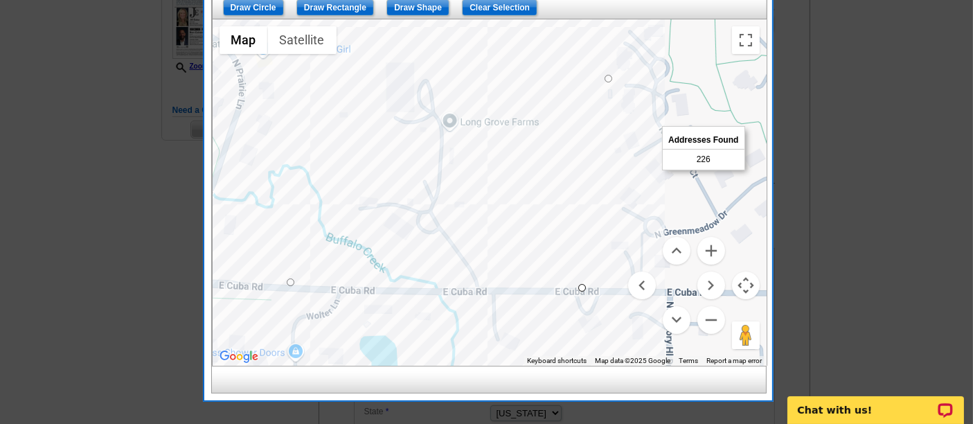
drag, startPoint x: 610, startPoint y: 282, endPoint x: 578, endPoint y: 286, distance: 32.8
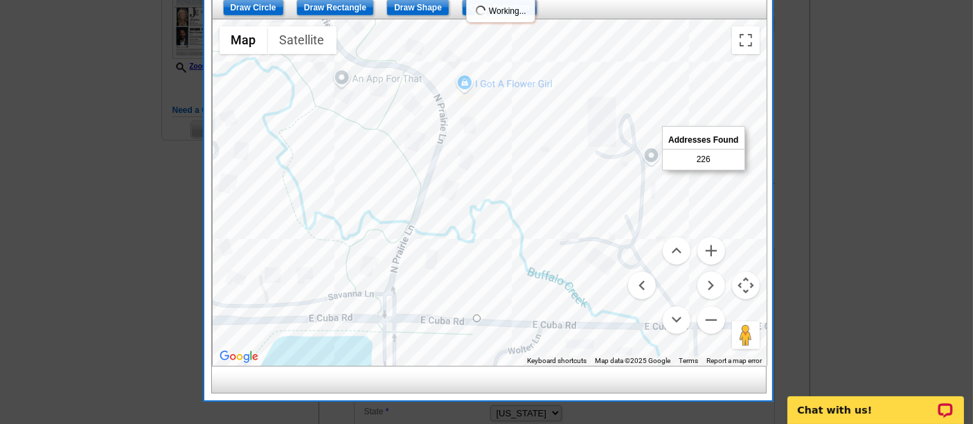
drag, startPoint x: 513, startPoint y: 192, endPoint x: 759, endPoint y: 216, distance: 247.8
click at [759, 216] on div at bounding box center [490, 192] width 554 height 346
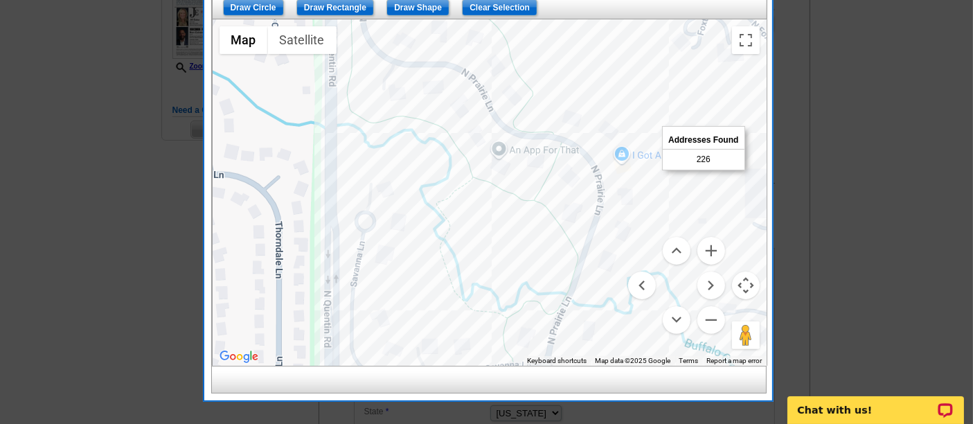
drag, startPoint x: 509, startPoint y: 214, endPoint x: 598, endPoint y: 414, distance: 218.3
click at [598, 414] on body "1 Items Home Pricing Guide Partner Tools Choose A Design My Orders My Account L…" at bounding box center [486, 198] width 973 height 1070
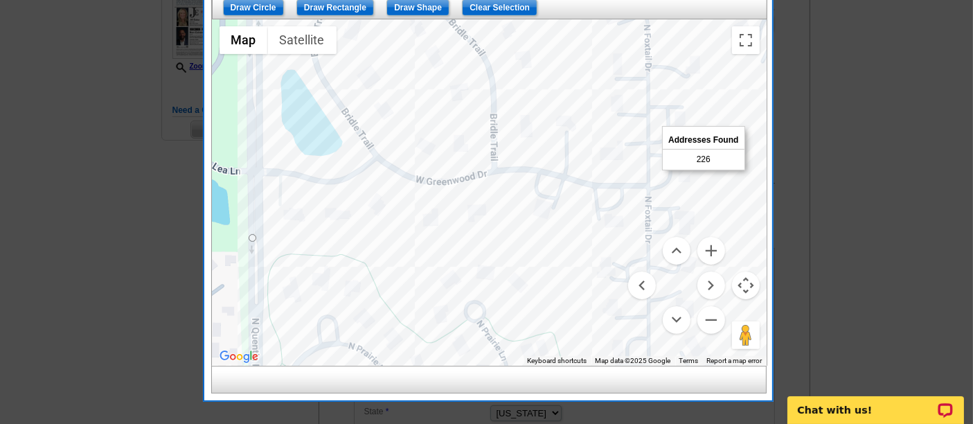
drag, startPoint x: 563, startPoint y: 159, endPoint x: 549, endPoint y: 355, distance: 197.2
click at [549, 355] on div "Use ctrl + scroll to zoom the map Map Terrain Satellite Labels Keyboard shortcu…" at bounding box center [490, 192] width 554 height 346
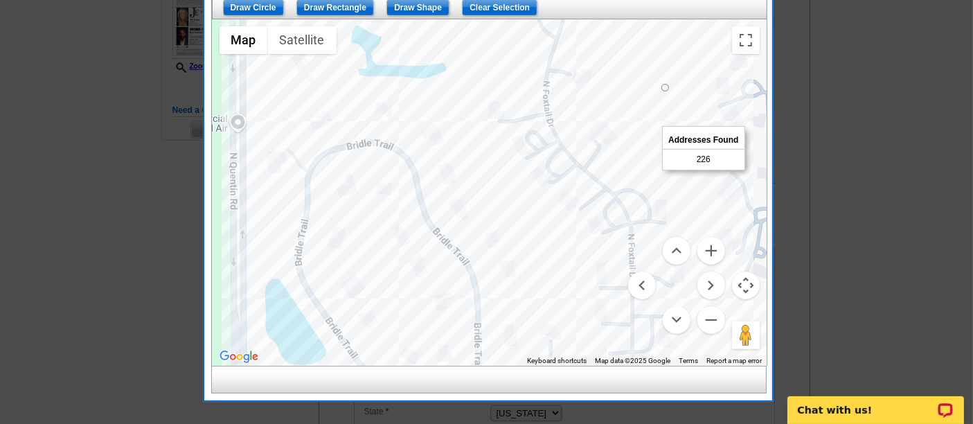
drag, startPoint x: 514, startPoint y: 218, endPoint x: 506, endPoint y: 395, distance: 176.8
click at [506, 396] on div "List Type Geography Map Demographics Results Next Addresses Found 226 Back Ente…" at bounding box center [488, 128] width 568 height 543
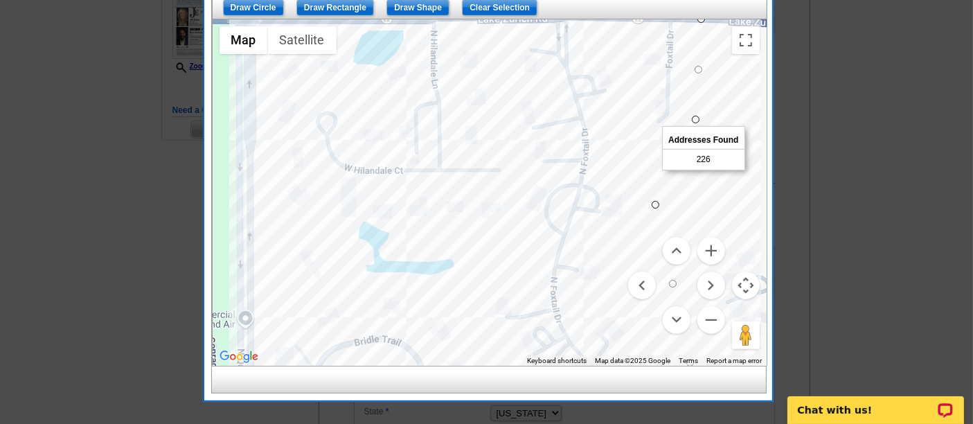
drag, startPoint x: 517, startPoint y: 211, endPoint x: 524, endPoint y: 409, distance: 198.3
click at [524, 409] on body "1 Items Home Pricing Guide Partner Tools Choose A Design My Orders My Account L…" at bounding box center [486, 198] width 973 height 1070
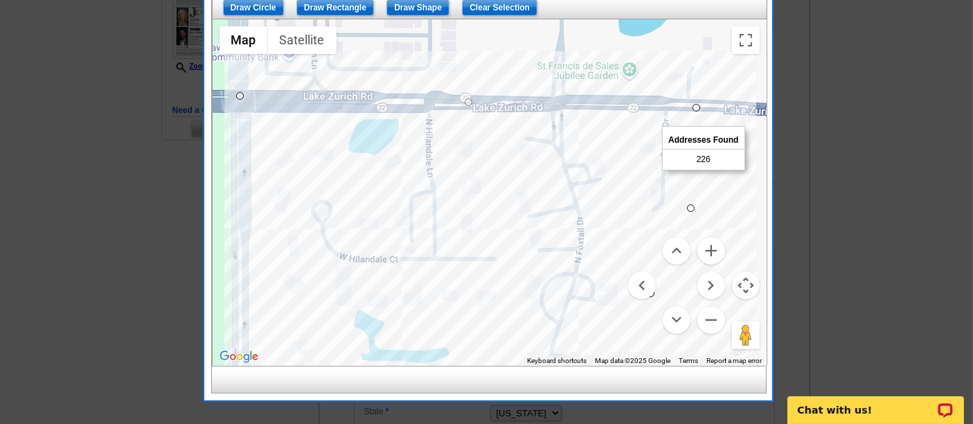
drag, startPoint x: 534, startPoint y: 239, endPoint x: 529, endPoint y: 330, distance: 91.6
click at [529, 330] on div at bounding box center [490, 192] width 554 height 346
click at [710, 327] on button "Zoom out" at bounding box center [712, 320] width 28 height 28
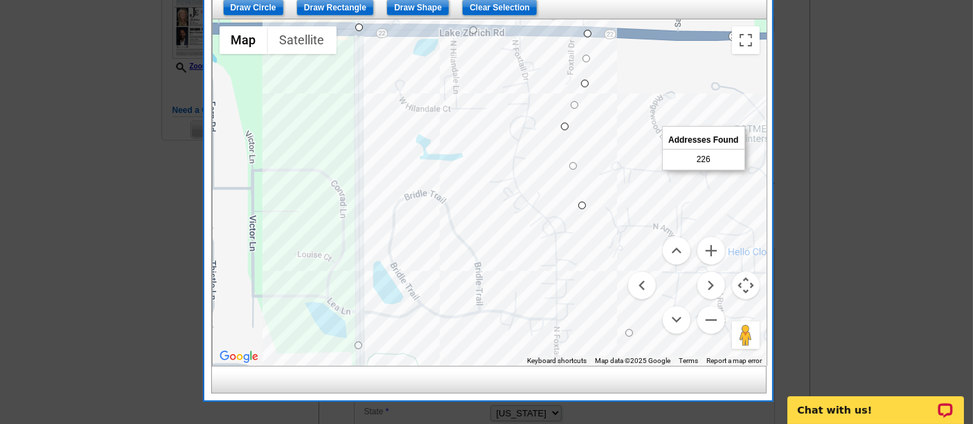
drag
click at [531, 156] on div at bounding box center [490, 192] width 554 height 346
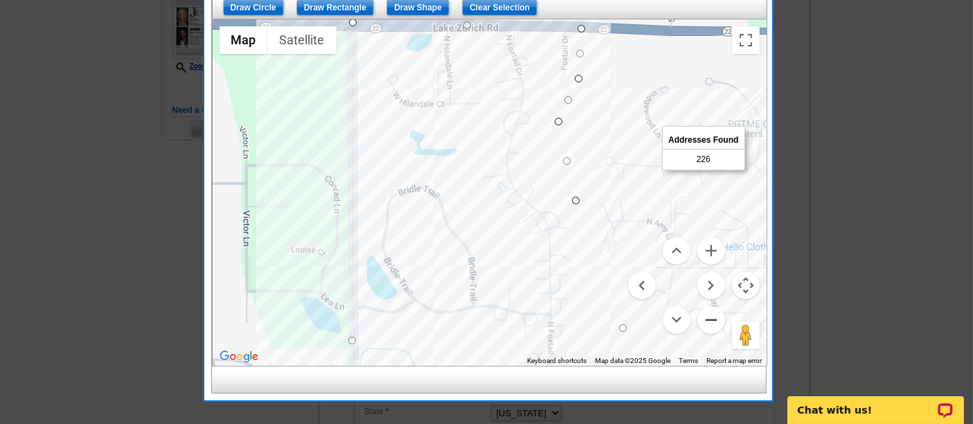
click at [709, 309] on button "Zoom out" at bounding box center [712, 320] width 28 height 28
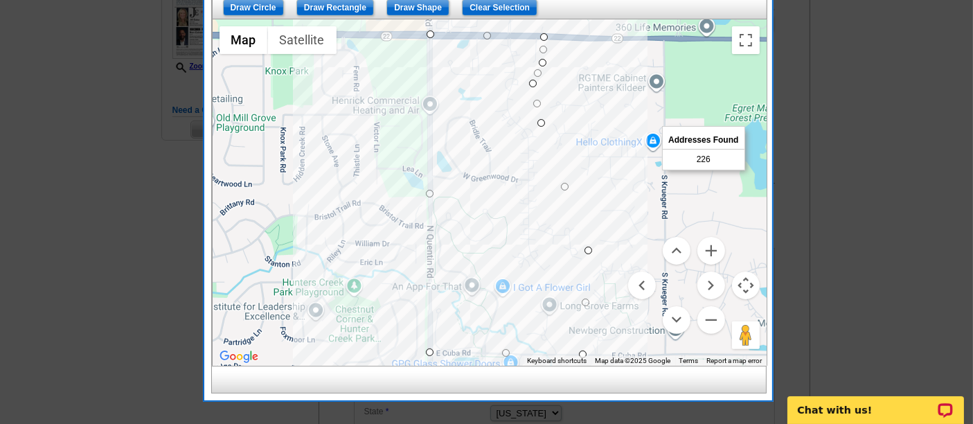
click at [530, 209] on div at bounding box center [490, 192] width 554 height 346
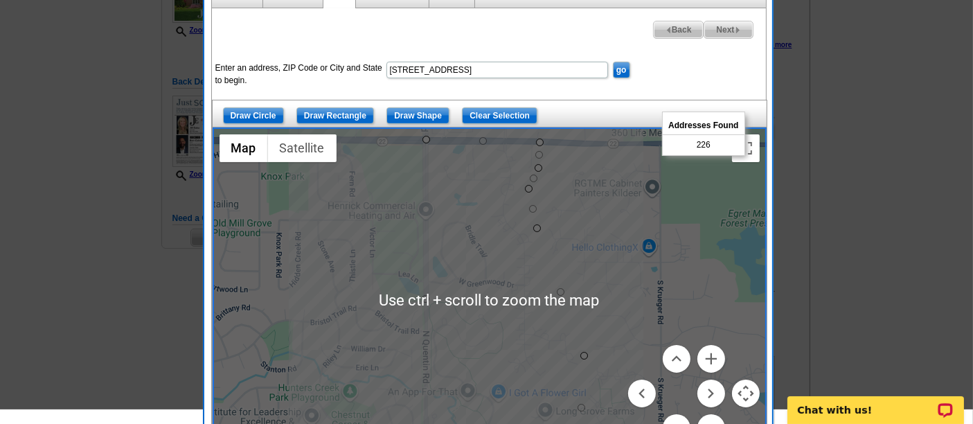
scroll to position [215, 0]
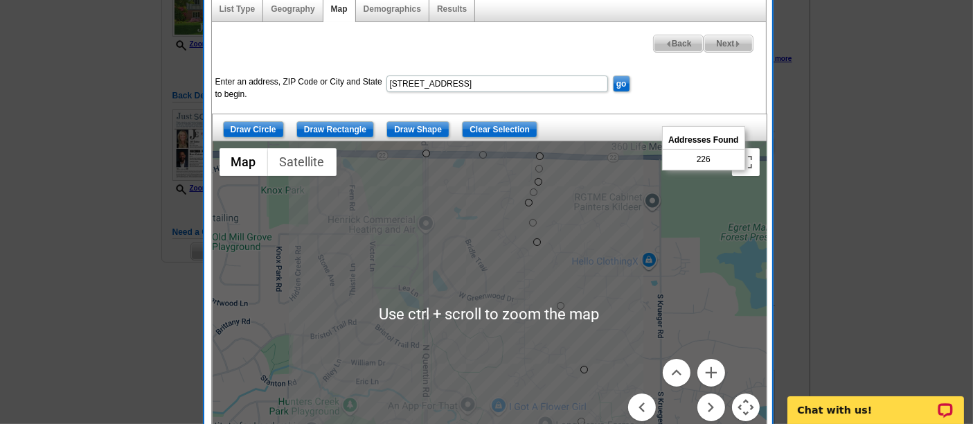
click at [742, 46] on span "Next" at bounding box center [729, 43] width 48 height 17
select select
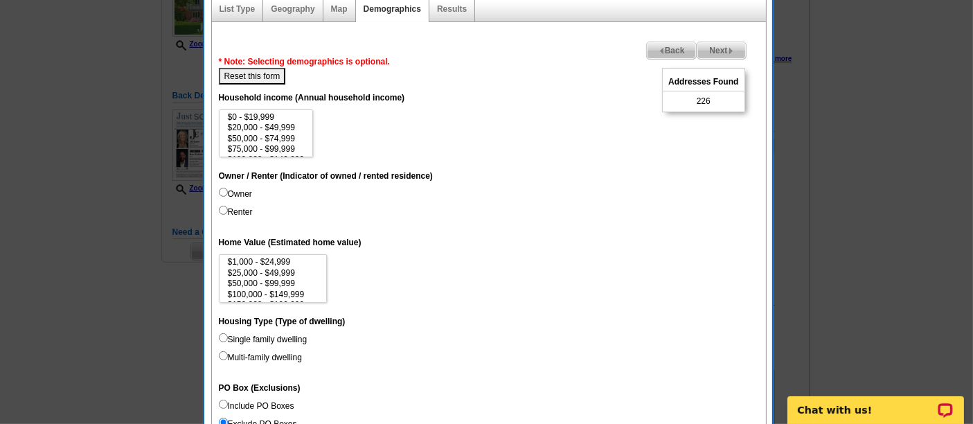
click at [737, 49] on span "Next" at bounding box center [722, 50] width 48 height 17
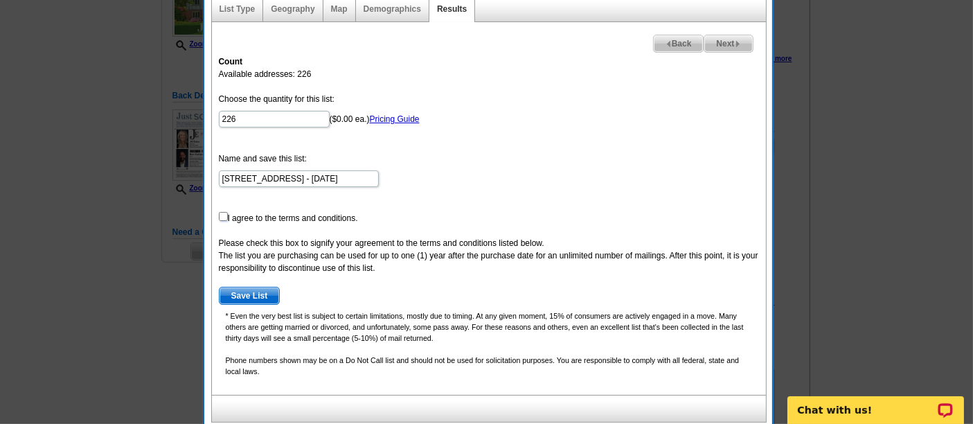
click at [220, 212] on input "checkbox" at bounding box center [223, 216] width 9 height 9
checkbox input "true"
click at [257, 289] on span "Save List" at bounding box center [250, 295] width 60 height 17
